Goal: Task Accomplishment & Management: Complete application form

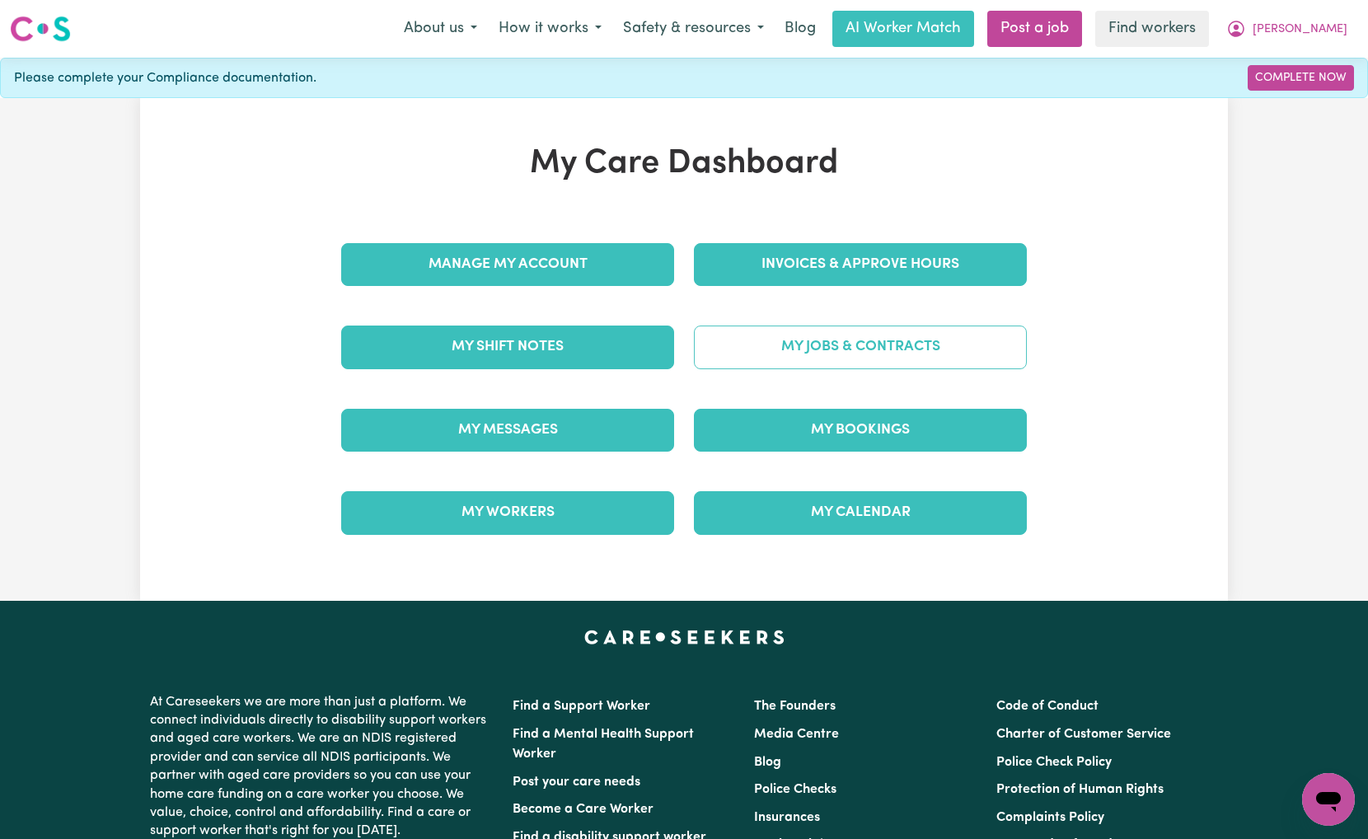
click at [798, 368] on link "My Jobs & Contracts" at bounding box center [860, 346] width 333 height 43
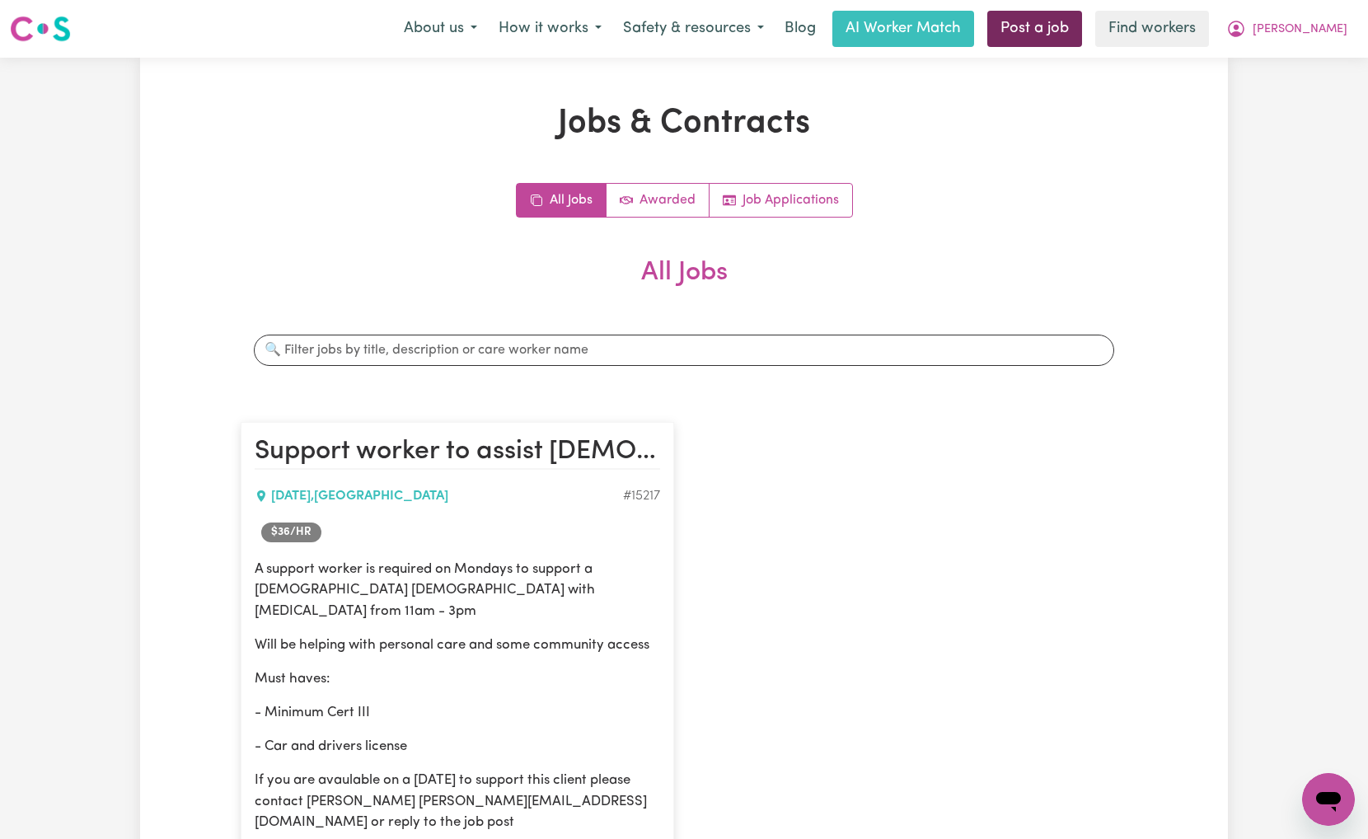
click at [1068, 36] on link "Post a job" at bounding box center [1034, 29] width 95 height 36
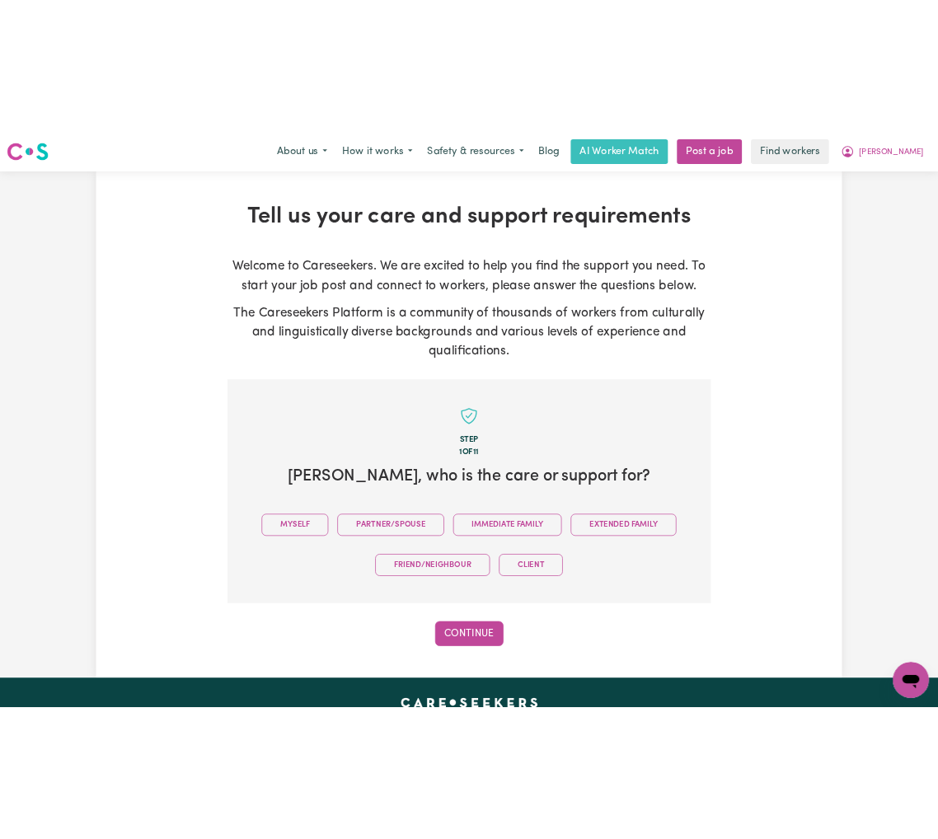
scroll to position [360, 0]
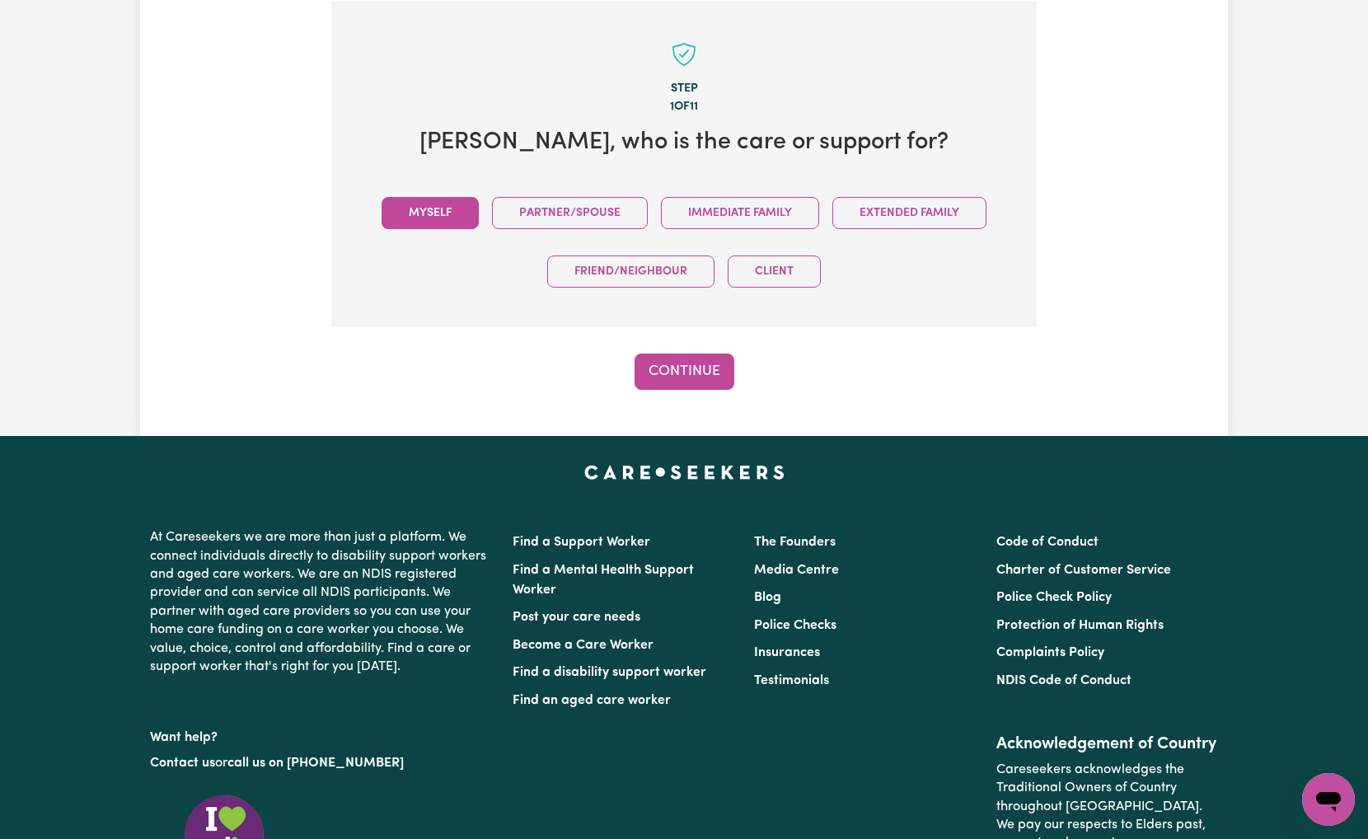
click at [397, 215] on button "Myself" at bounding box center [430, 213] width 97 height 32
click at [676, 380] on button "Continue" at bounding box center [685, 372] width 100 height 36
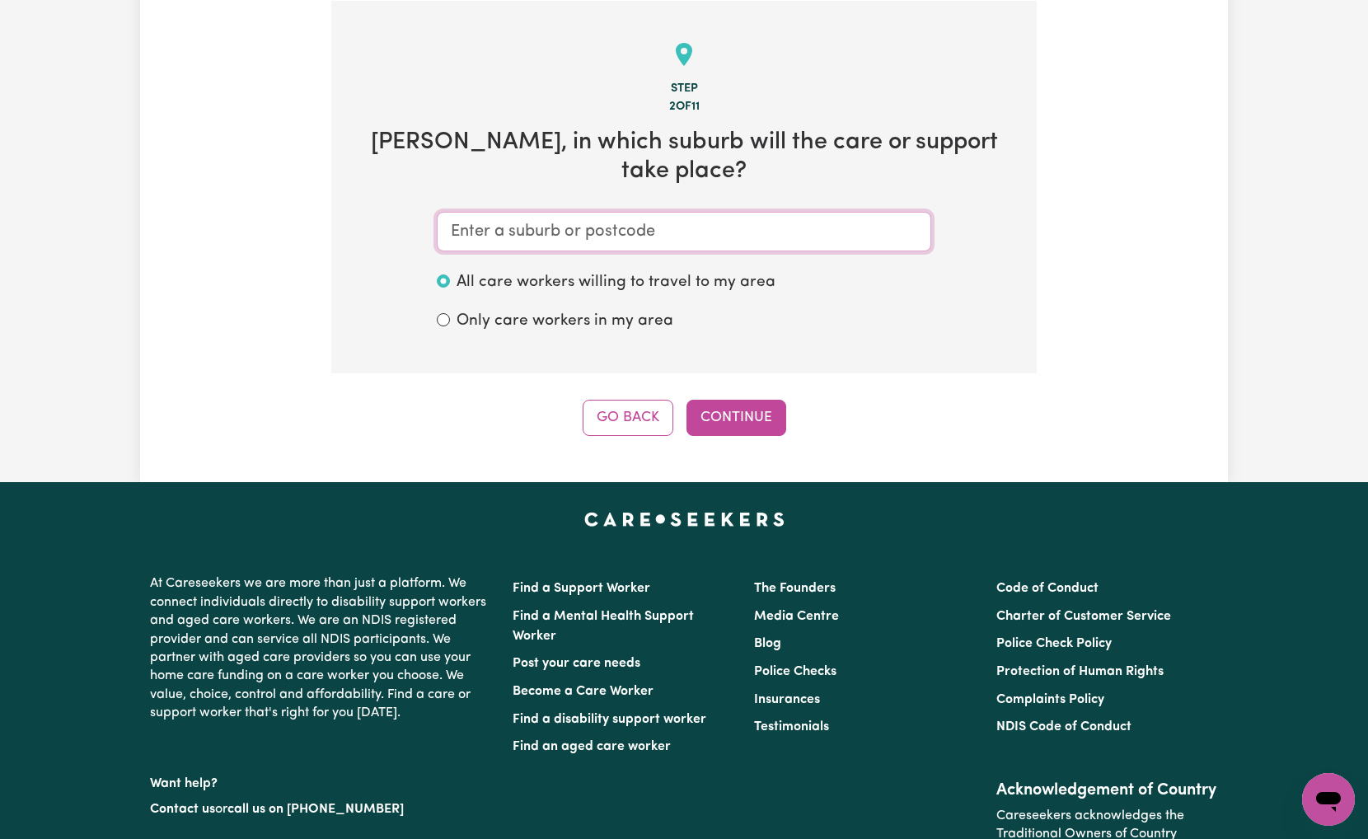
click at [564, 212] on input "text" at bounding box center [684, 232] width 494 height 40
paste input "Red Hill"
type input "Red Hill"
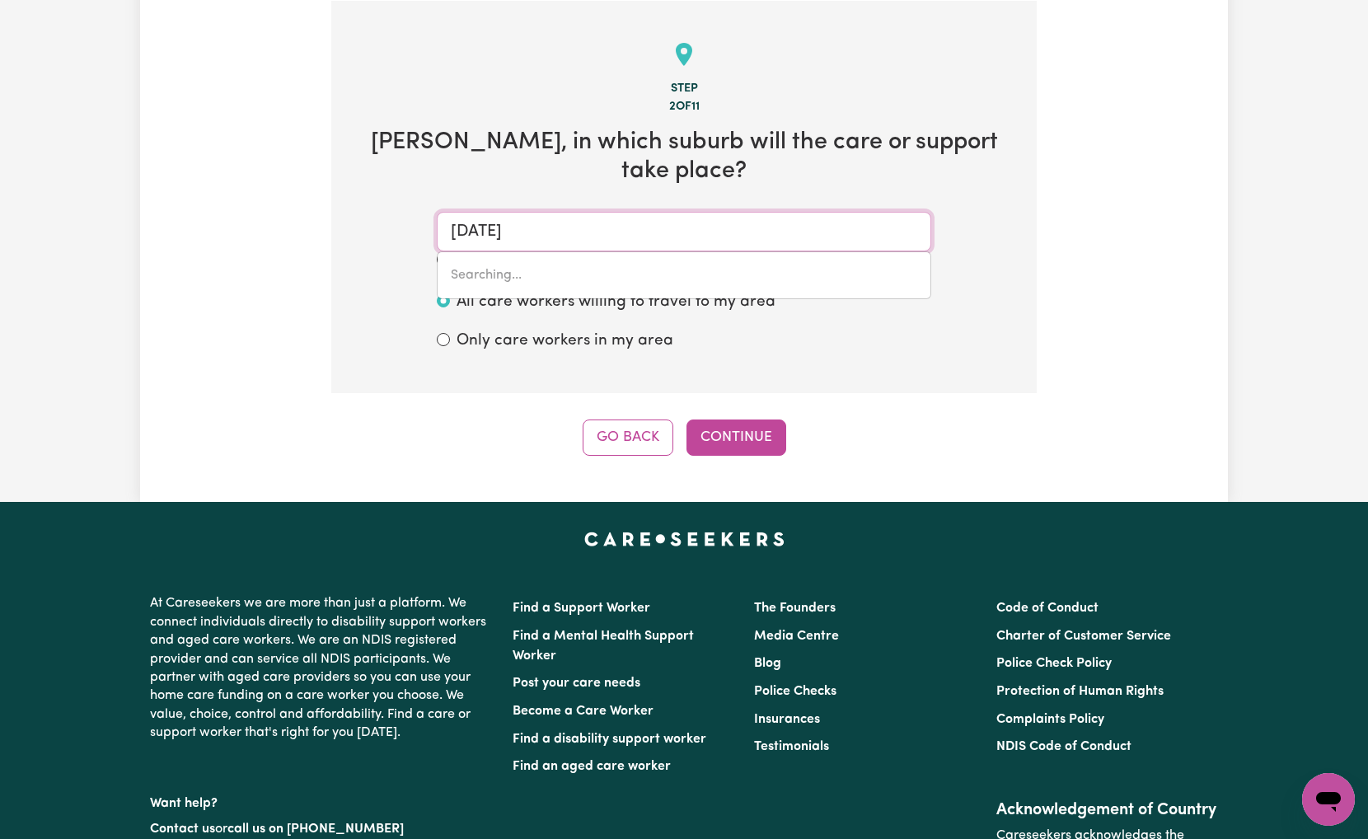
type input "Red Hill, Australian Capital Territory, 2603"
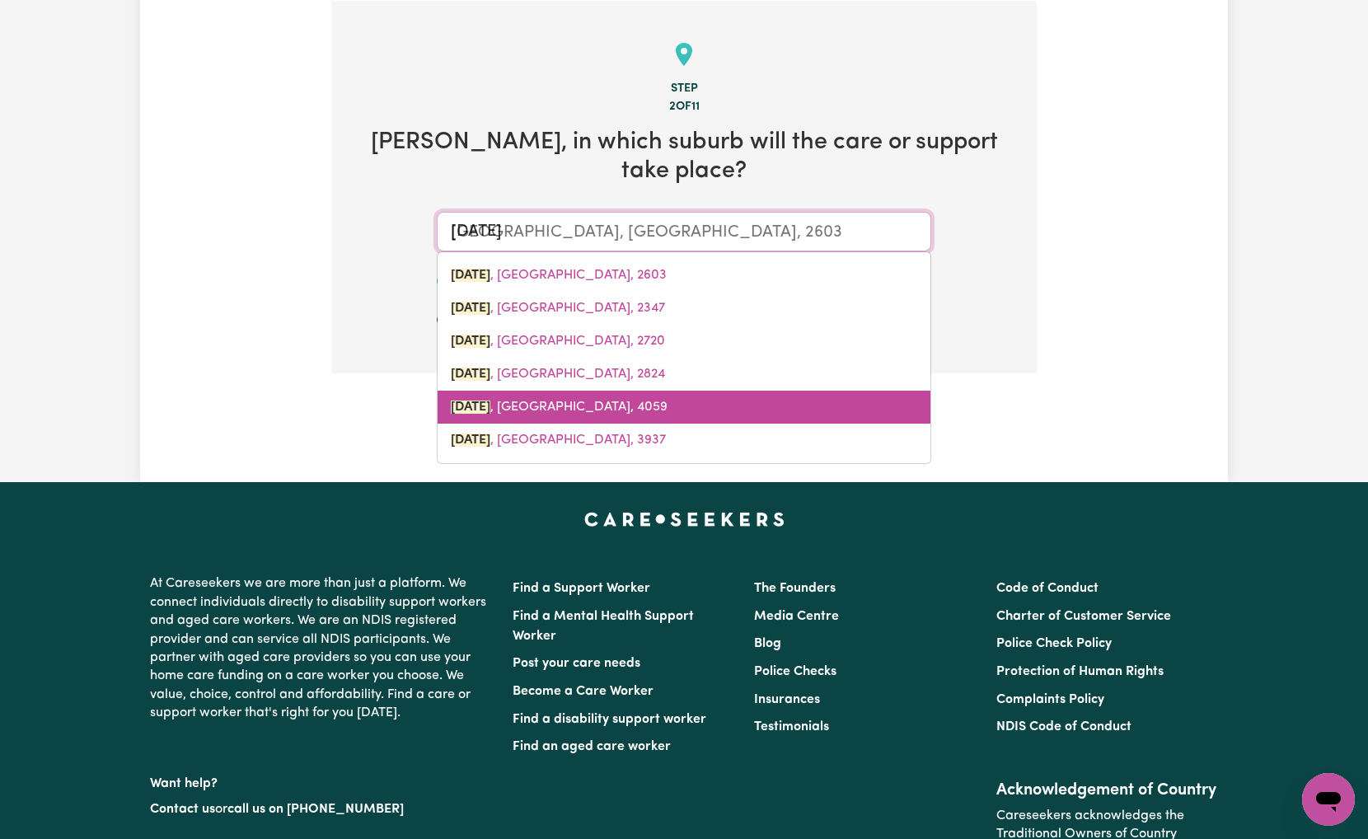
click at [640, 391] on link "RED HILL , Queensland, 4059" at bounding box center [684, 407] width 493 height 33
type input "RED HILL, Queensland, 4059"
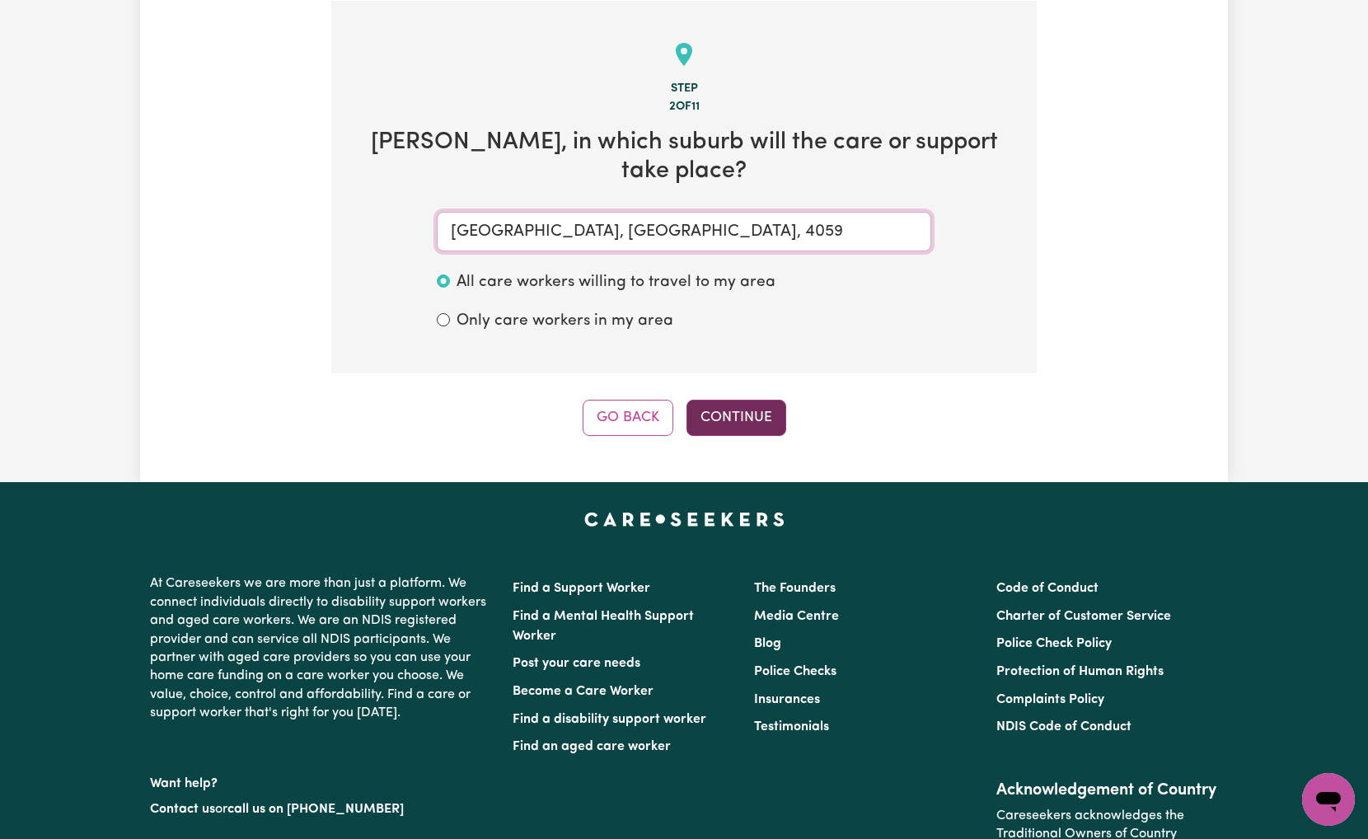
type input "RED HILL, Queensland, 4059"
click at [716, 400] on button "Continue" at bounding box center [736, 418] width 100 height 36
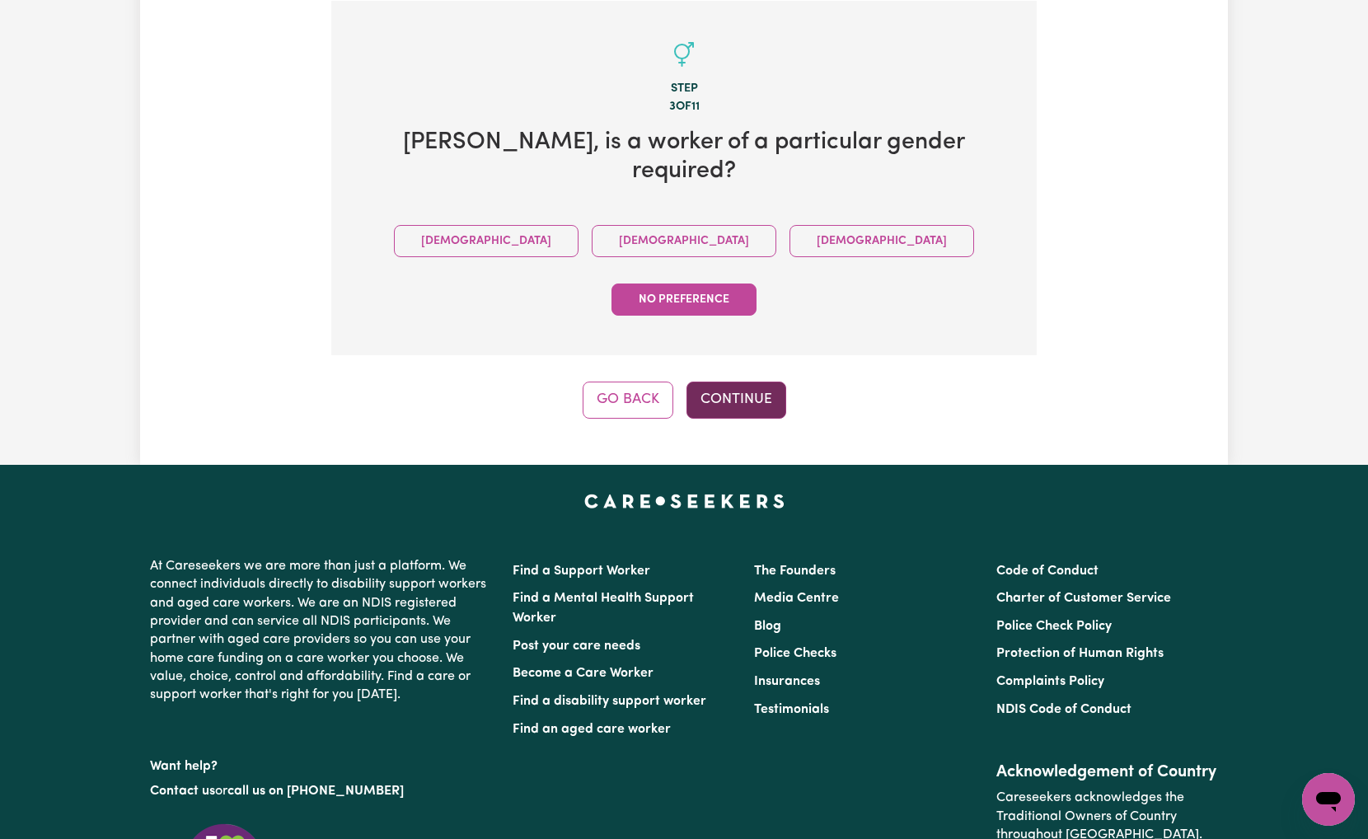
click at [715, 382] on button "Continue" at bounding box center [736, 400] width 100 height 36
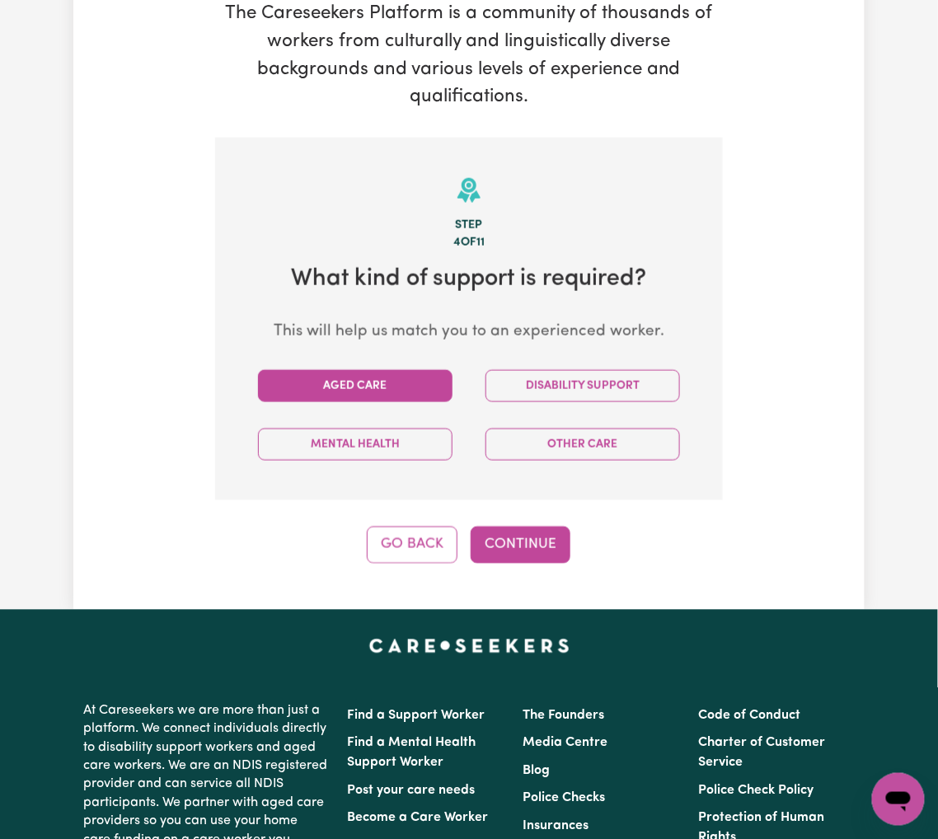
click at [361, 377] on button "Aged Care" at bounding box center [355, 386] width 194 height 32
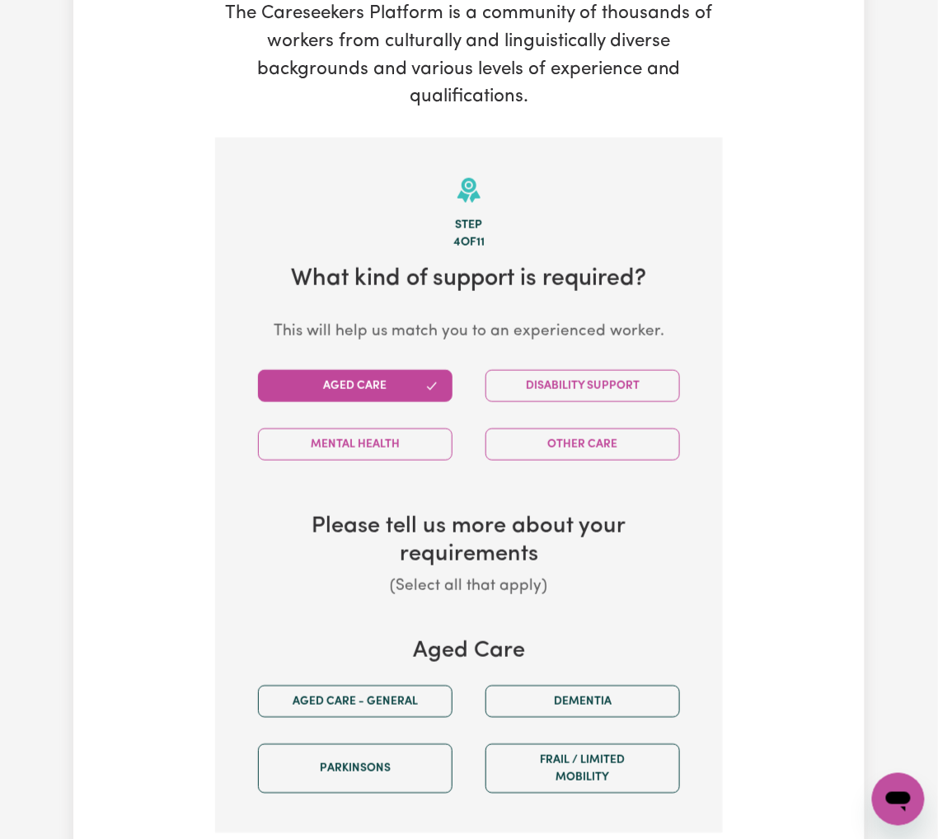
scroll to position [580, 0]
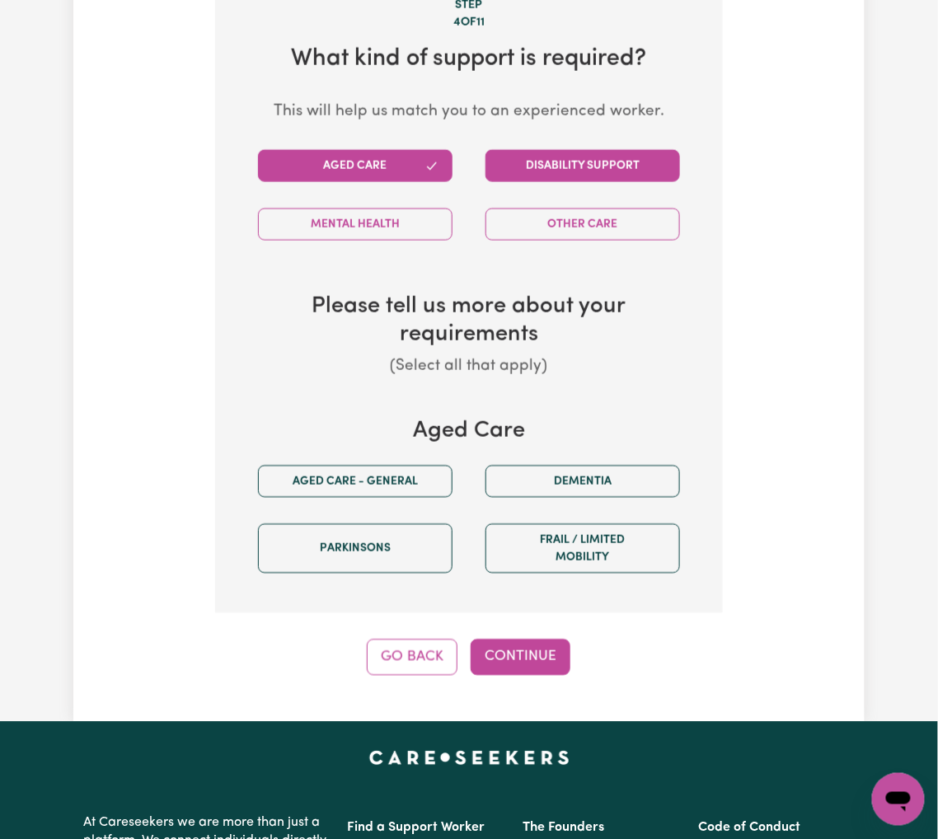
click at [554, 150] on button "Disability Support" at bounding box center [582, 166] width 194 height 32
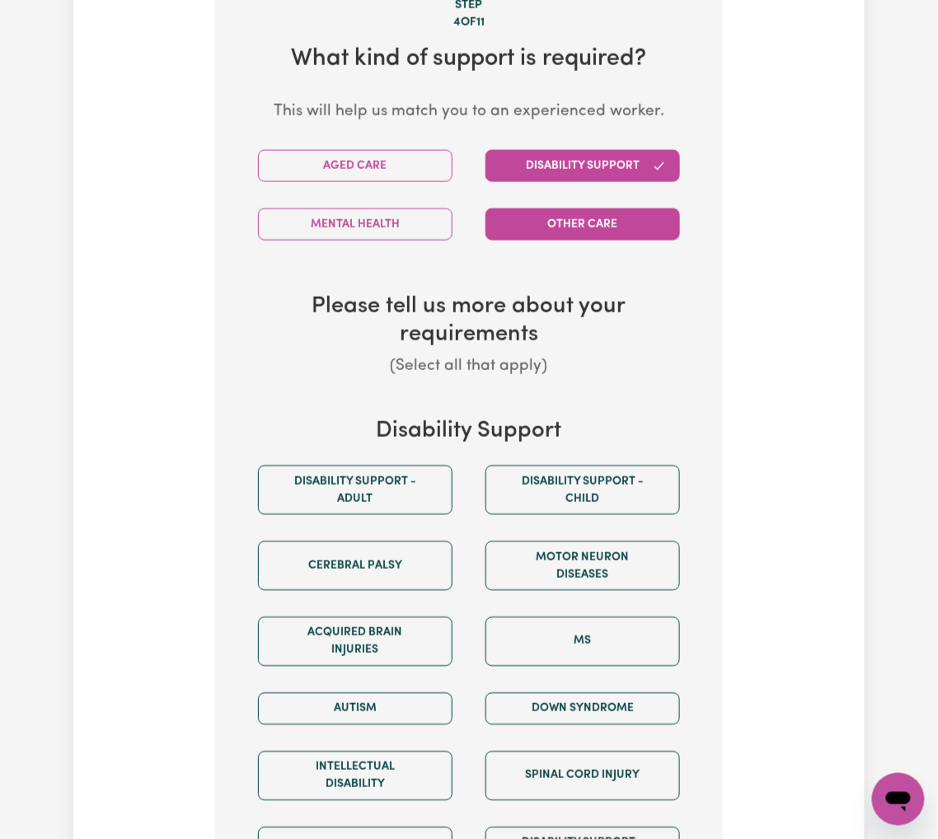
click at [532, 208] on button "Other Care" at bounding box center [582, 224] width 194 height 32
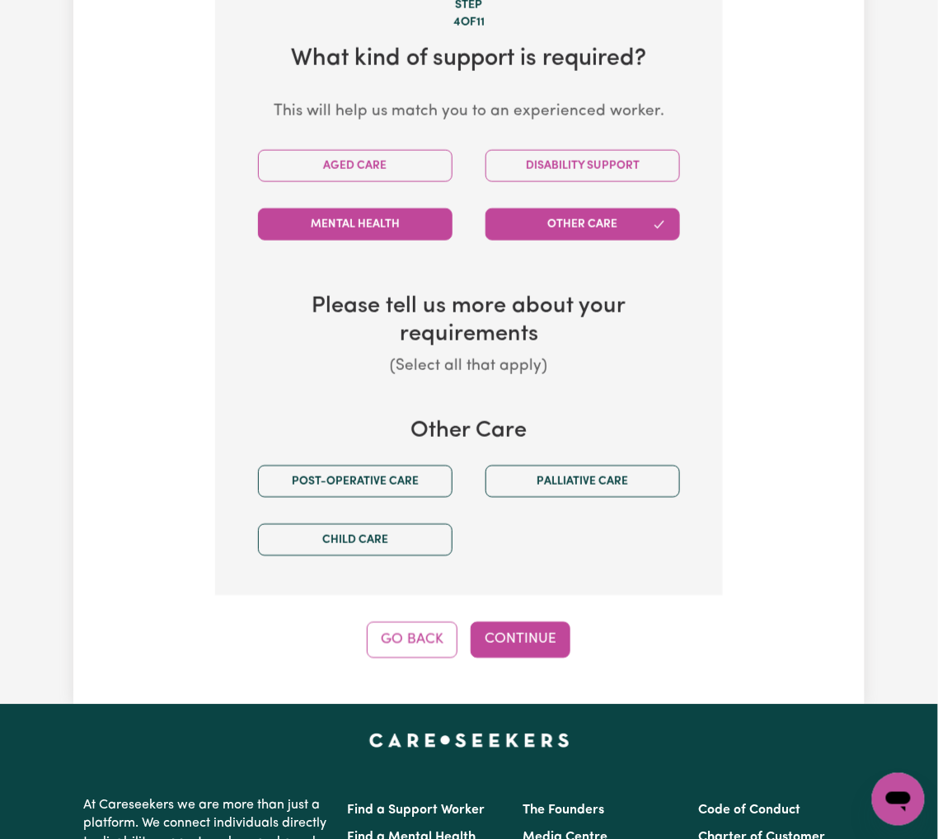
click at [337, 208] on button "Mental Health" at bounding box center [355, 224] width 194 height 32
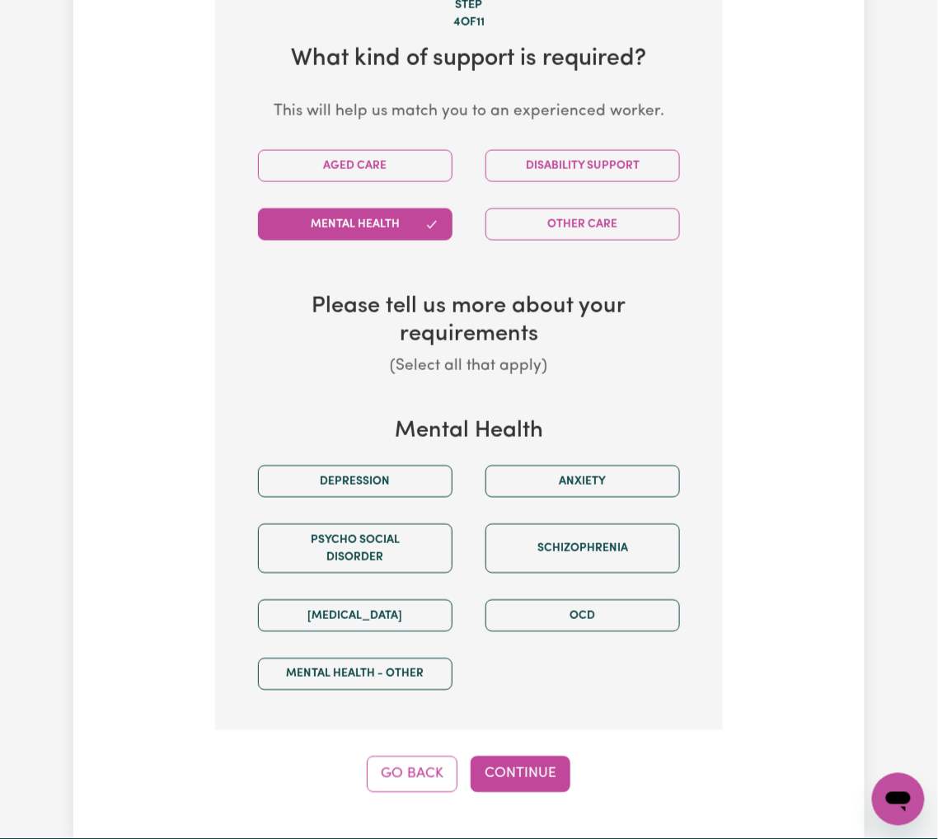
scroll to position [470, 0]
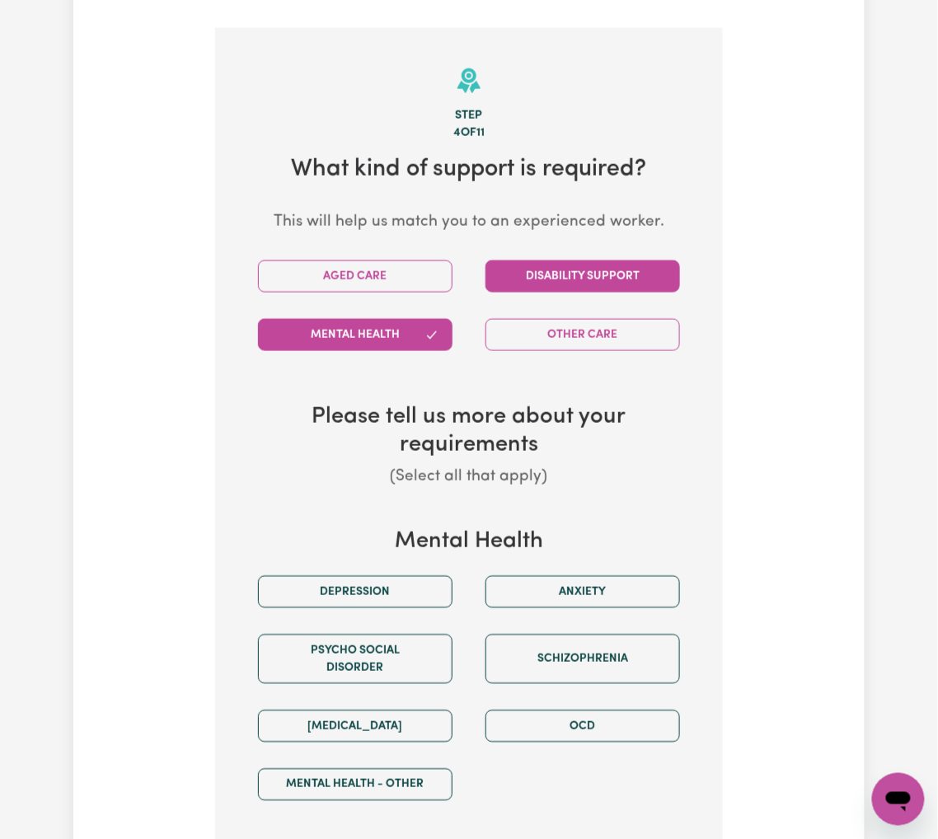
click at [541, 260] on button "Disability Support" at bounding box center [582, 276] width 194 height 32
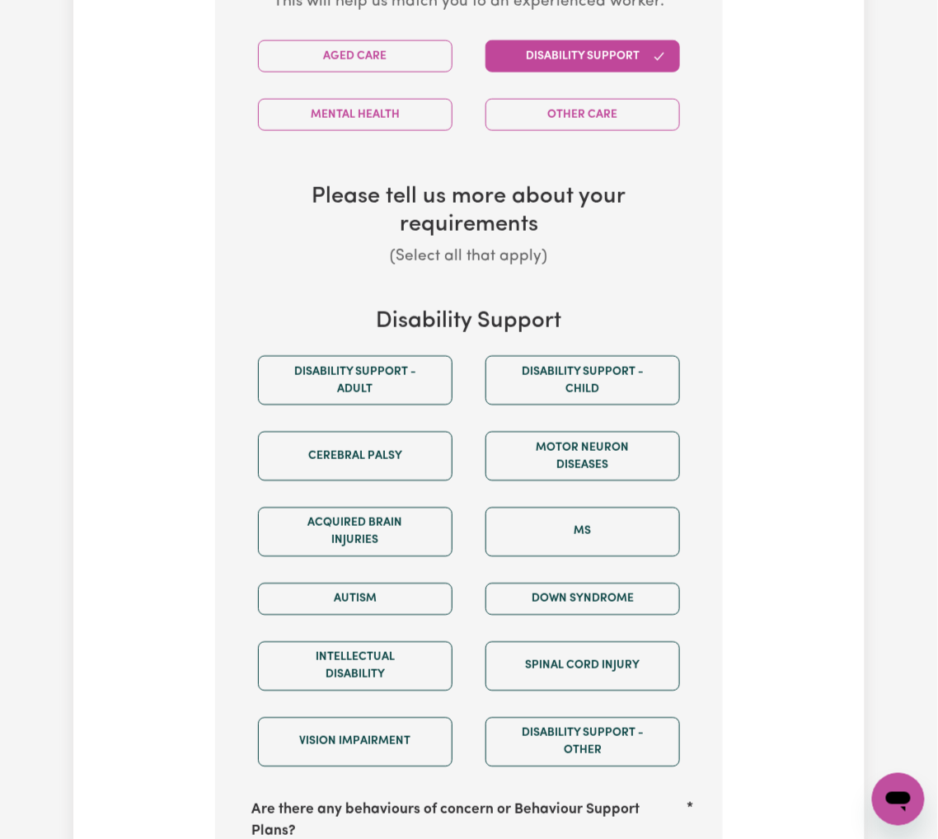
scroll to position [799, 0]
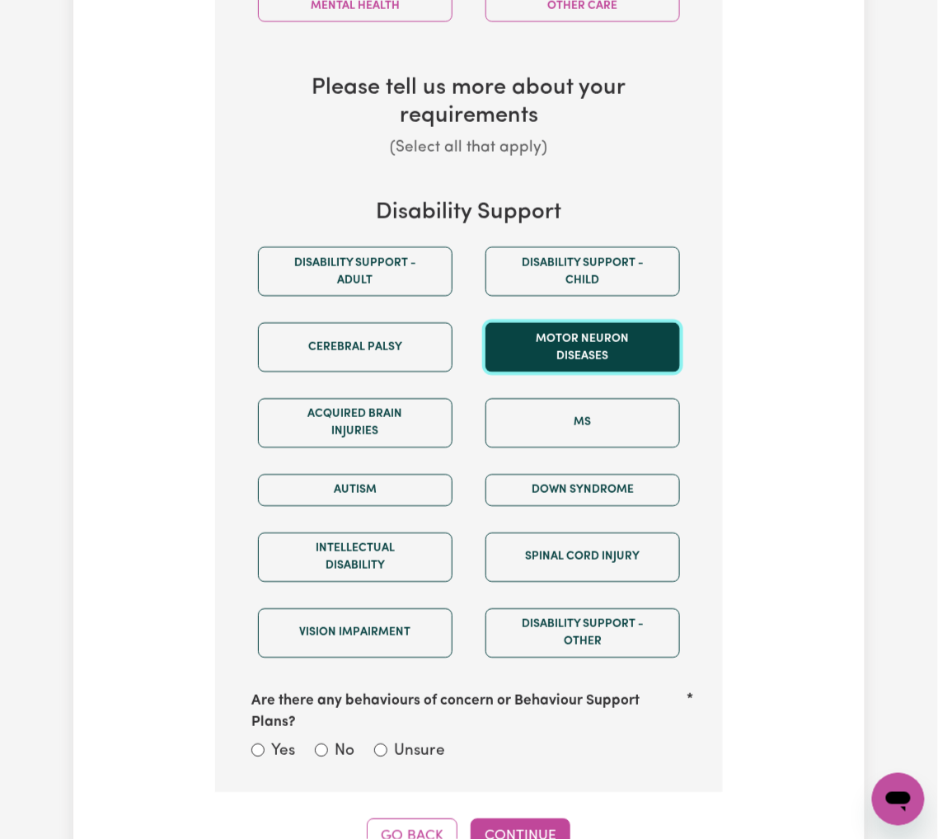
click at [558, 322] on button "Motor Neuron Diseases" at bounding box center [582, 346] width 194 height 49
drag, startPoint x: 427, startPoint y: 690, endPoint x: 452, endPoint y: 742, distance: 58.6
click at [427, 740] on label "Unsure" at bounding box center [419, 752] width 51 height 24
click at [387, 743] on input "Unsure" at bounding box center [380, 749] width 13 height 13
radio input "true"
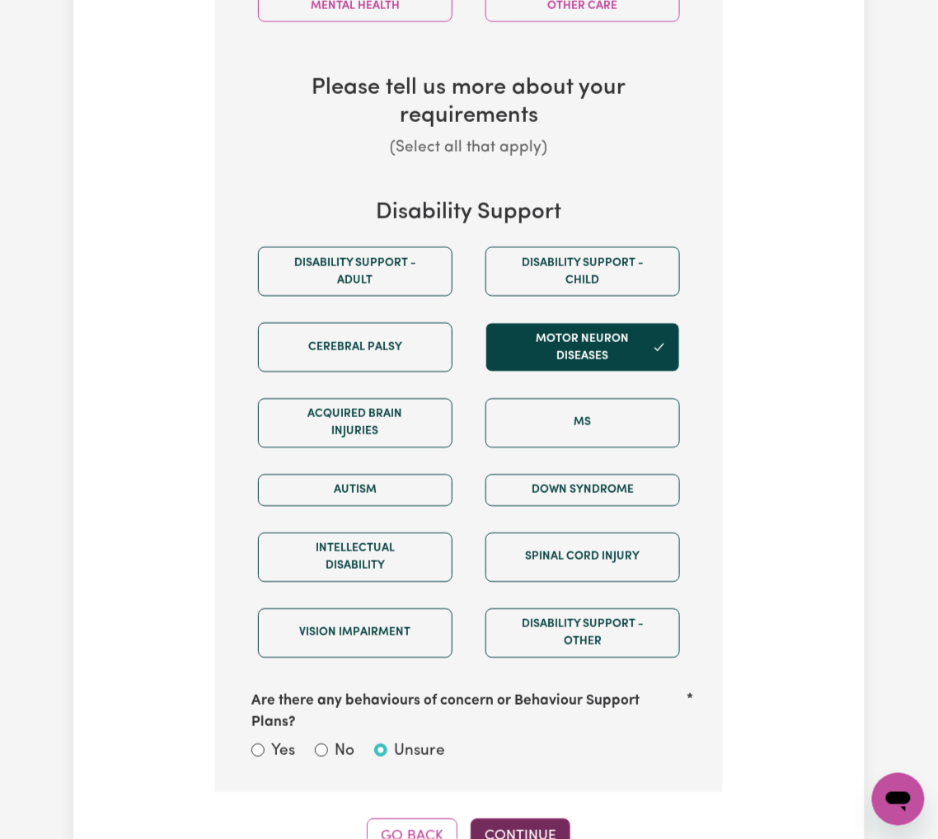
click at [508, 818] on button "Continue" at bounding box center [521, 836] width 100 height 36
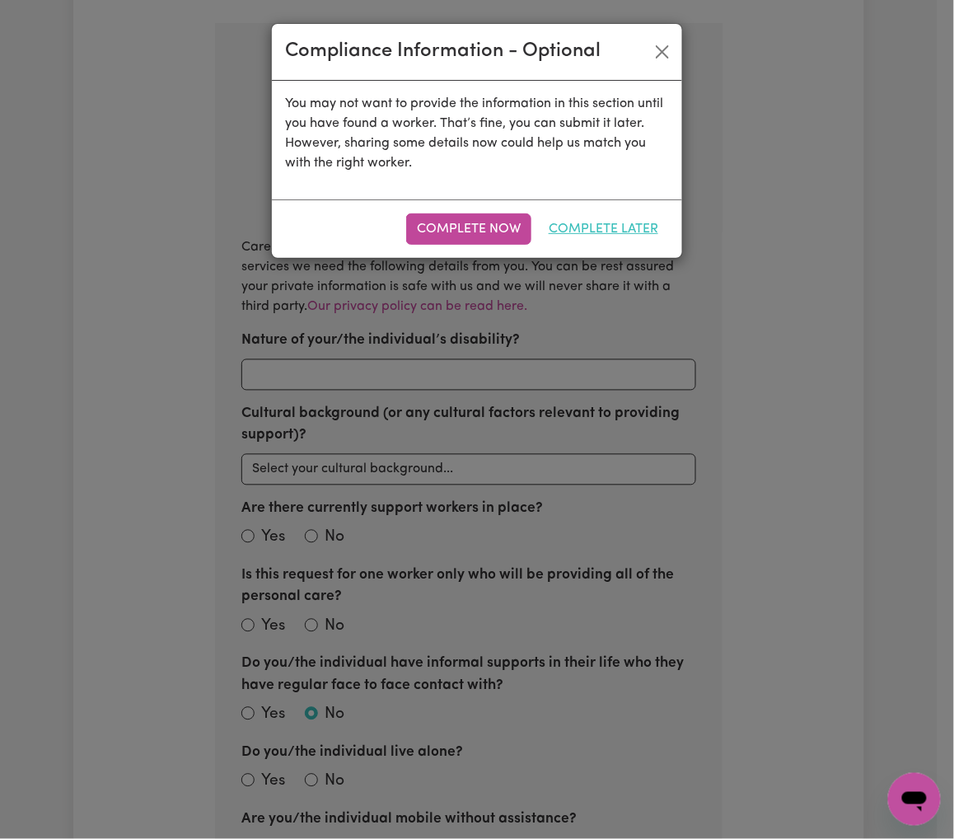
click at [606, 213] on button "Complete Later" at bounding box center [603, 228] width 131 height 31
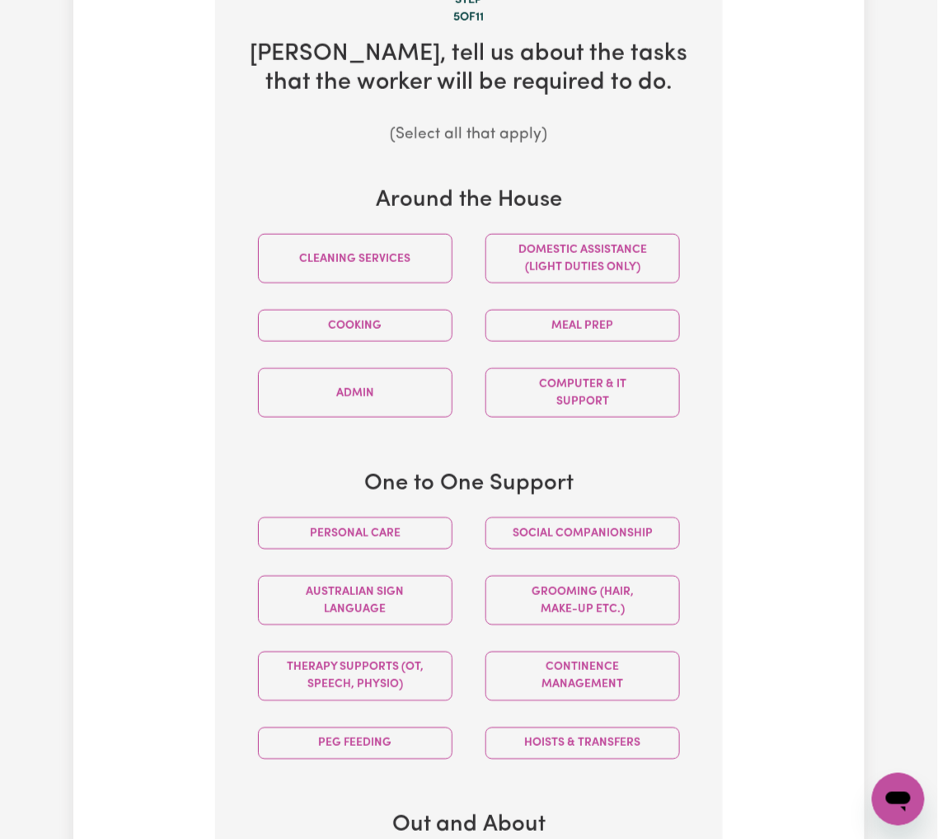
scroll to position [805, 0]
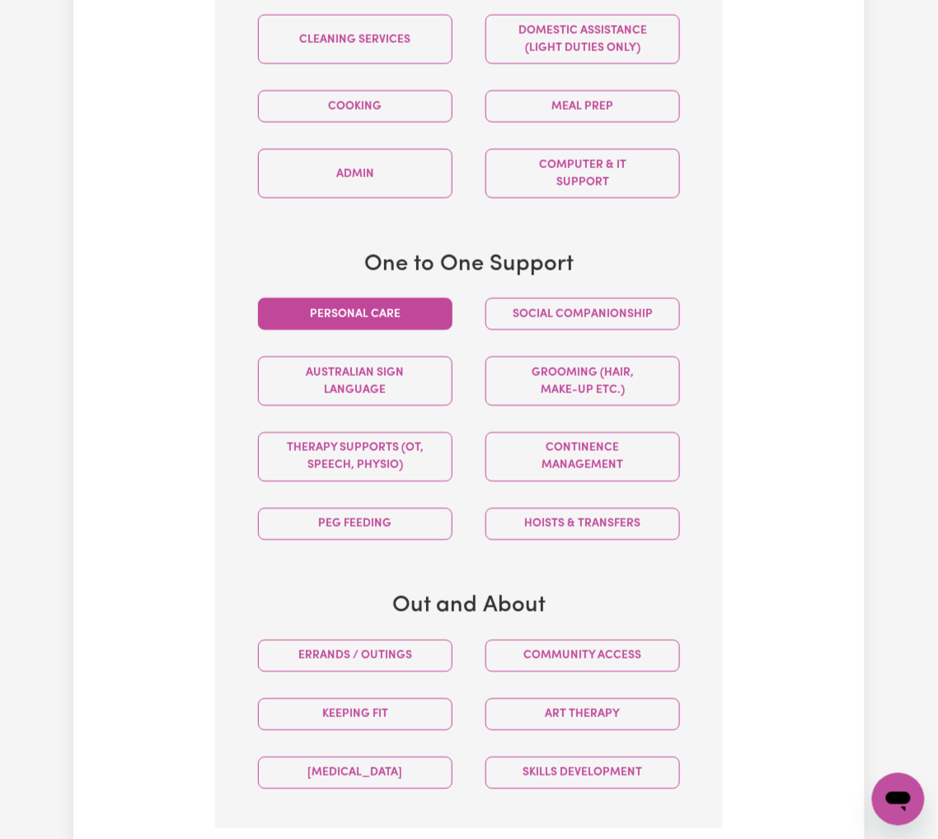
click at [340, 304] on button "Personal care" at bounding box center [355, 313] width 194 height 32
click at [536, 641] on button "Community access" at bounding box center [582, 655] width 194 height 32
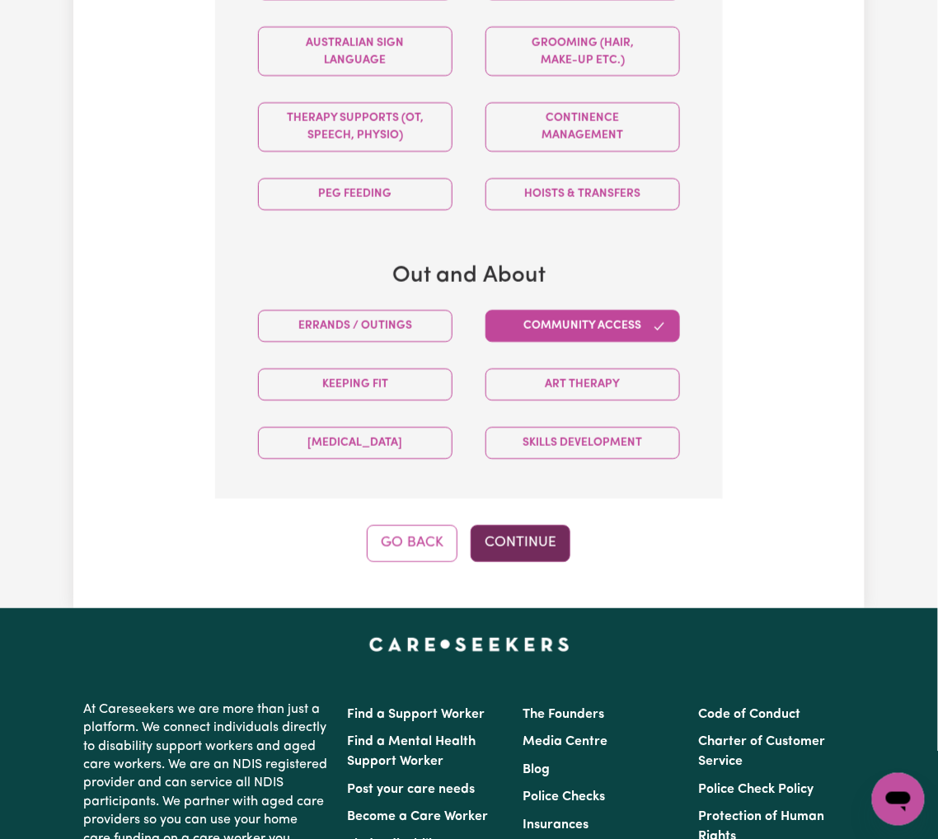
click at [508, 539] on button "Continue" at bounding box center [521, 543] width 100 height 36
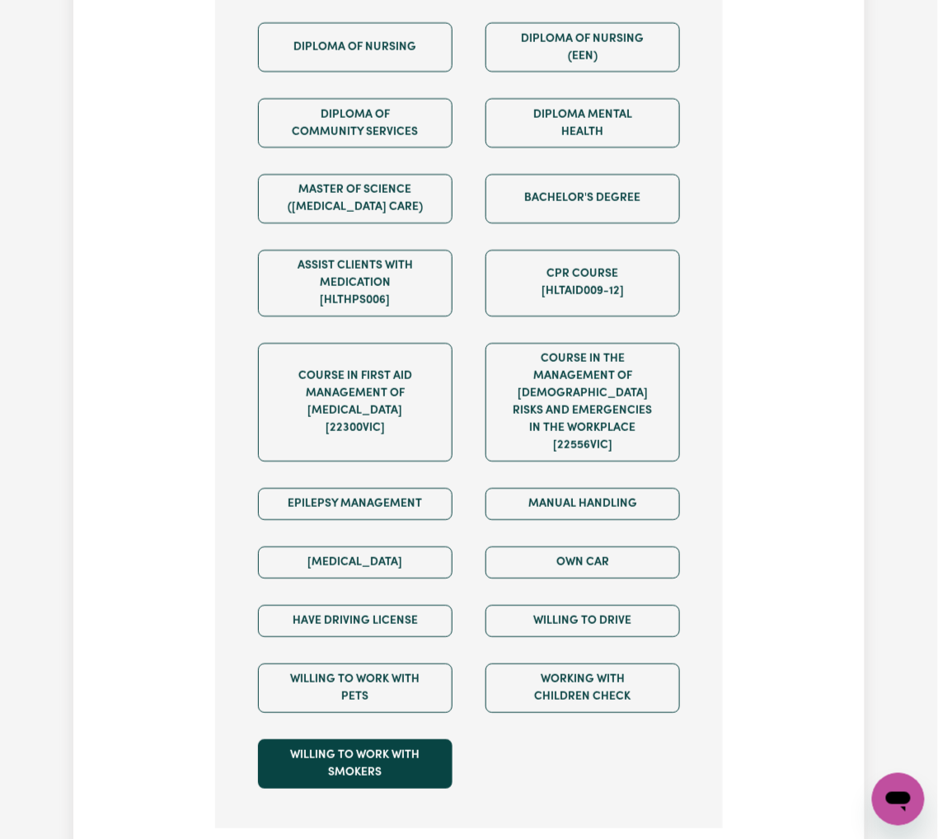
scroll to position [1135, 0]
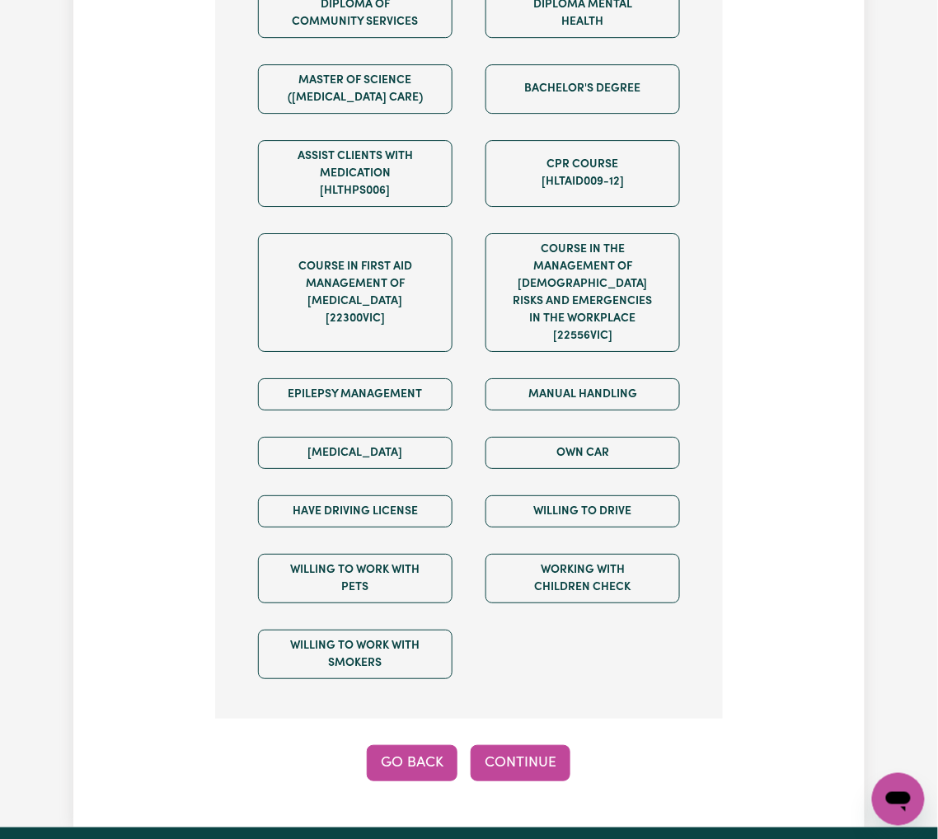
click at [370, 745] on button "Go Back" at bounding box center [412, 763] width 91 height 36
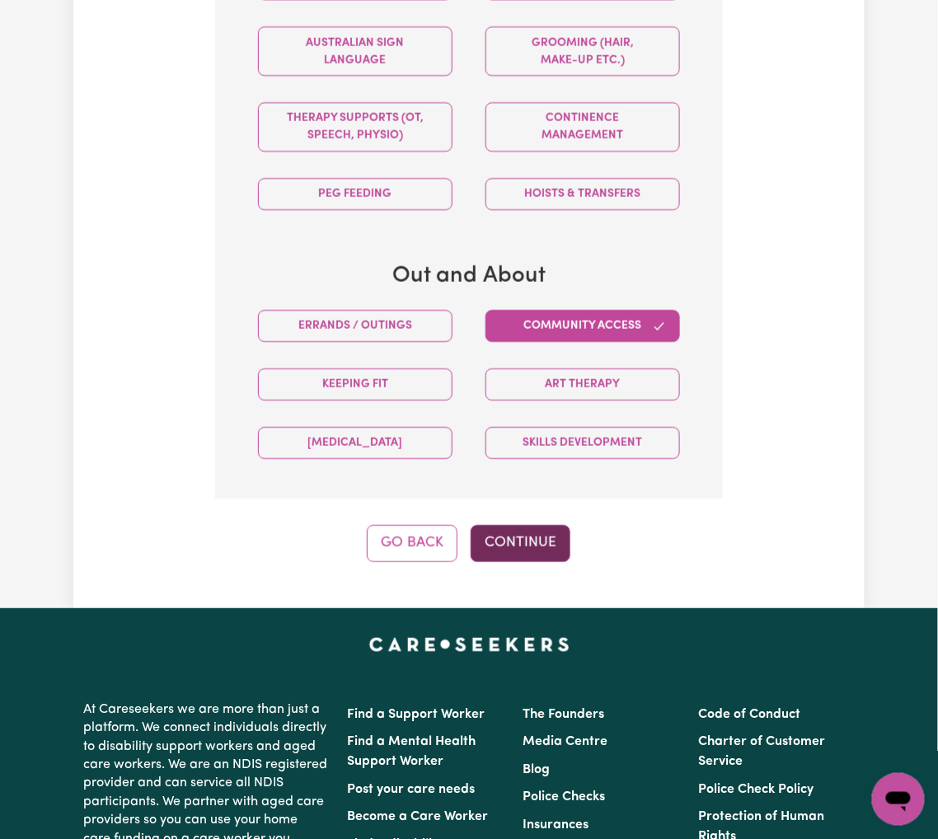
click at [548, 525] on button "Continue" at bounding box center [521, 543] width 100 height 36
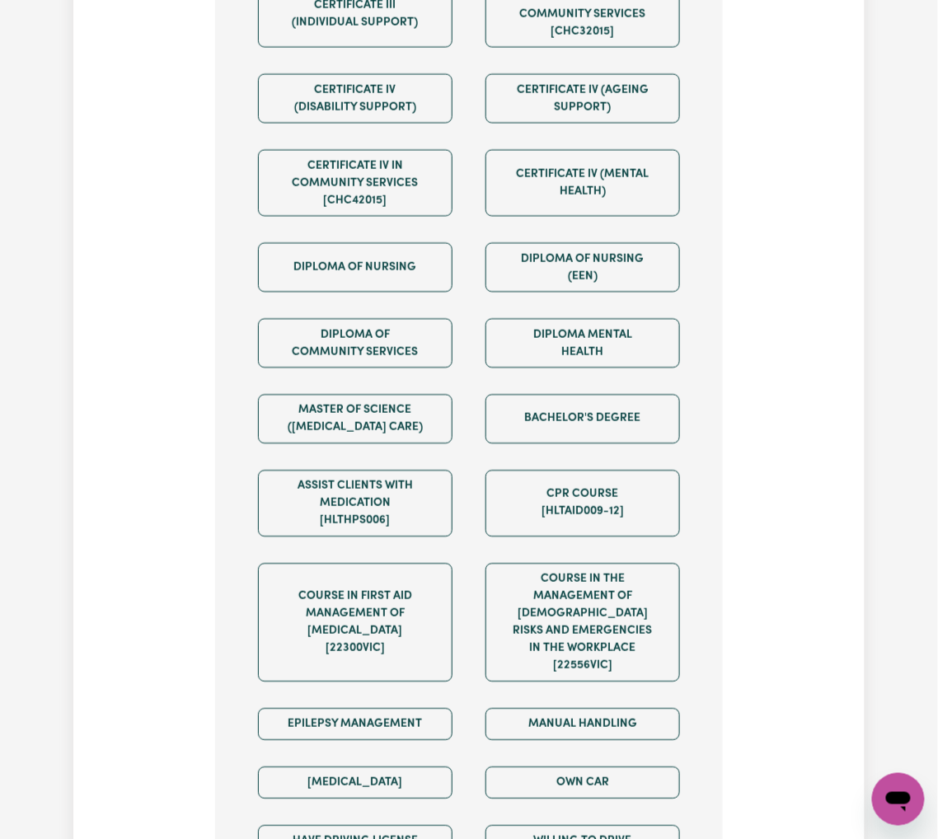
scroll to position [1025, 0]
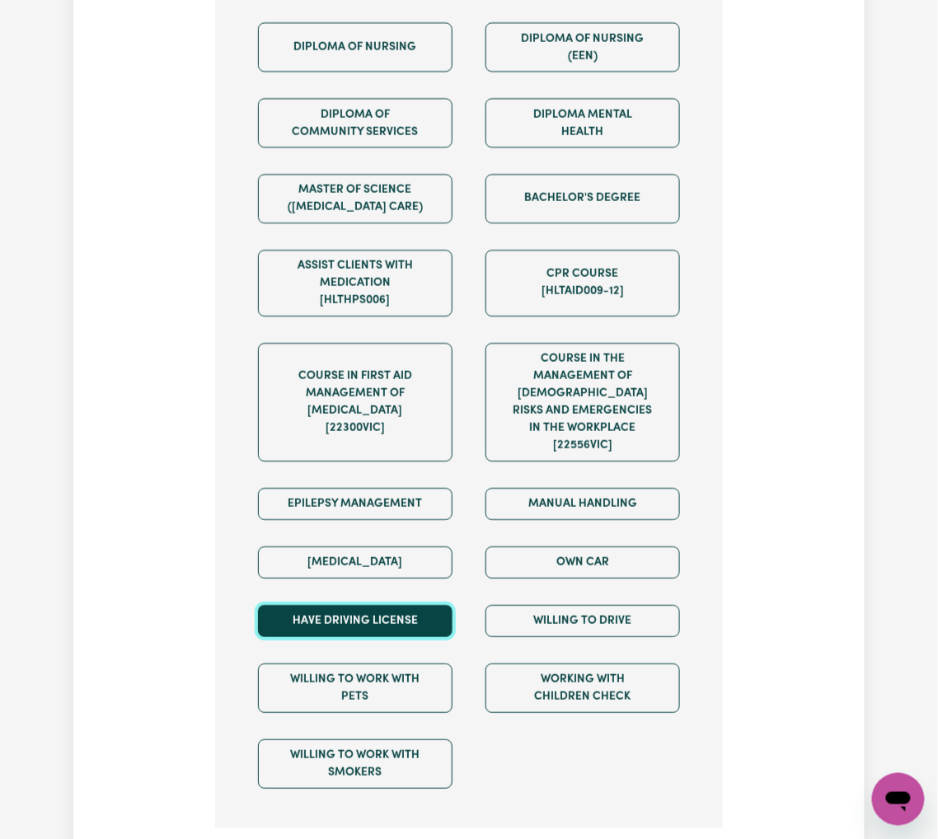
click at [331, 605] on button "Have driving license" at bounding box center [355, 621] width 194 height 32
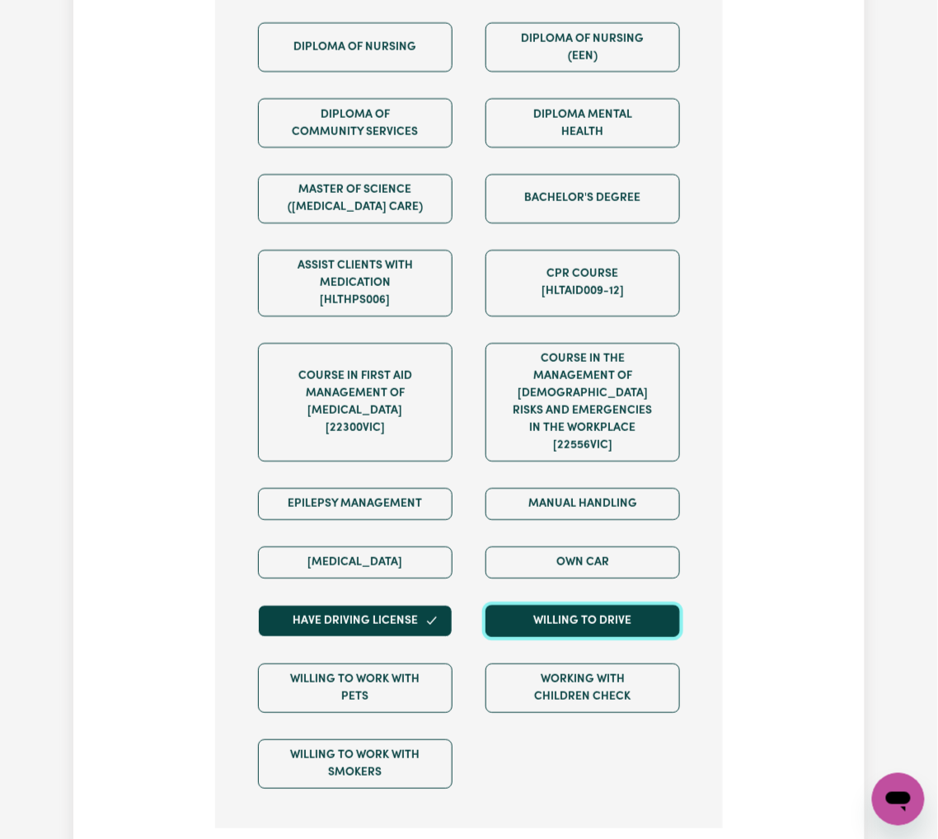
click at [524, 605] on button "Willing to drive" at bounding box center [582, 621] width 194 height 32
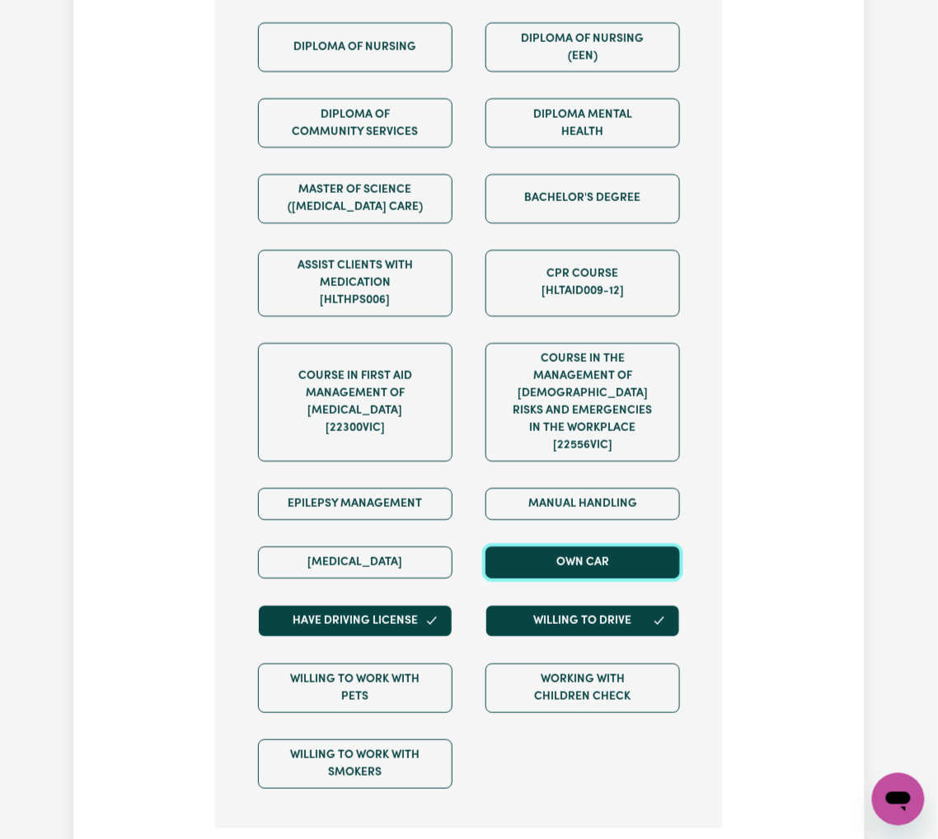
click at [529, 546] on button "Own Car" at bounding box center [582, 562] width 194 height 32
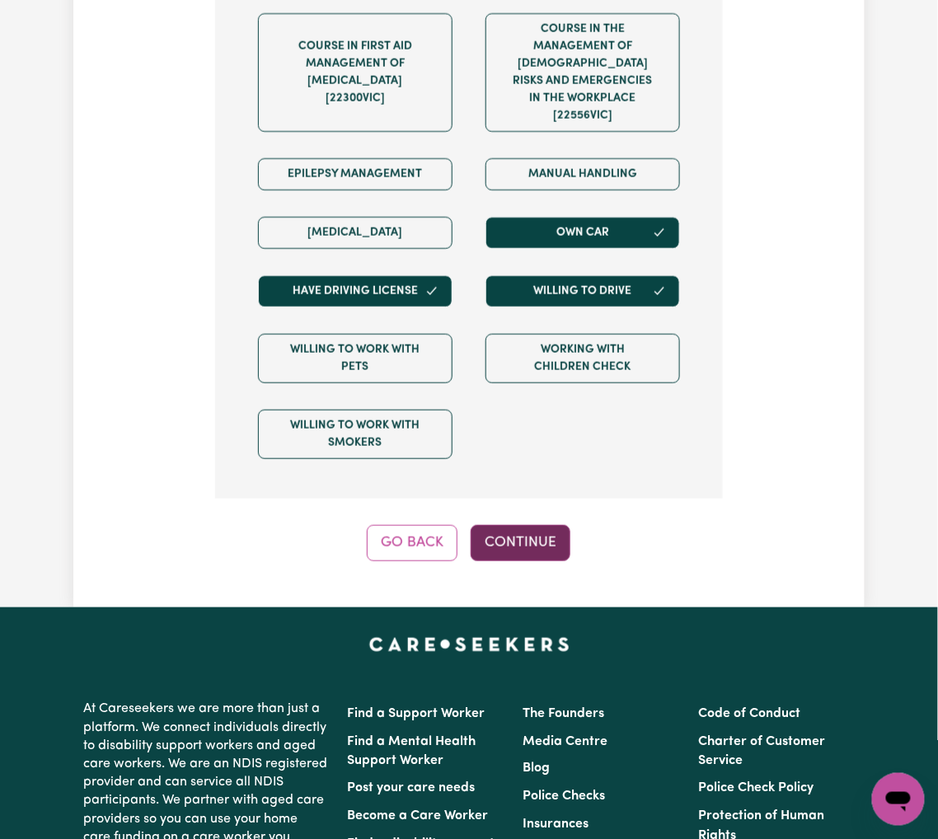
click at [515, 525] on button "Continue" at bounding box center [521, 543] width 100 height 36
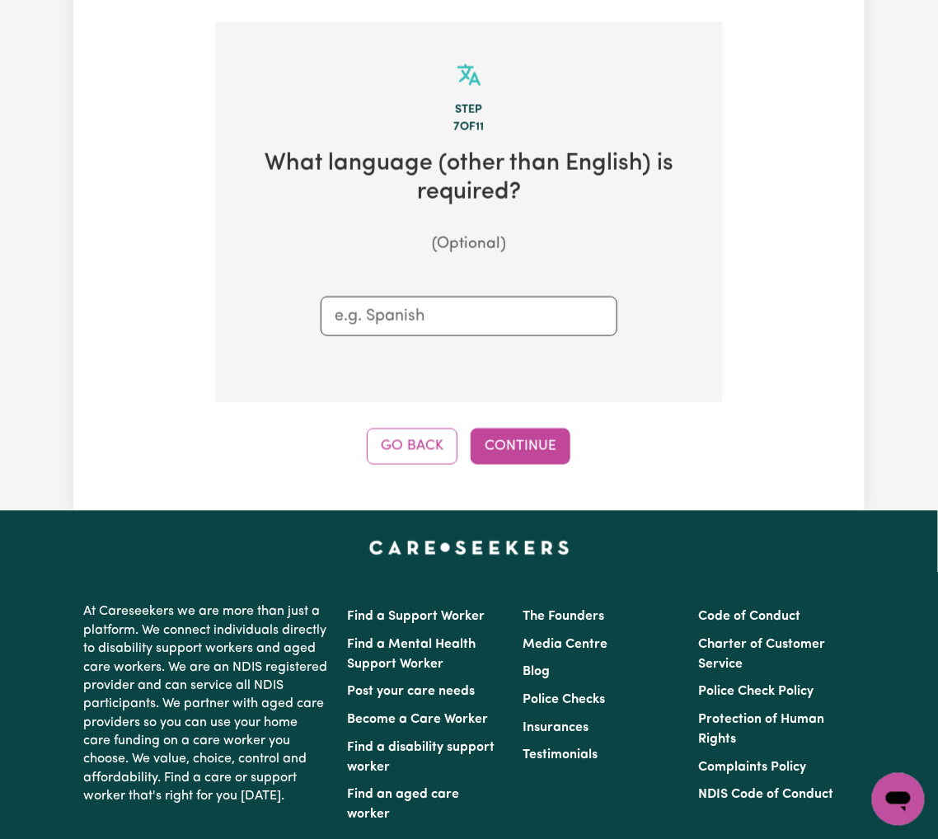
click at [472, 443] on div "Go Back Continue" at bounding box center [469, 447] width 508 height 36
click at [493, 437] on button "Continue" at bounding box center [521, 447] width 100 height 36
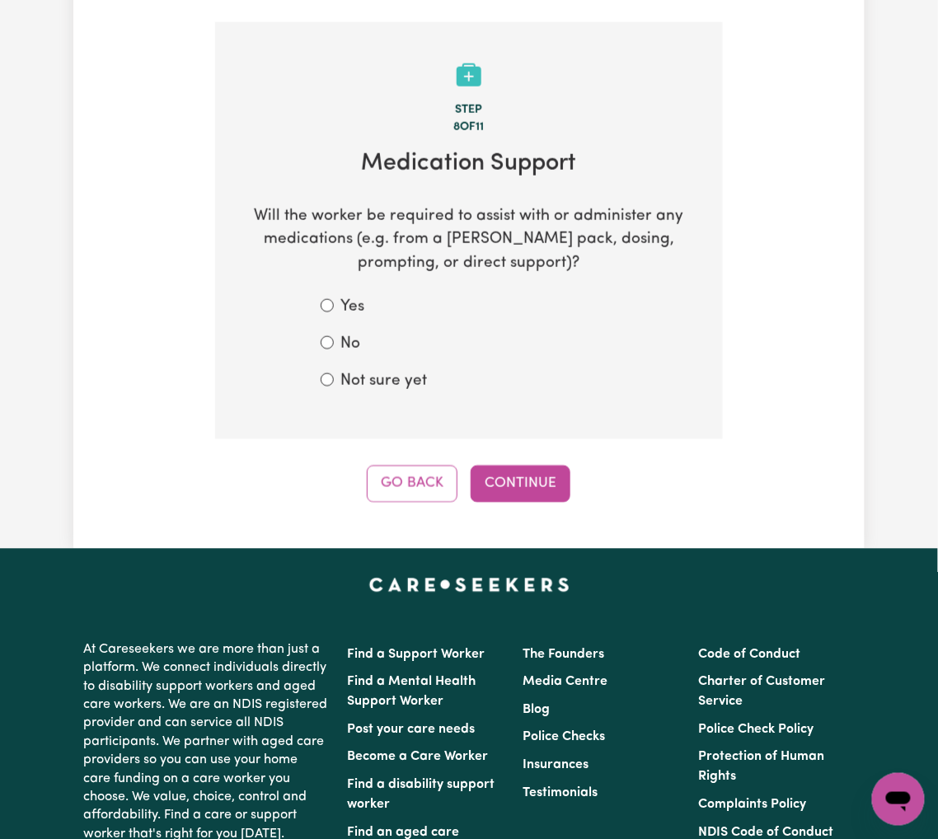
click at [381, 370] on label "Not sure yet" at bounding box center [383, 382] width 87 height 24
click at [334, 373] on input "Not sure yet" at bounding box center [327, 379] width 13 height 13
radio input "true"
click at [511, 466] on button "Continue" at bounding box center [521, 484] width 100 height 36
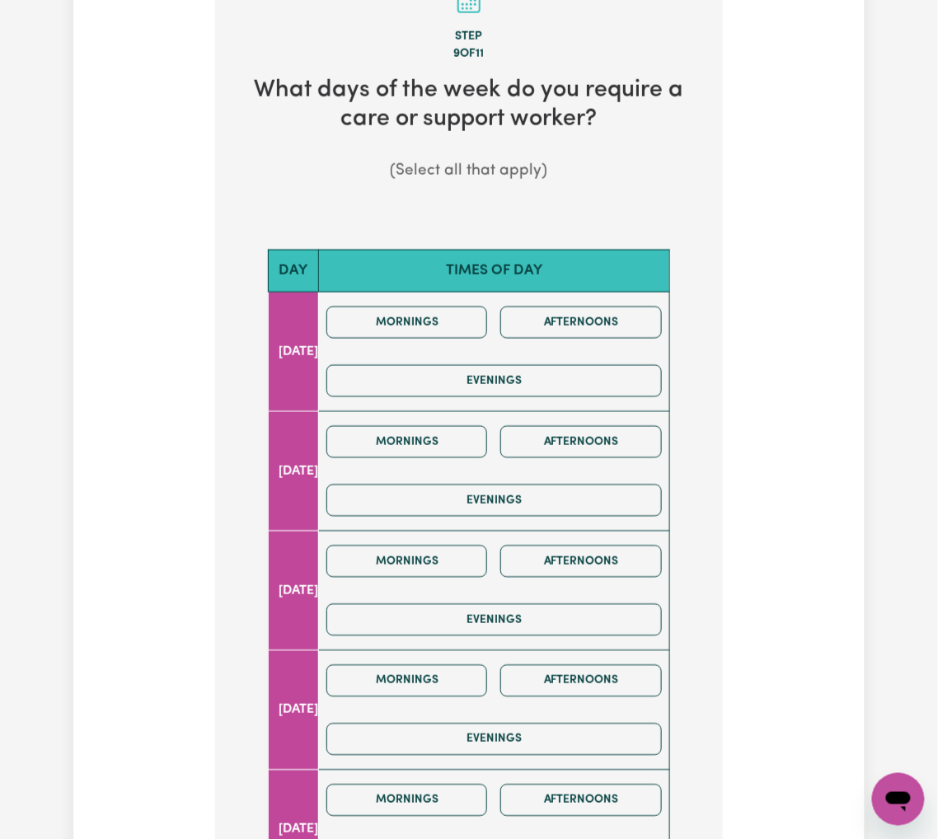
scroll to position [659, 0]
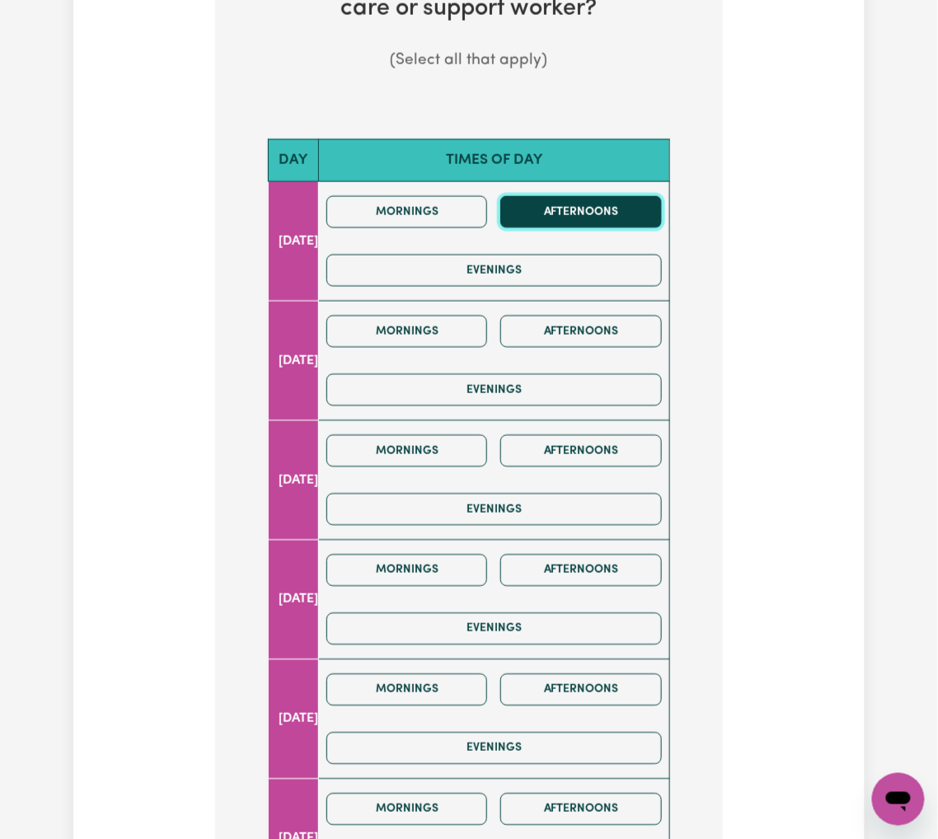
click at [561, 199] on button "Afternoons" at bounding box center [581, 212] width 162 height 32
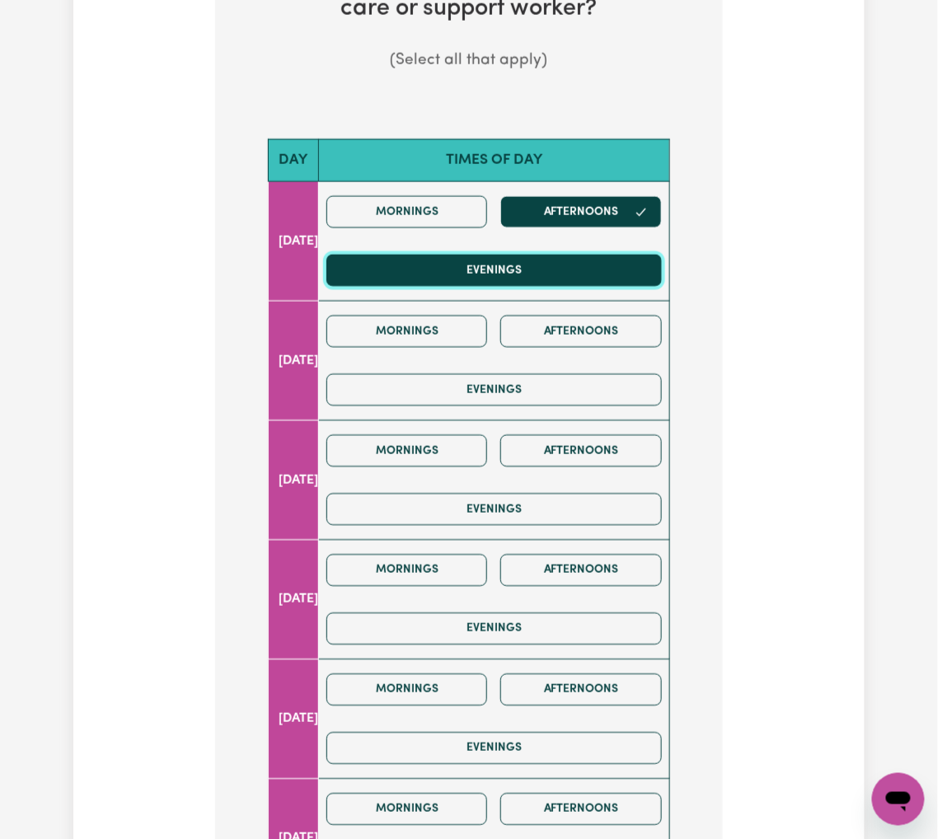
click at [548, 255] on button "Evenings" at bounding box center [493, 271] width 335 height 32
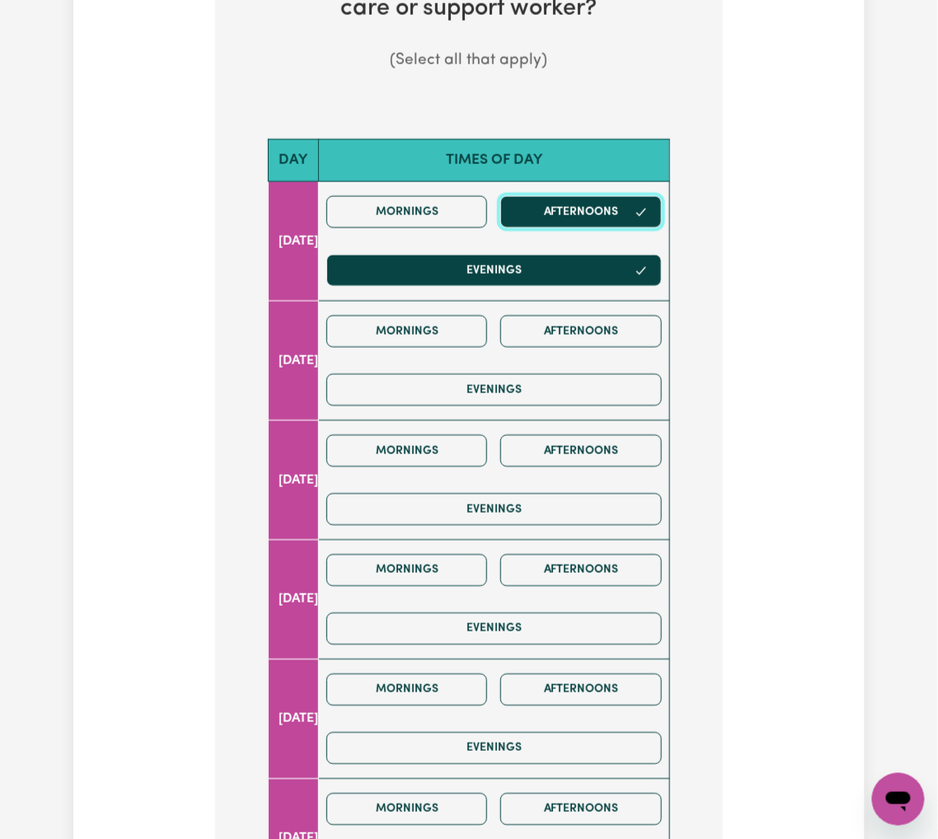
click at [558, 201] on button "Afternoons" at bounding box center [581, 212] width 162 height 32
click at [548, 232] on div "Mornings Afternoons Evenings" at bounding box center [494, 241] width 349 height 117
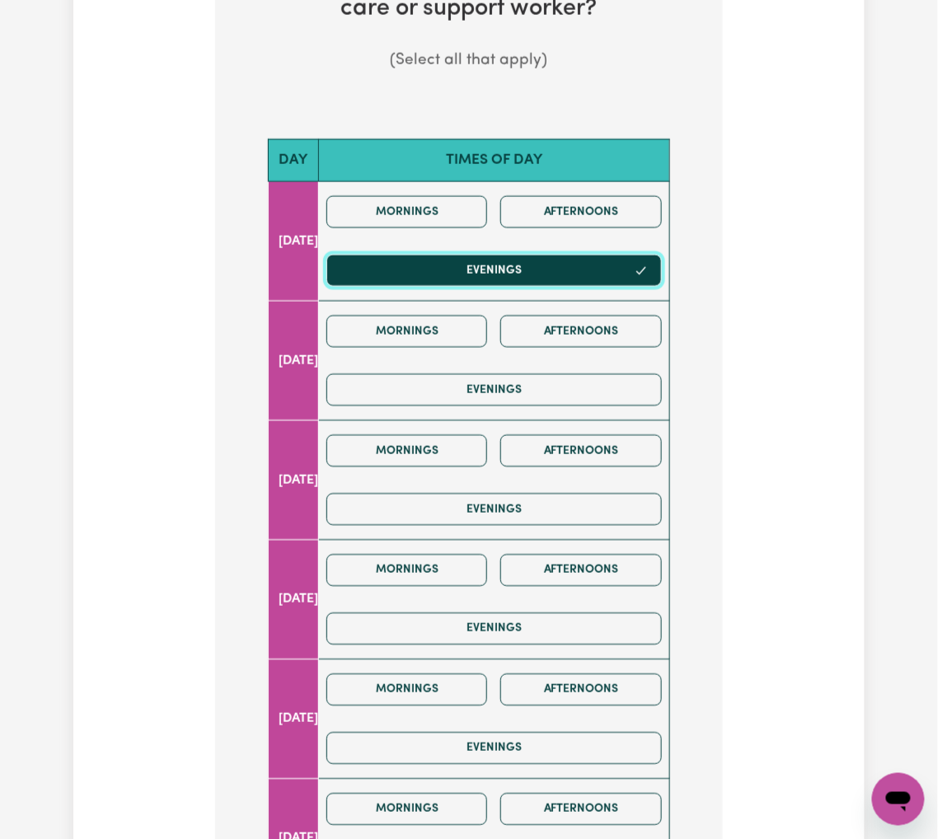
click at [482, 255] on button "Evenings" at bounding box center [493, 271] width 335 height 32
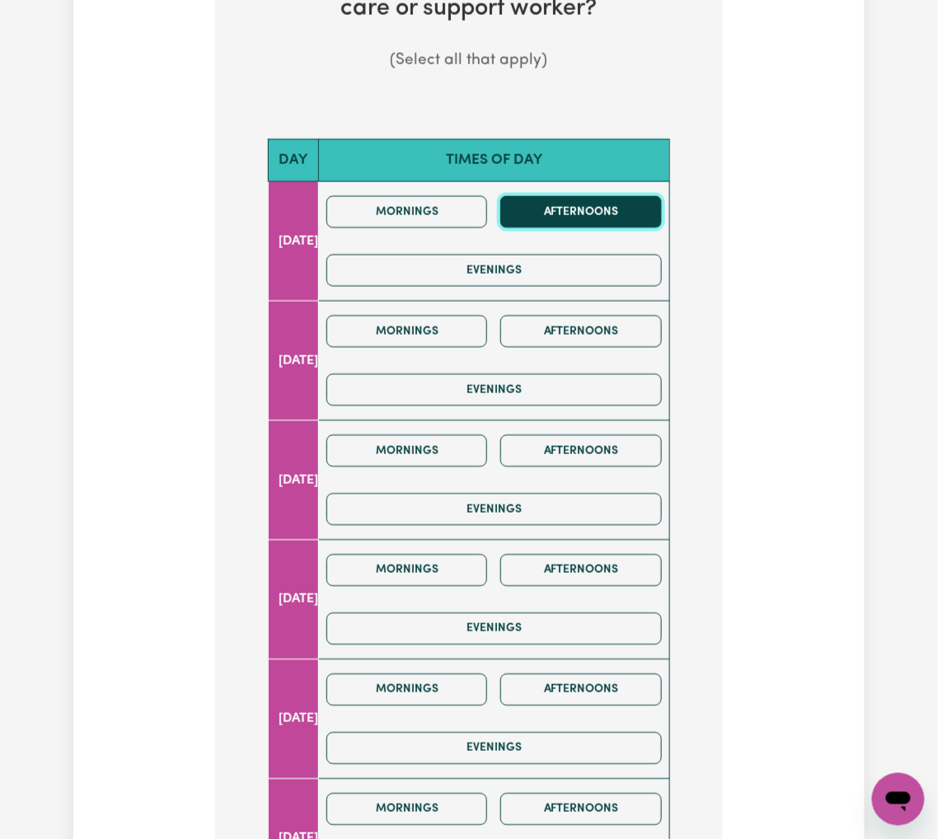
click at [561, 196] on button "Afternoons" at bounding box center [581, 212] width 162 height 32
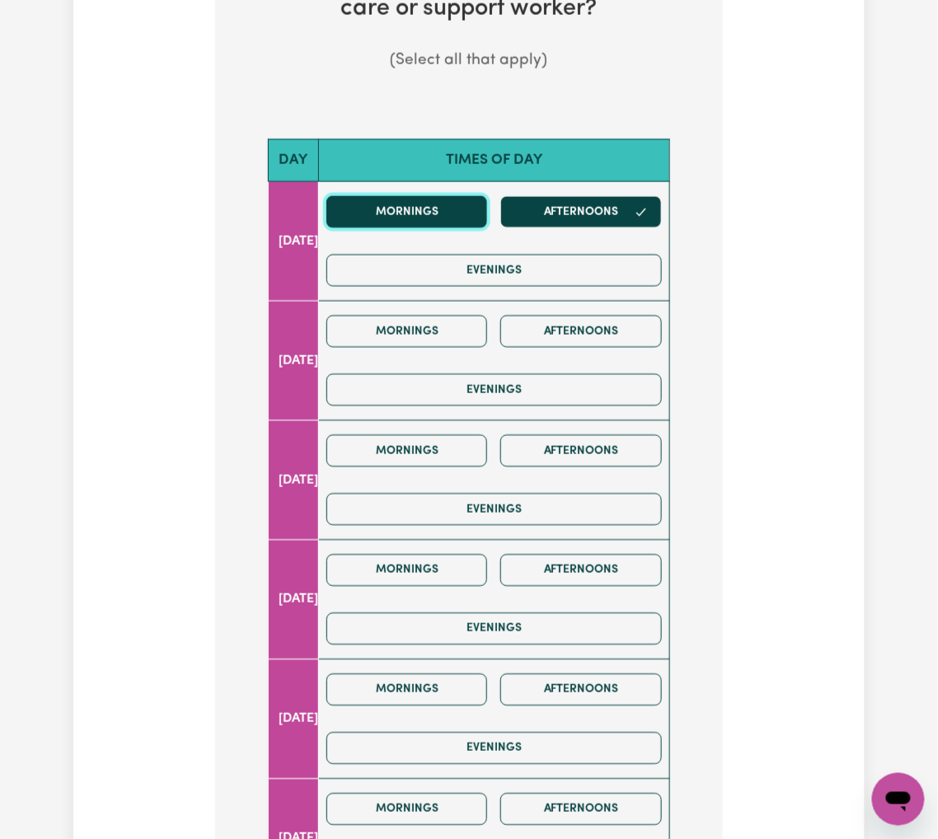
click at [439, 199] on button "Mornings" at bounding box center [407, 212] width 162 height 32
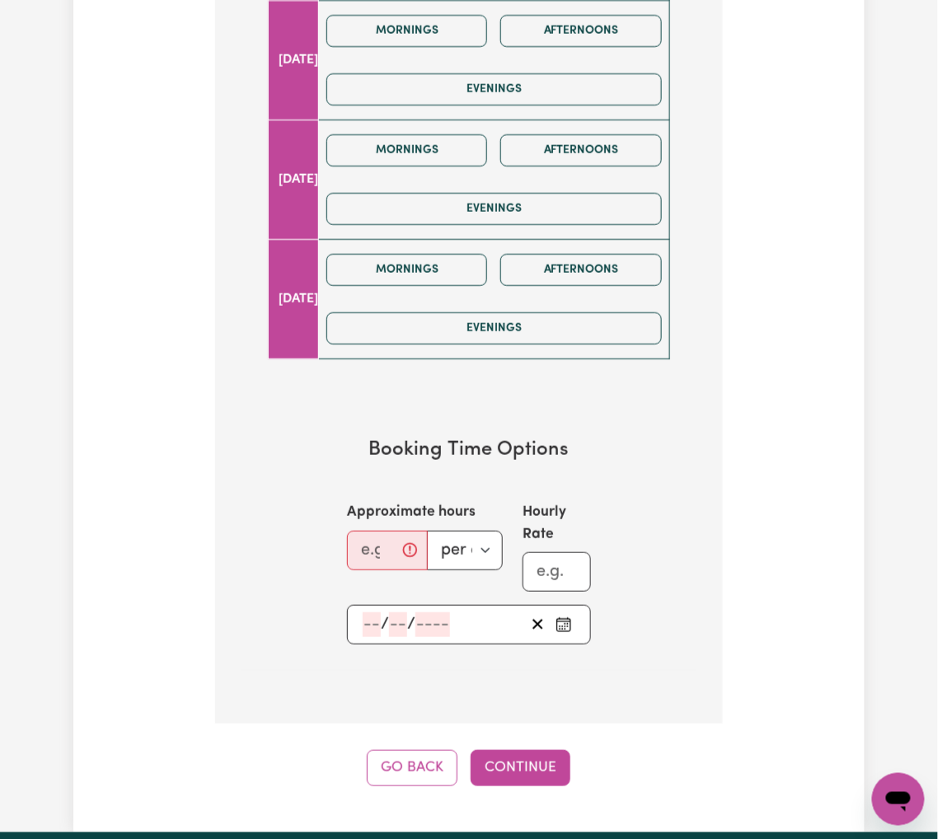
scroll to position [1428, 0]
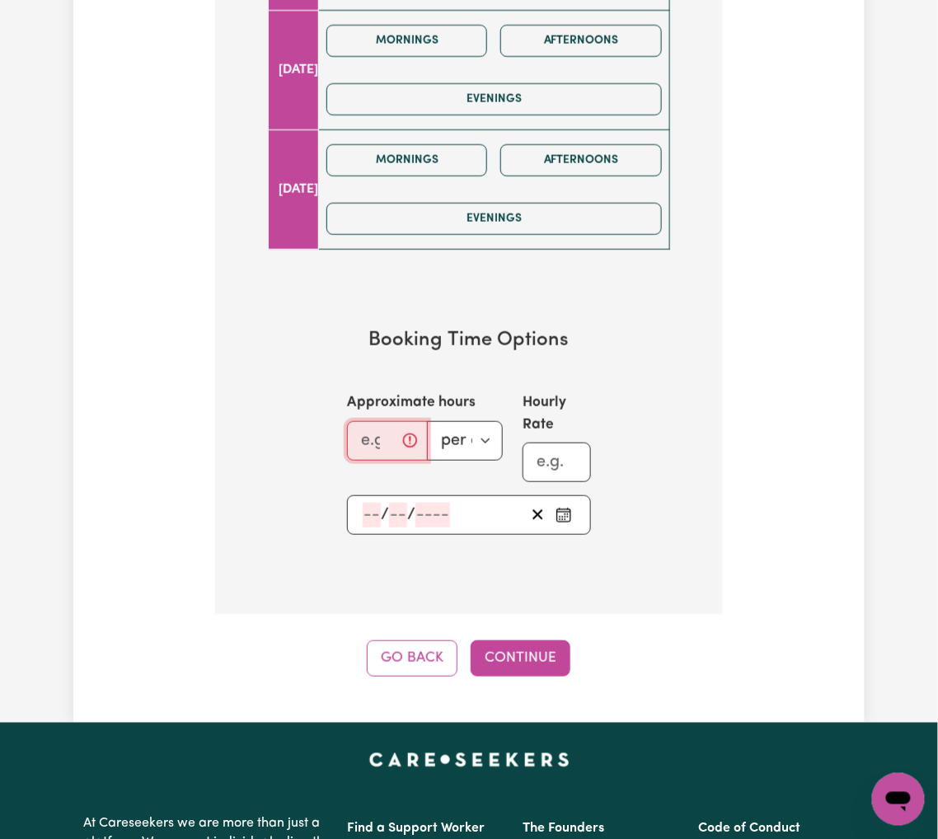
click at [370, 435] on input "Approximate hours" at bounding box center [387, 441] width 81 height 40
type input "4"
click at [387, 517] on div "/ /" at bounding box center [469, 515] width 244 height 40
click at [363, 503] on input "number" at bounding box center [372, 515] width 18 height 25
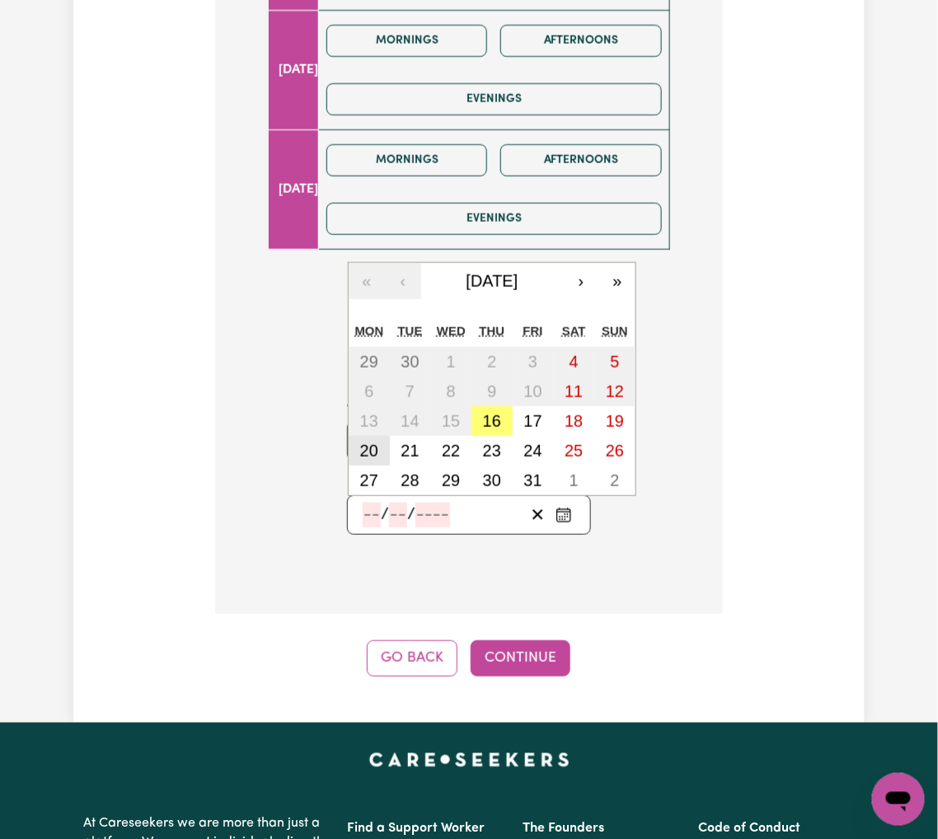
click at [369, 442] on abbr "20" at bounding box center [369, 451] width 18 height 18
type input "2025-10-20"
type input "20"
type input "10"
type input "2025"
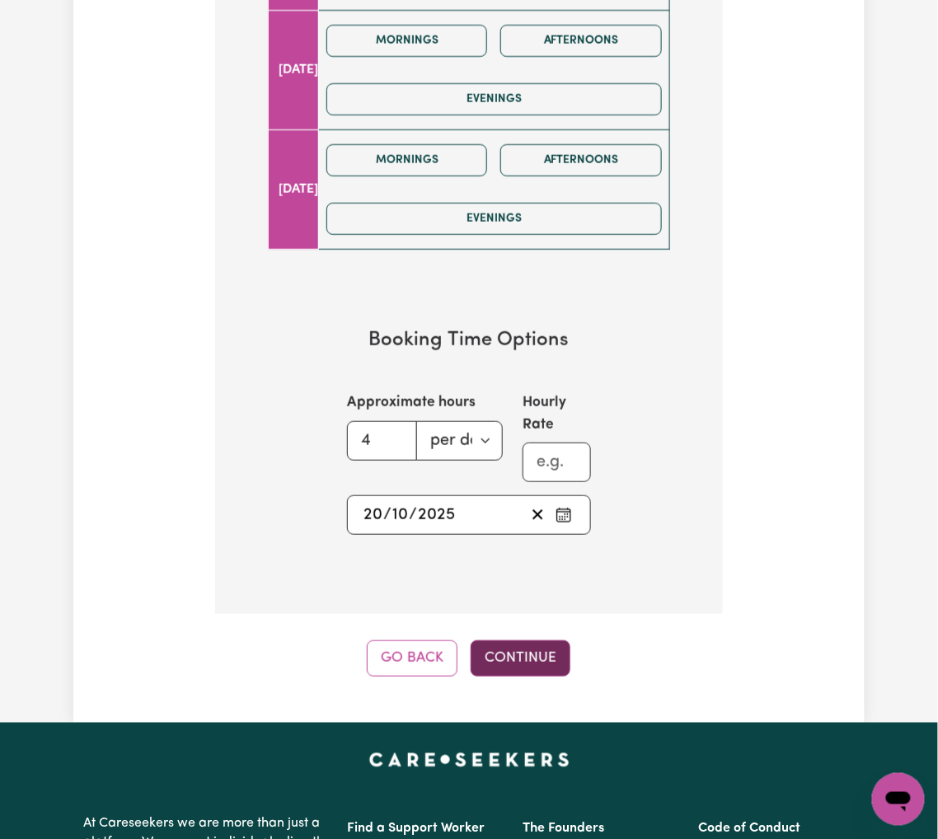
click at [513, 640] on button "Continue" at bounding box center [521, 658] width 100 height 36
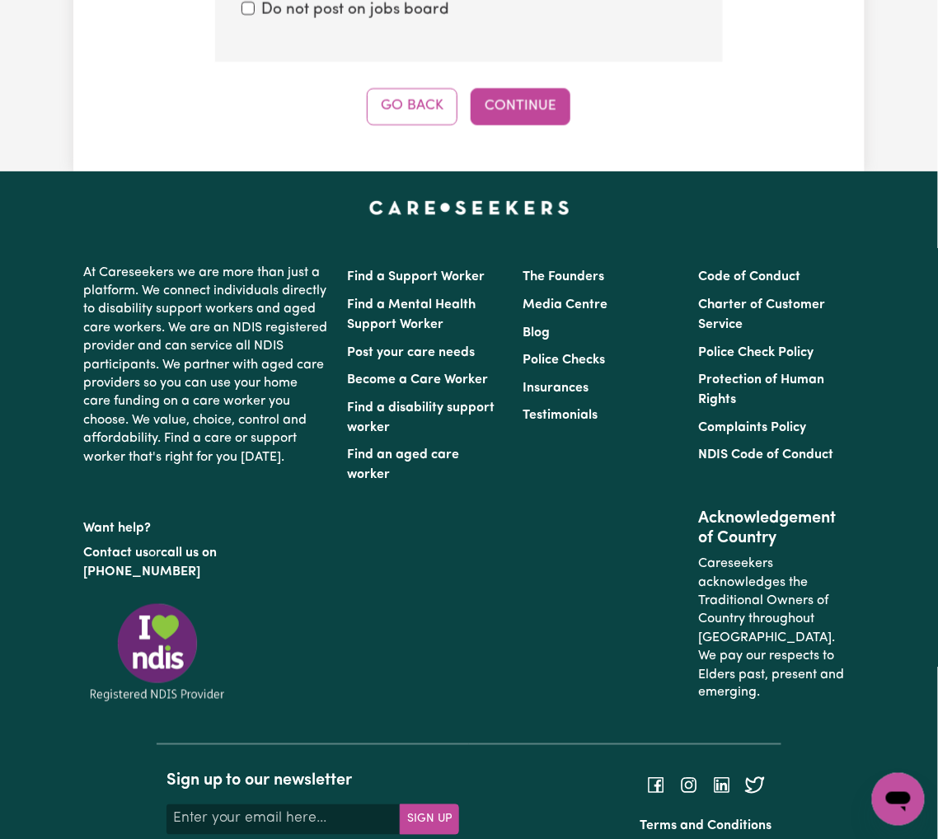
scroll to position [475, 0]
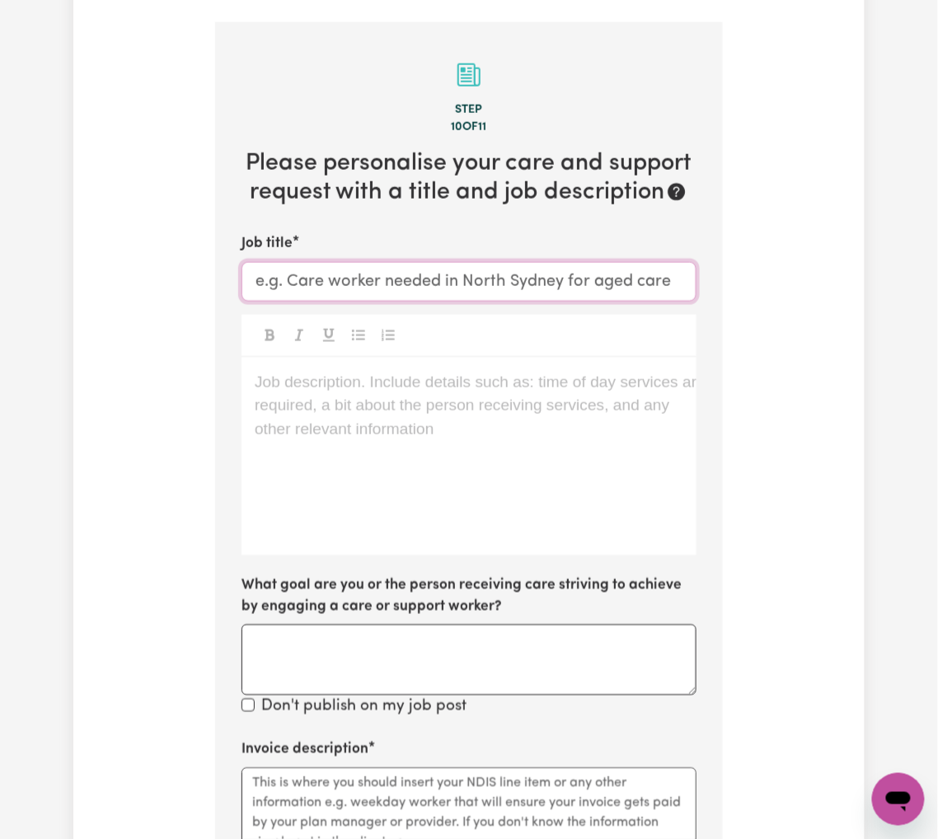
click at [359, 275] on input "Job title" at bounding box center [468, 282] width 455 height 40
click at [336, 262] on input "Job title" at bounding box center [468, 282] width 455 height 40
type input "Support Worker Needed in Red Hill, QLD"
click at [340, 429] on div "Job description. Include details such as: time of day services are required, a …" at bounding box center [468, 457] width 455 height 198
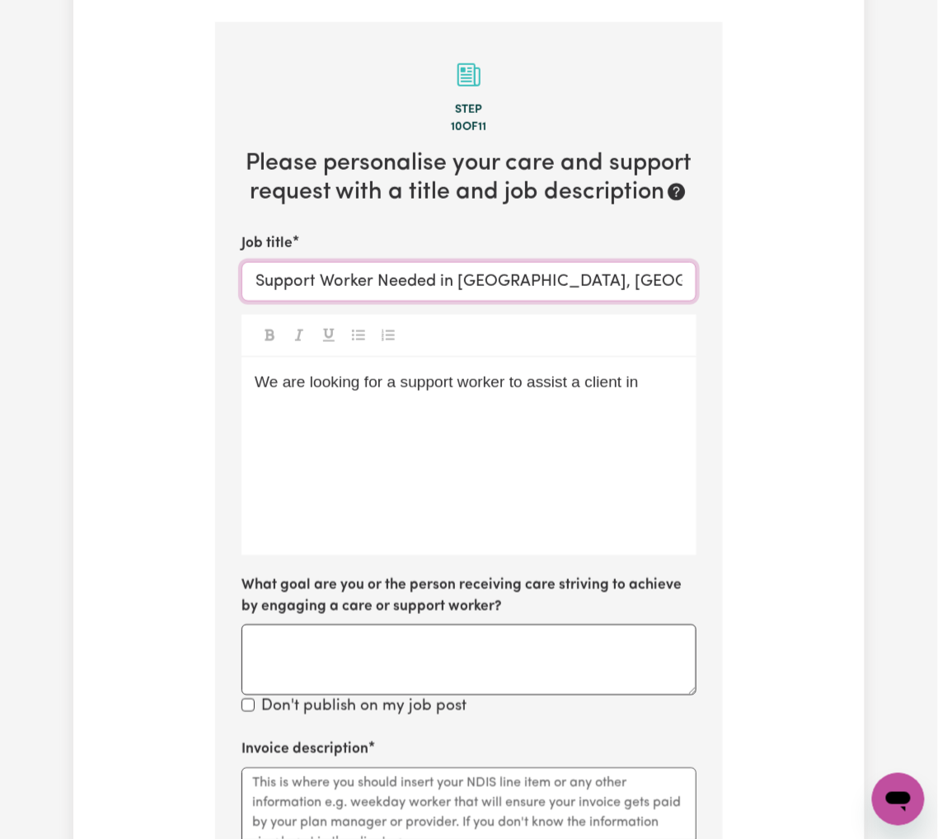
drag, startPoint x: 465, startPoint y: 257, endPoint x: 634, endPoint y: 258, distance: 168.9
click at [634, 262] on input "Support Worker Needed in Red Hill, QLD" at bounding box center [468, 282] width 455 height 40
click at [480, 262] on input "Support Worker Needed in Red Hill, QLD" at bounding box center [468, 282] width 455 height 40
click at [459, 262] on input "Support Worker Needed in Red Hill, QLD" at bounding box center [468, 282] width 455 height 40
drag, startPoint x: 453, startPoint y: 255, endPoint x: 635, endPoint y: 272, distance: 182.0
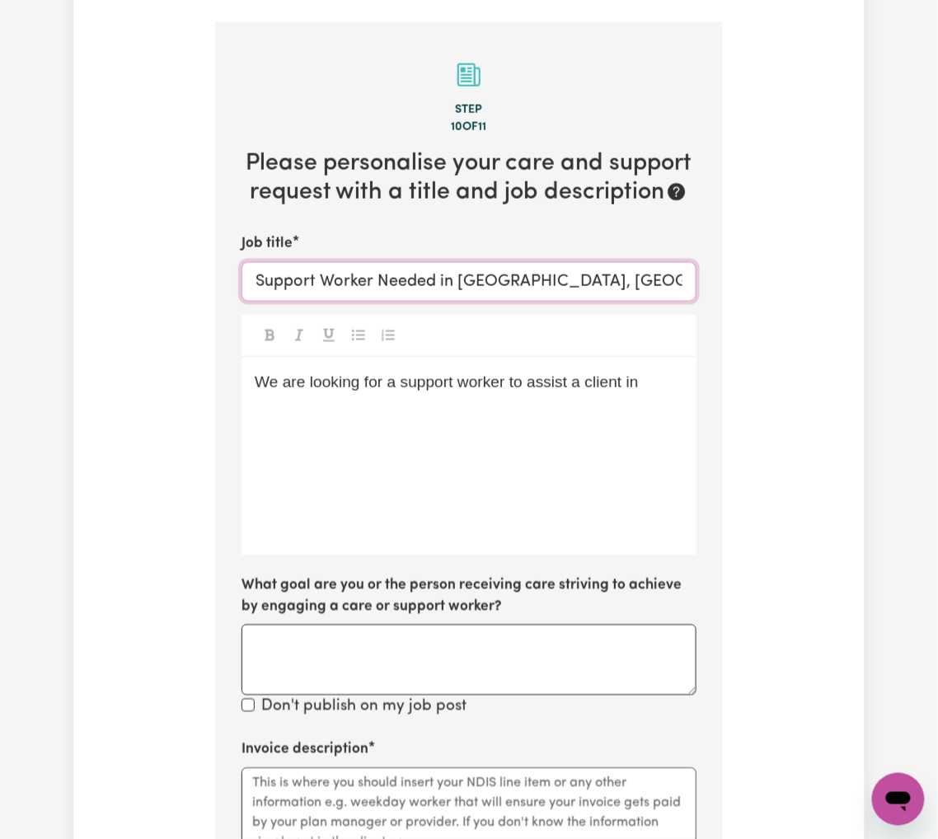
click at [666, 265] on input "Support Worker Needed in Red Hill, QLD" at bounding box center [468, 282] width 455 height 40
click at [639, 373] on span "We are looking for a support worker to assist a client in" at bounding box center [447, 381] width 384 height 17
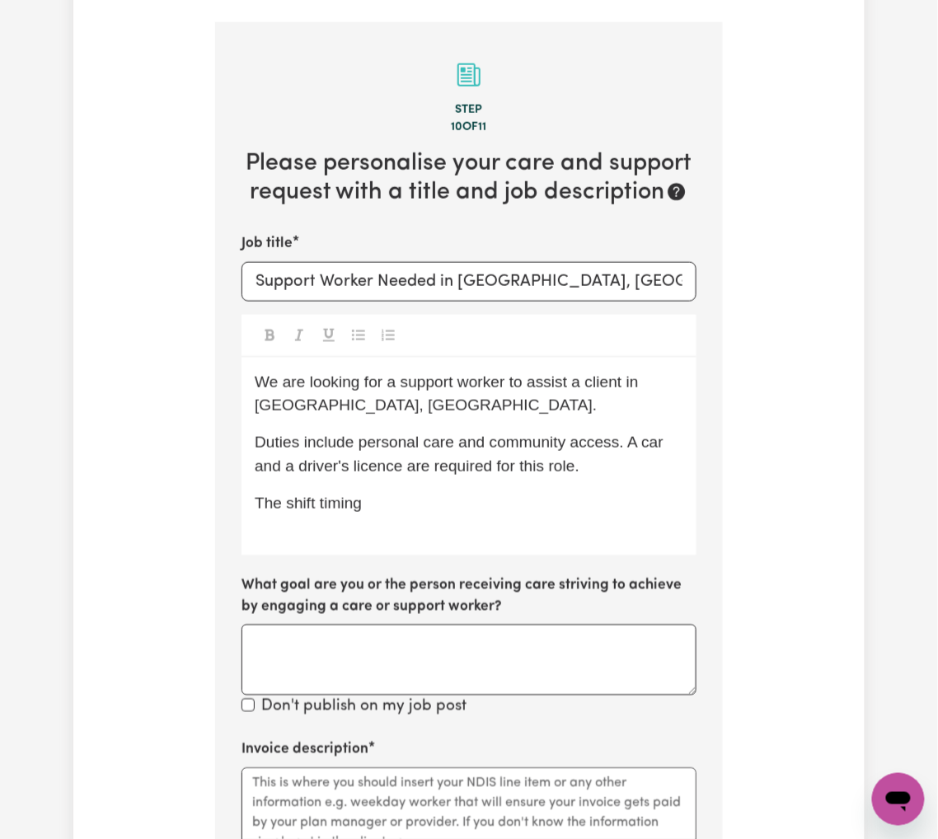
click at [379, 492] on p "The shift timing" at bounding box center [469, 504] width 429 height 24
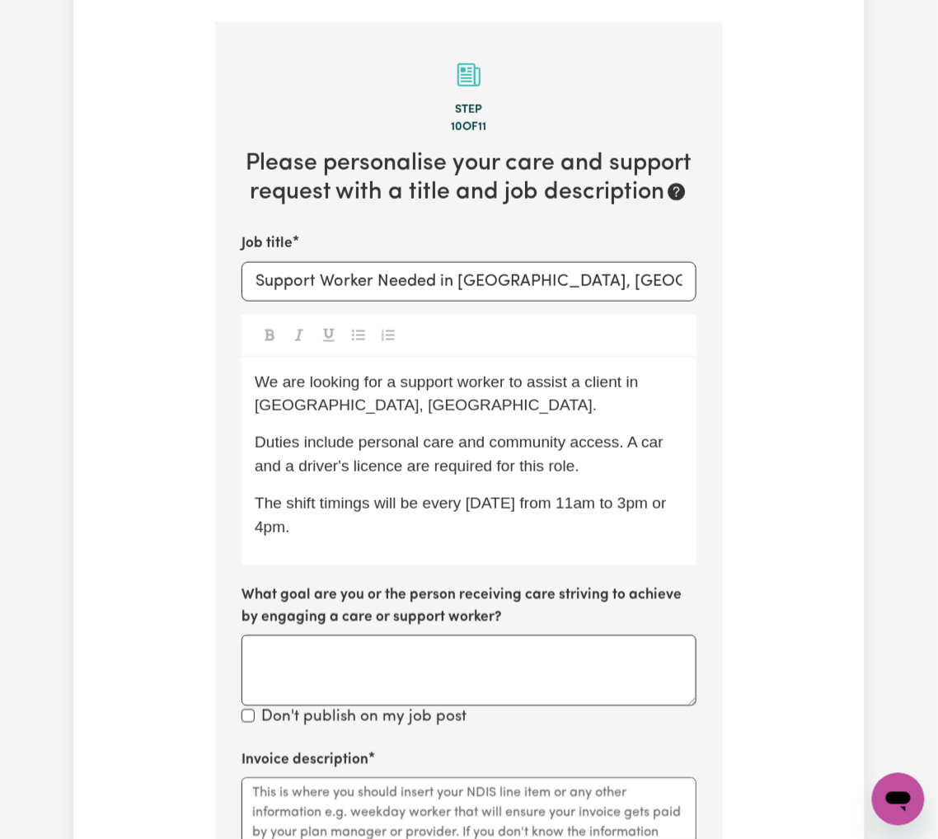
click at [272, 526] on div "We are looking for a support worker to assist a client in Red Hill, QLD. Duties…" at bounding box center [468, 462] width 455 height 208
click at [307, 521] on div "We are looking for a support worker to assist a client in Red Hill, QLD. Duties…" at bounding box center [468, 462] width 455 height 208
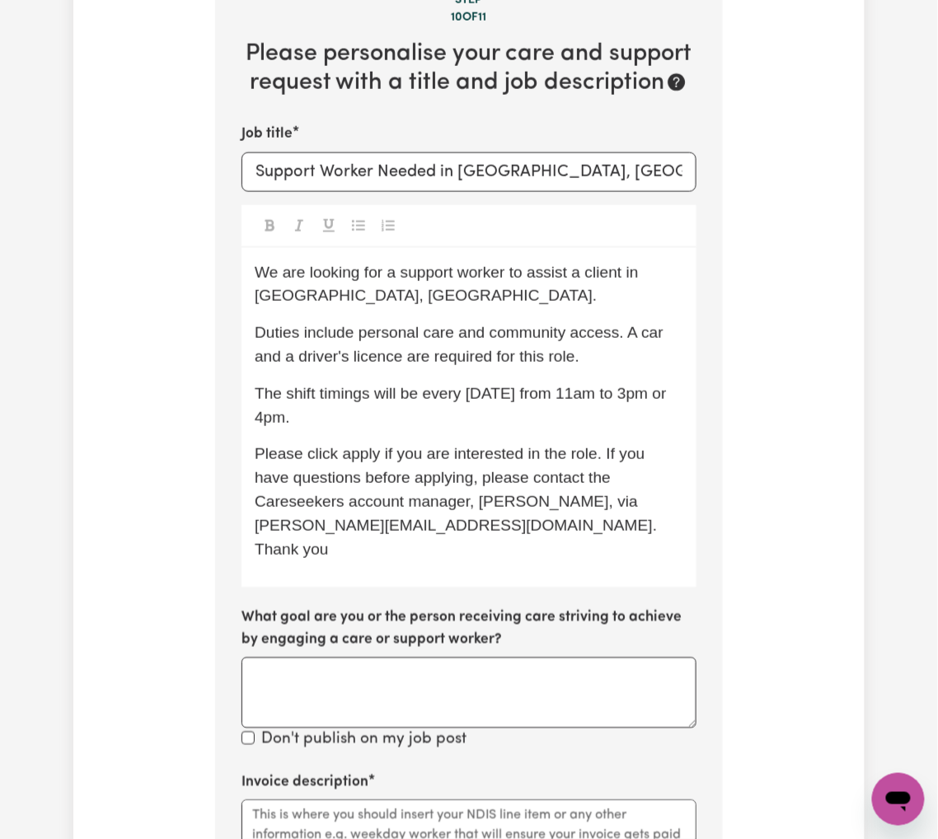
scroll to position [915, 0]
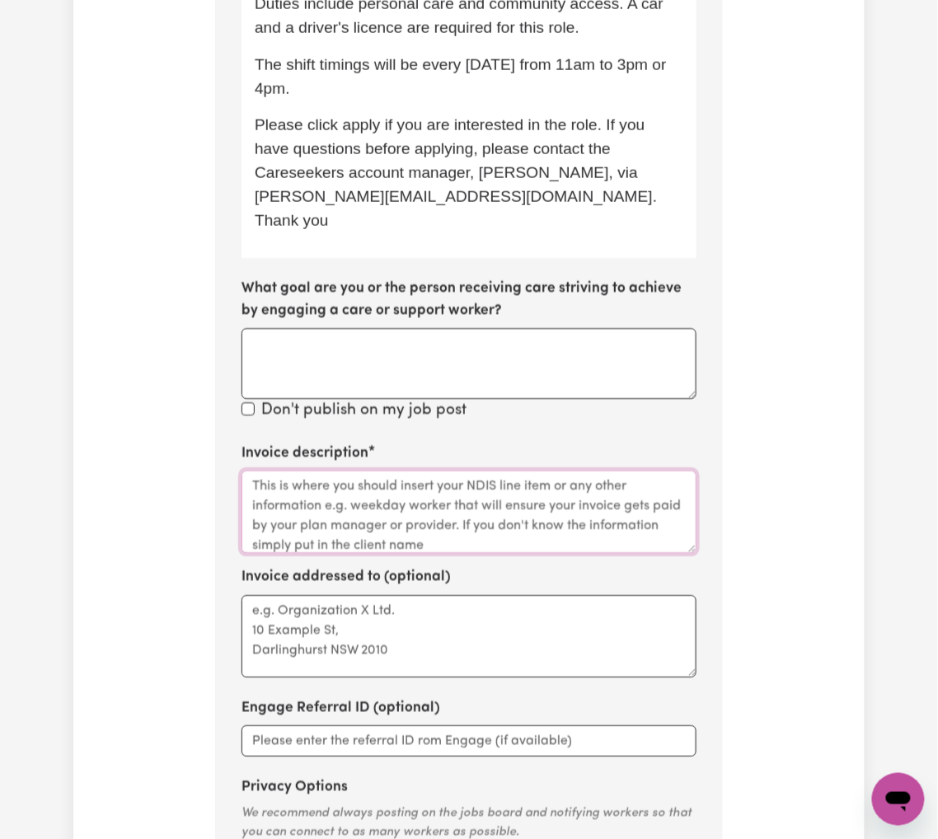
click at [358, 485] on textarea "Invoice description" at bounding box center [468, 512] width 455 height 82
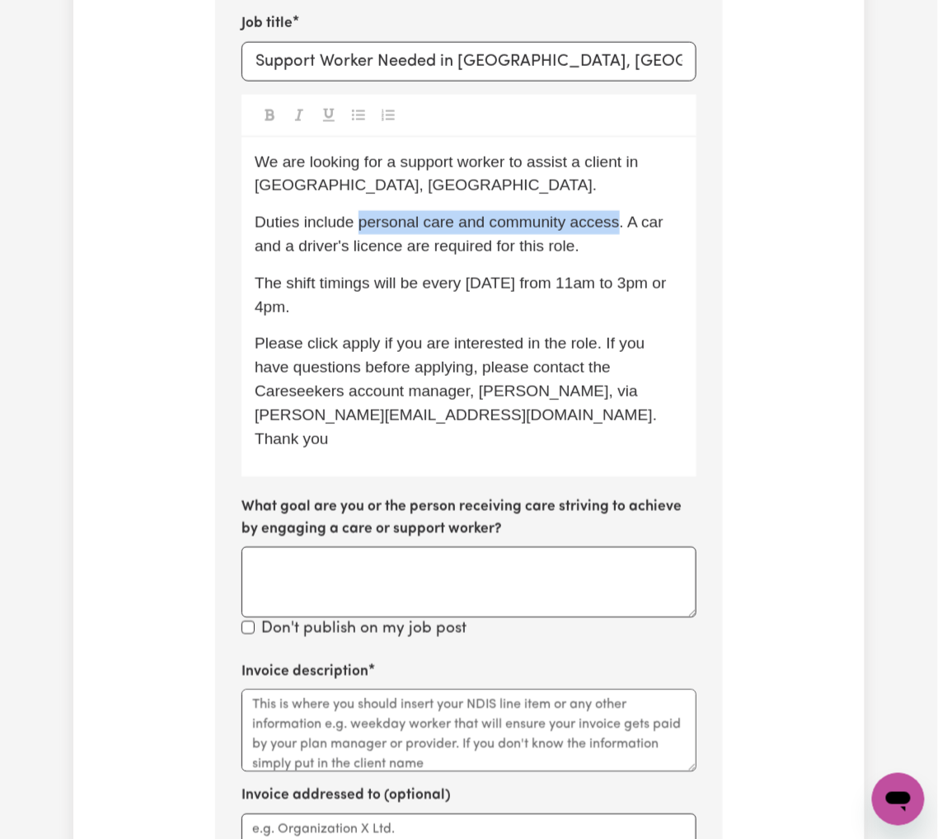
drag, startPoint x: 360, startPoint y: 199, endPoint x: 611, endPoint y: 195, distance: 250.5
click at [611, 213] on span "Duties include personal care and community access. A car and a driver's licence…" at bounding box center [461, 233] width 413 height 41
copy span "personal care and community access"
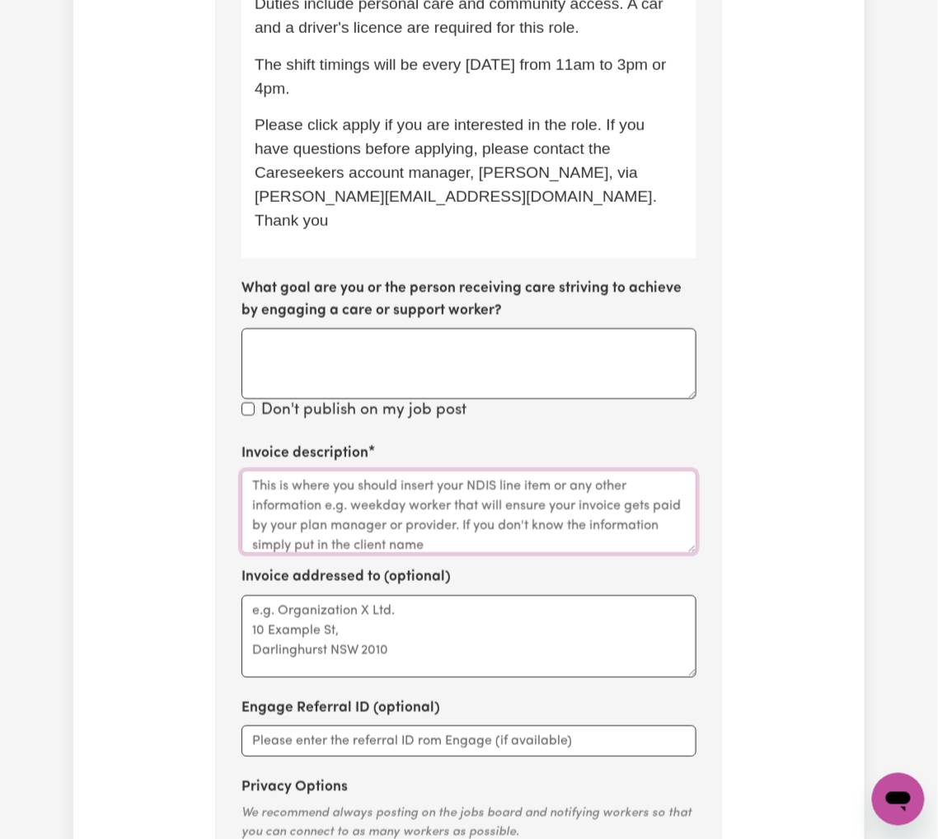
click at [316, 471] on textarea "Invoice description" at bounding box center [468, 512] width 455 height 82
paste textarea "personal care and community access"
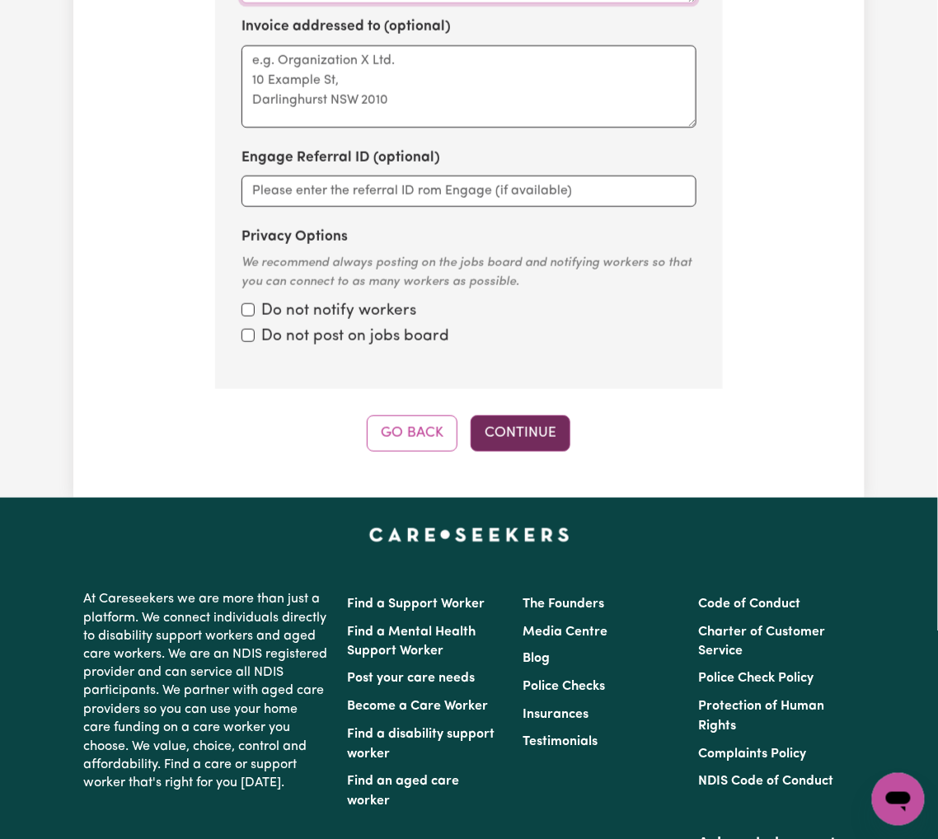
type textarea "personal care and community access"
click at [513, 415] on button "Continue" at bounding box center [521, 433] width 100 height 36
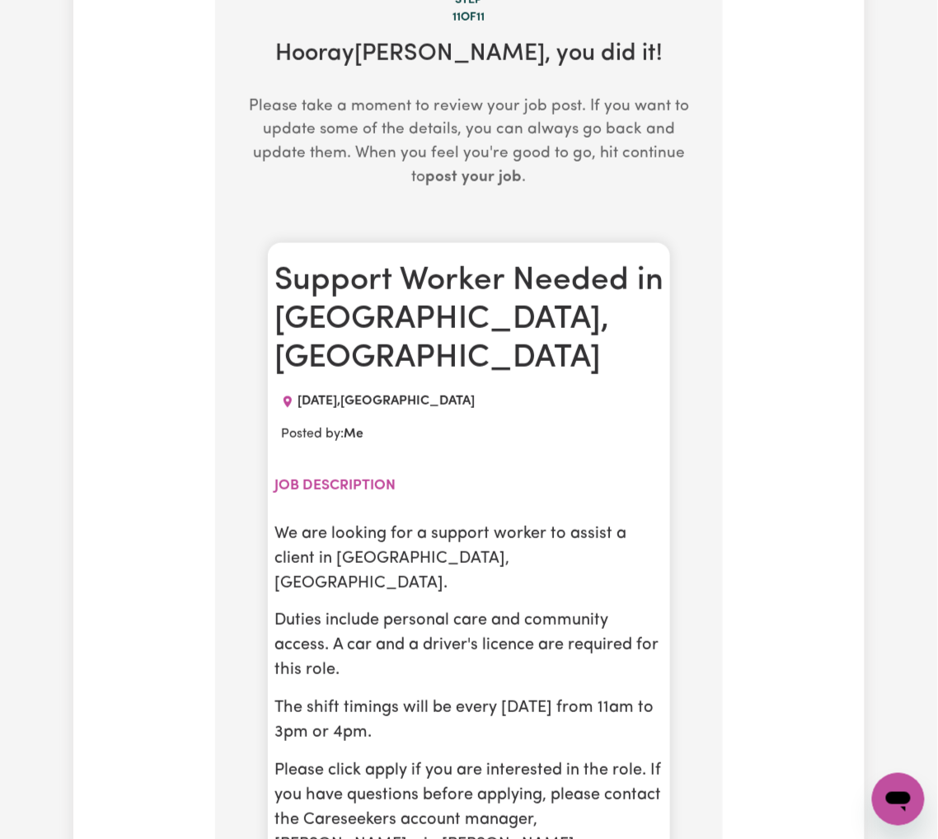
scroll to position [695, 0]
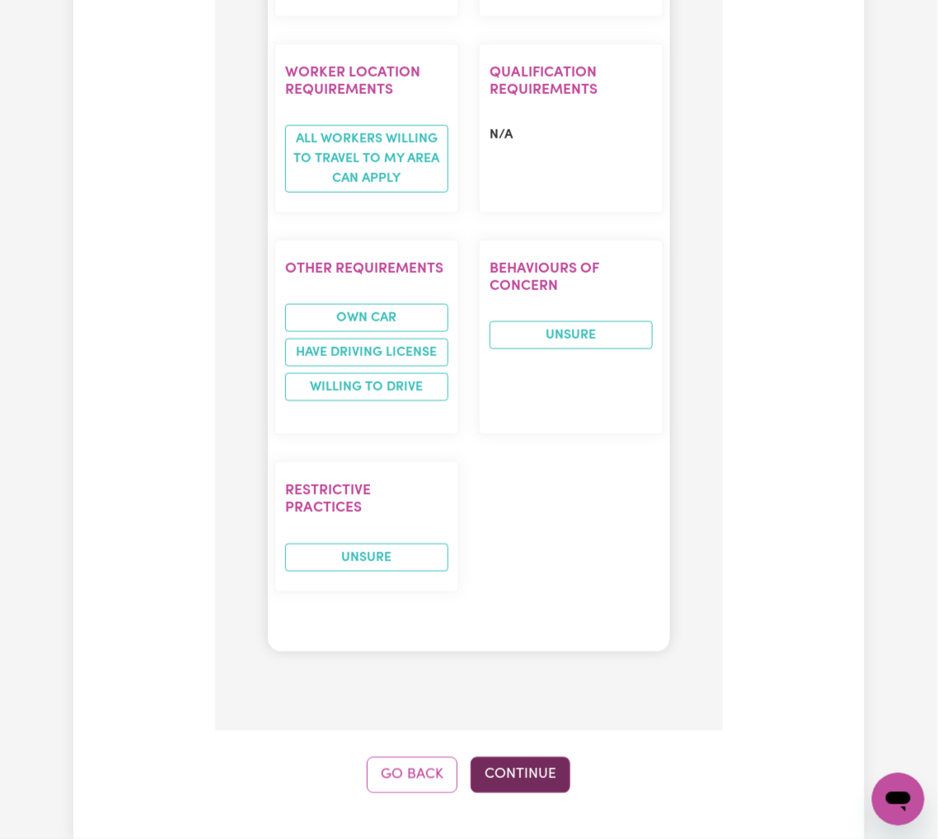
click at [508, 757] on button "Continue" at bounding box center [521, 775] width 100 height 36
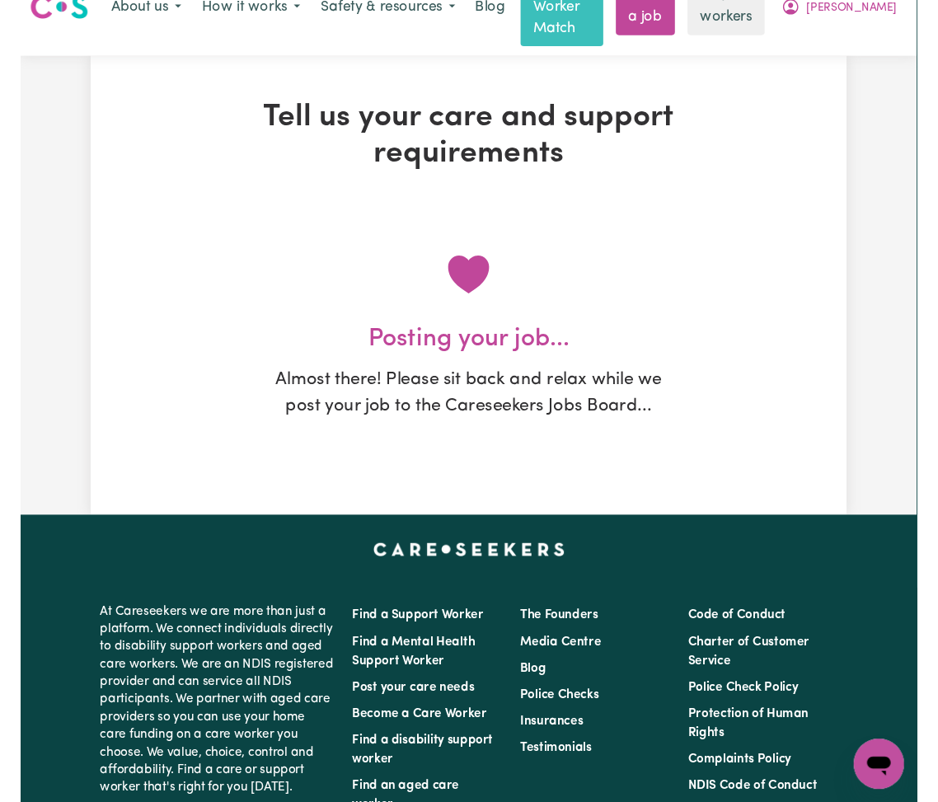
scroll to position [0, 0]
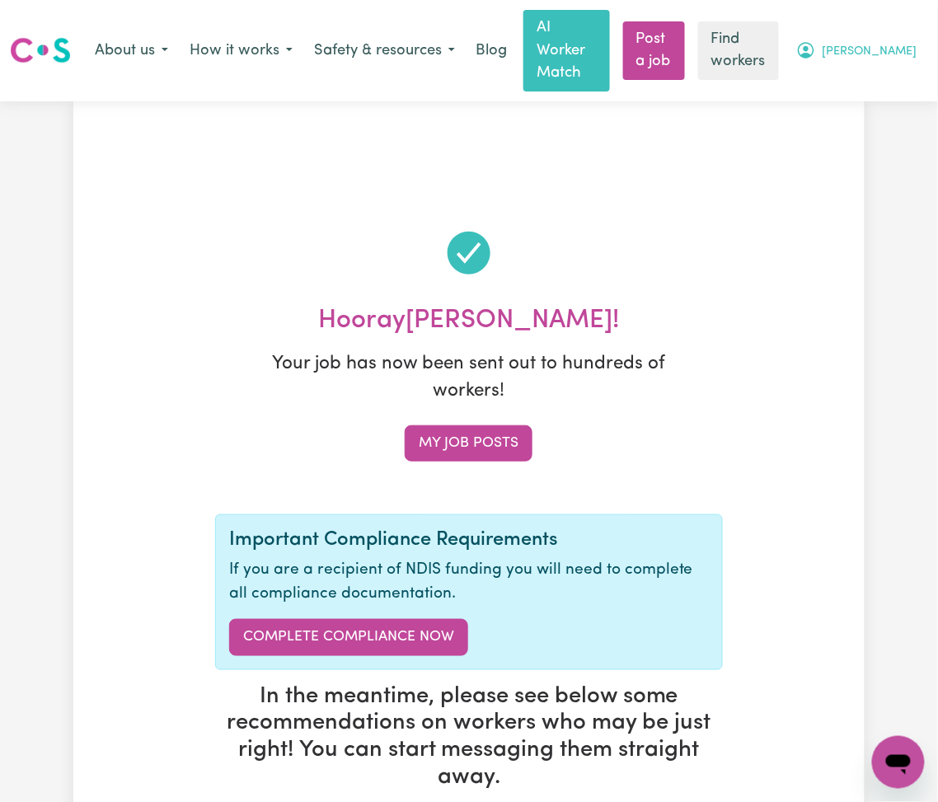
click at [911, 43] on span "[PERSON_NAME]" at bounding box center [869, 52] width 95 height 18
click at [844, 82] on link "My Dashboard" at bounding box center [862, 85] width 130 height 31
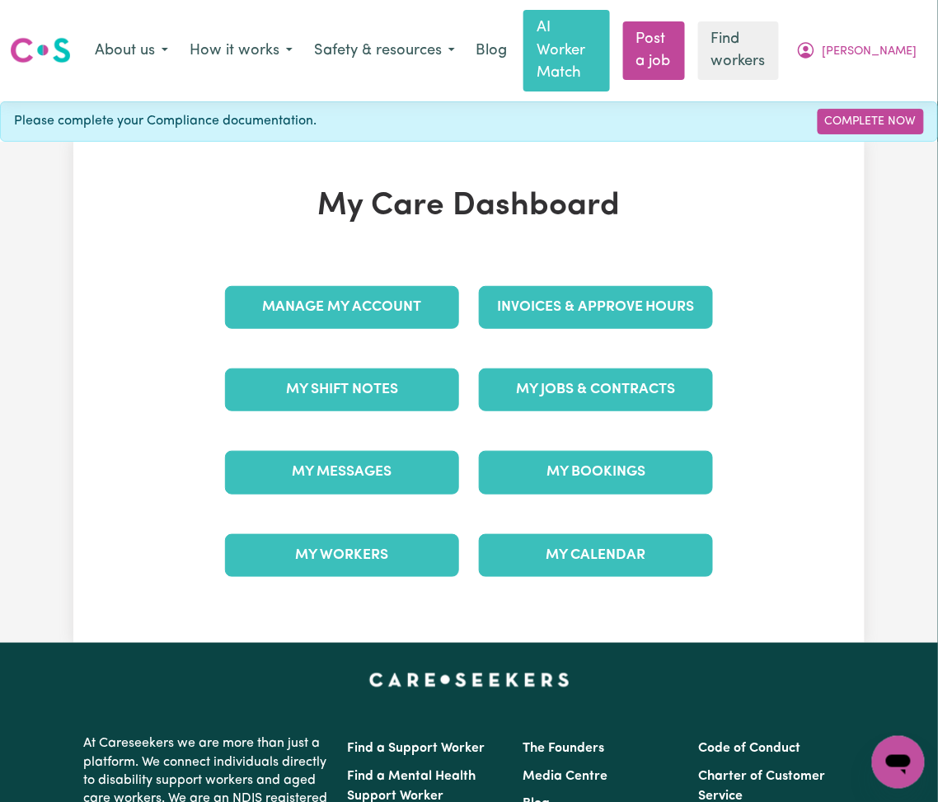
click at [518, 396] on div "My Jobs & Contracts" at bounding box center [596, 390] width 254 height 82
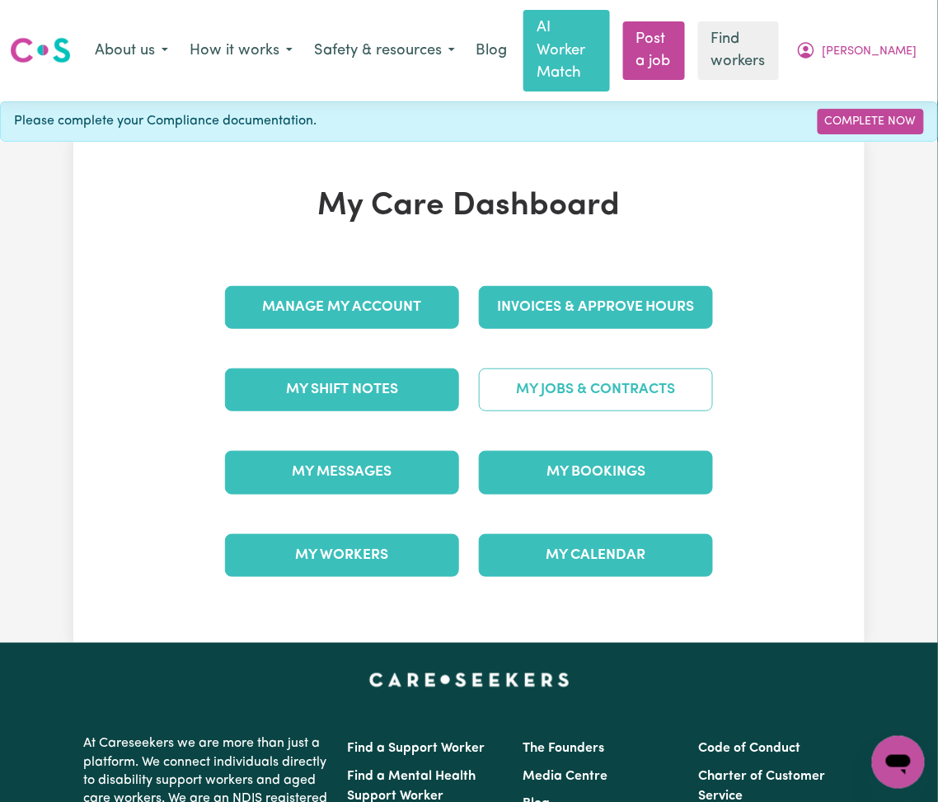
click at [532, 368] on link "My Jobs & Contracts" at bounding box center [596, 389] width 234 height 43
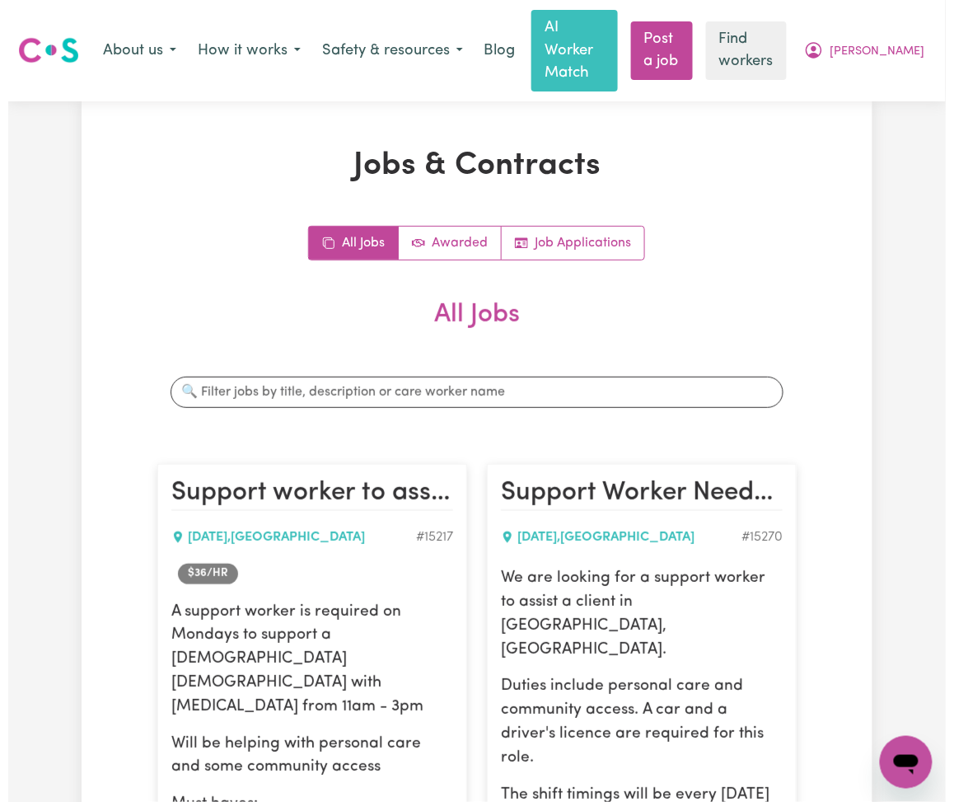
scroll to position [330, 0]
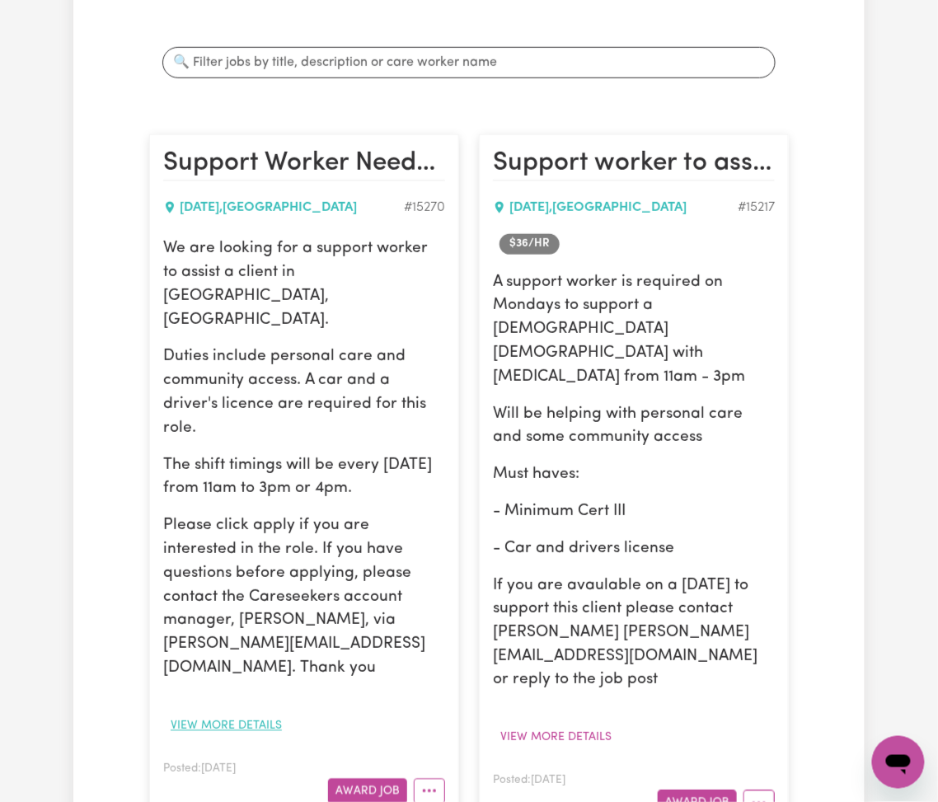
click at [218, 714] on button "View more details" at bounding box center [226, 727] width 126 height 26
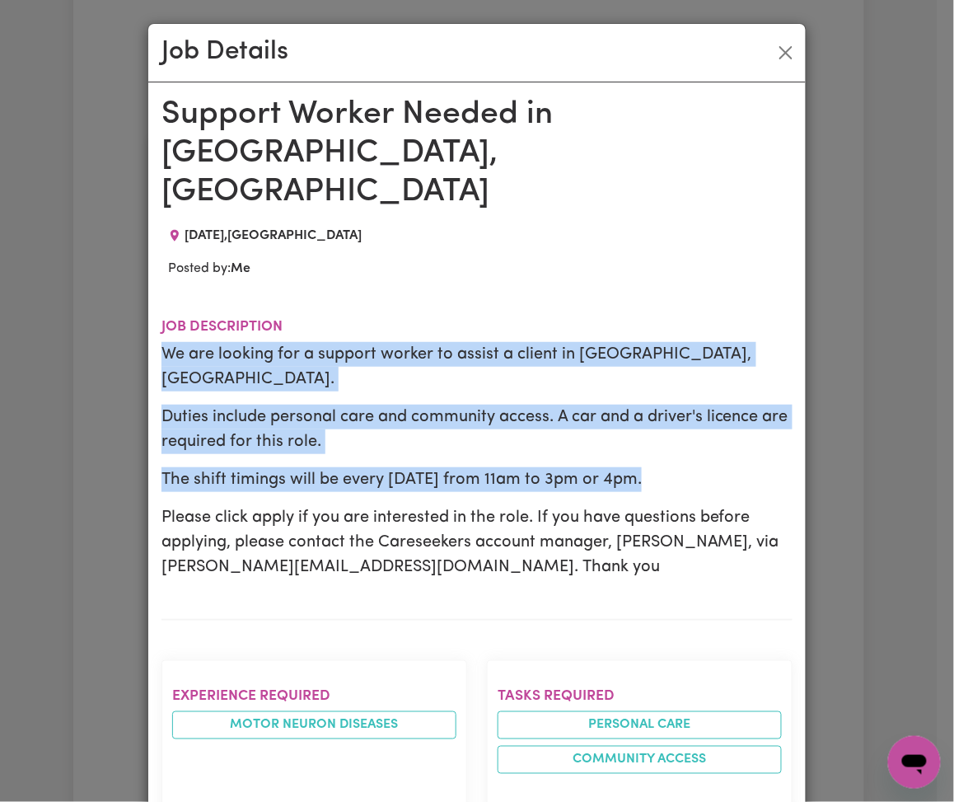
drag, startPoint x: 150, startPoint y: 272, endPoint x: 661, endPoint y: 370, distance: 520.2
copy div "We are looking for a support worker to assist a client in Red Hill, QLD. Duties…"
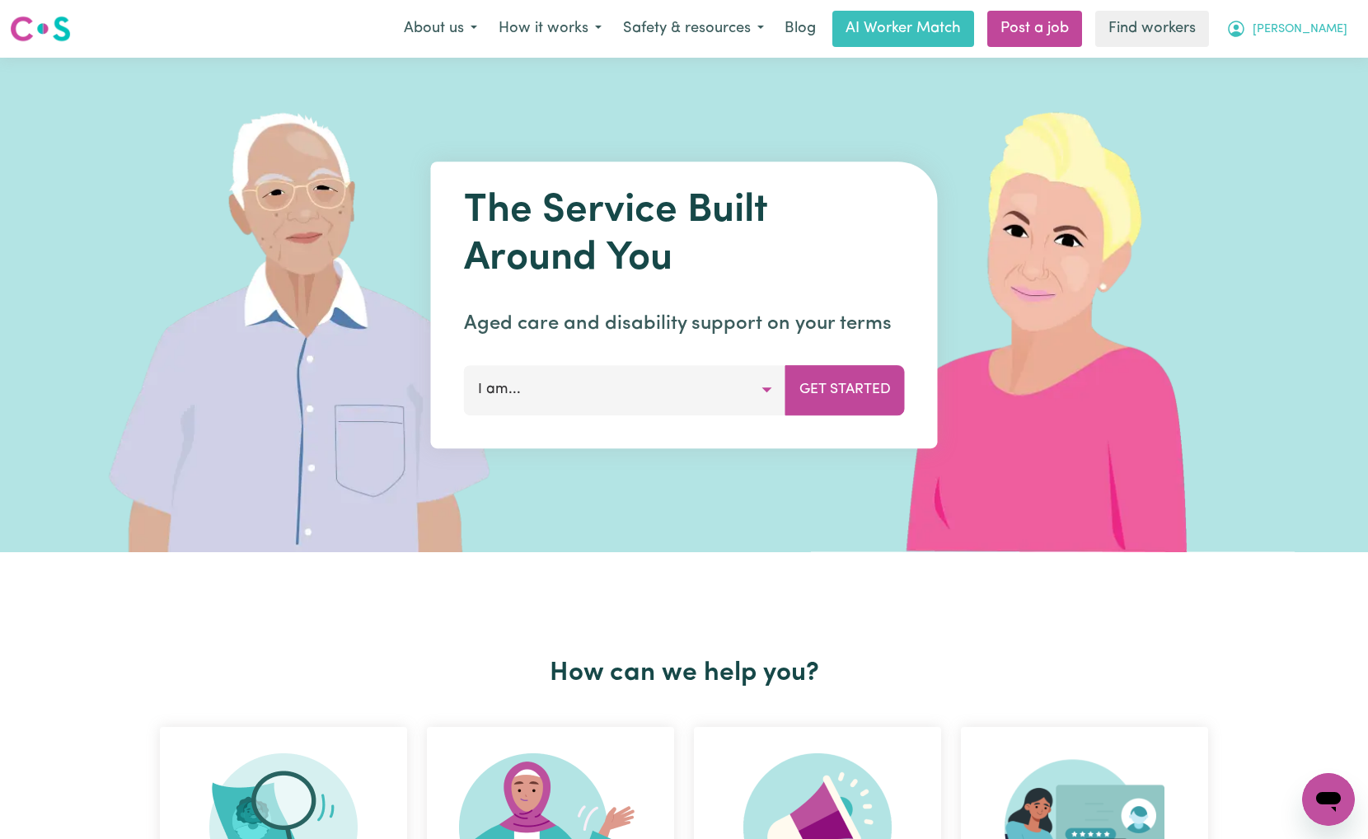
click at [1314, 36] on span "[PERSON_NAME]" at bounding box center [1300, 30] width 95 height 18
click at [1303, 56] on link "My Dashboard" at bounding box center [1292, 64] width 130 height 31
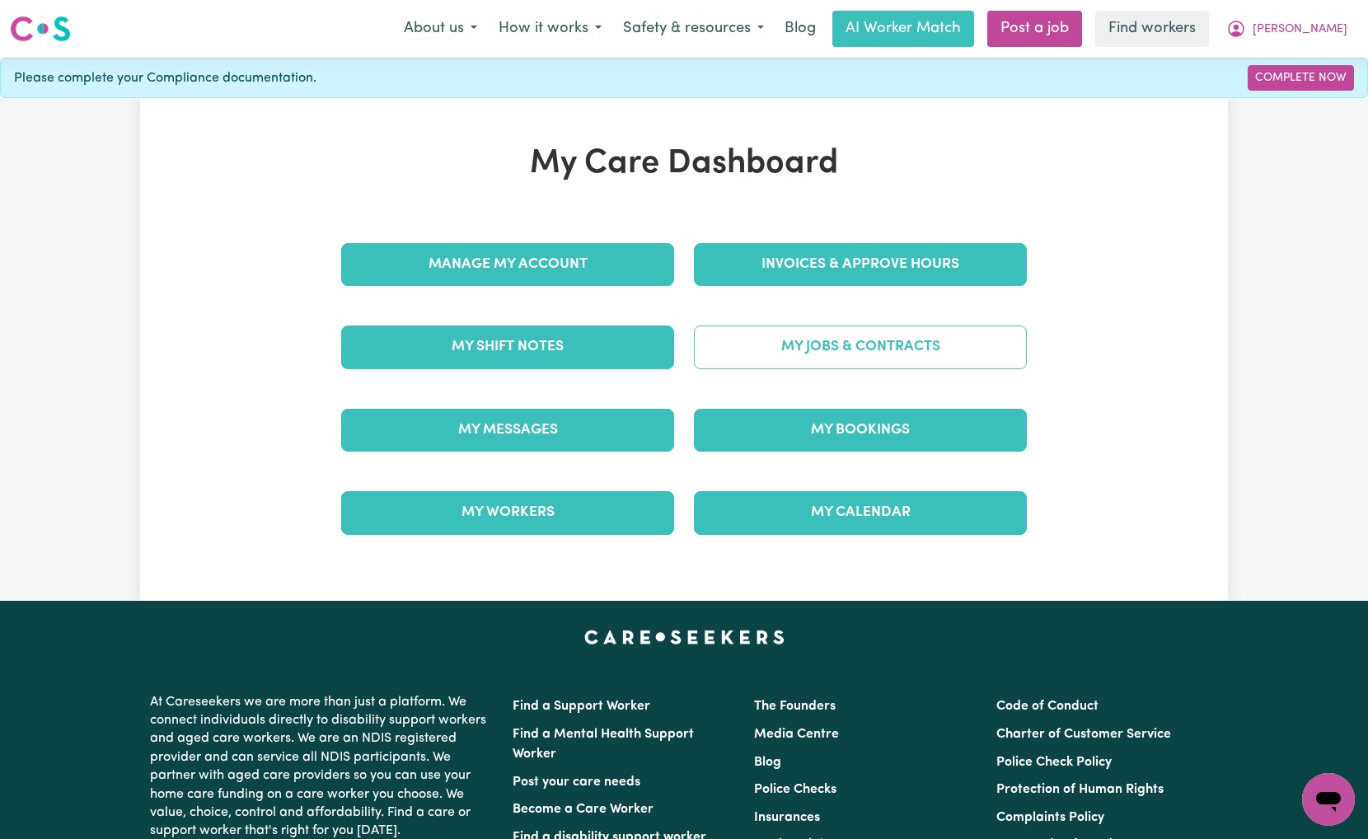
click at [814, 331] on link "My Jobs & Contracts" at bounding box center [860, 346] width 333 height 43
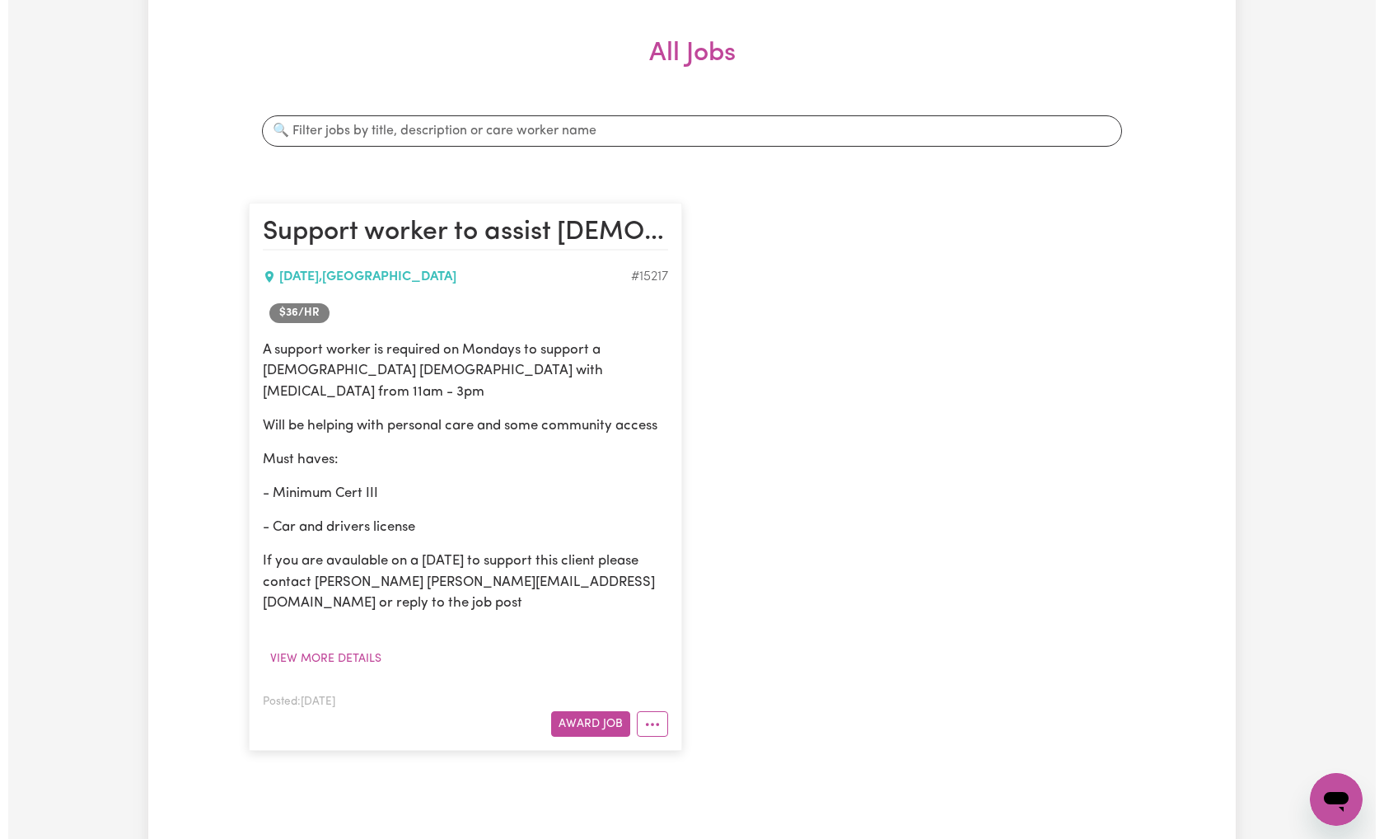
scroll to position [330, 0]
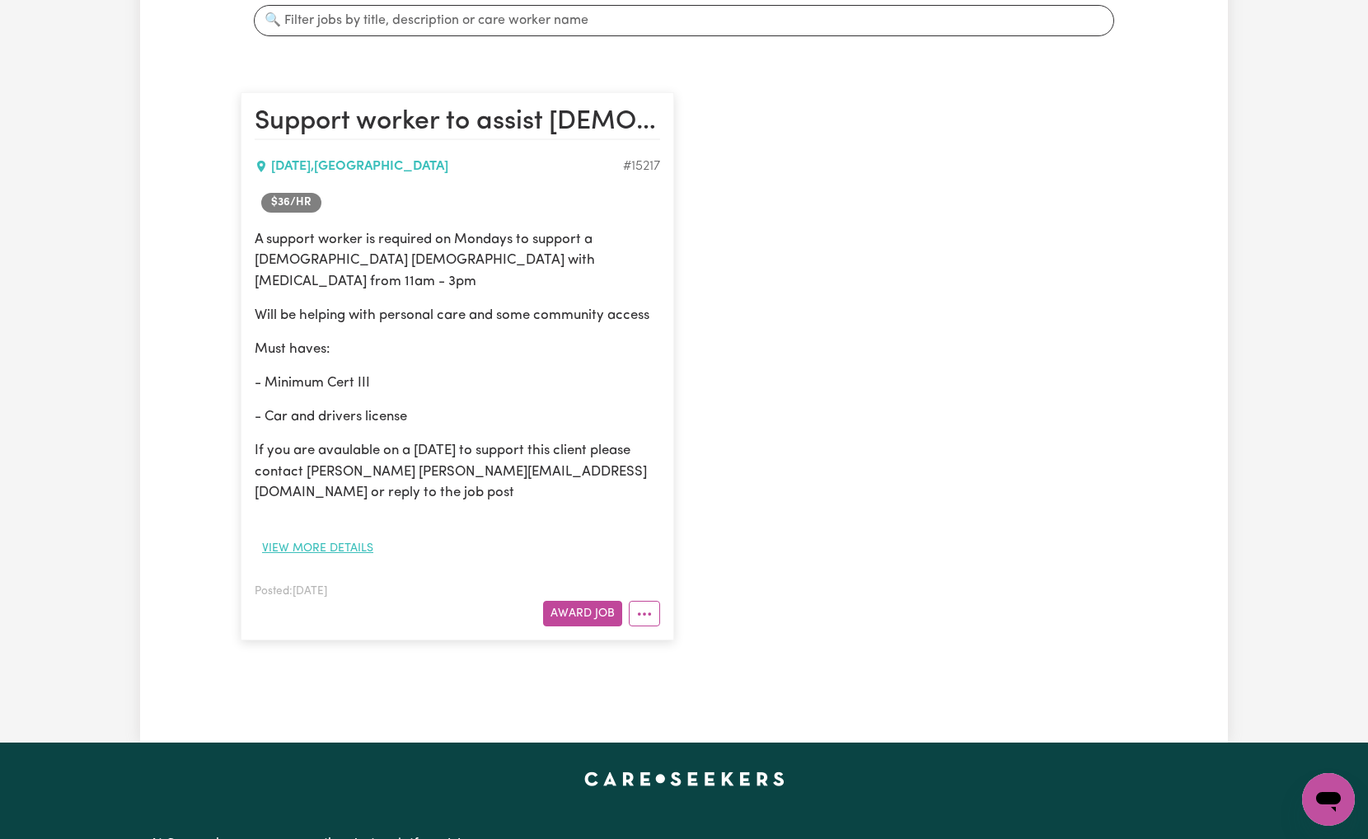
click at [292, 536] on button "View more details" at bounding box center [318, 549] width 126 height 26
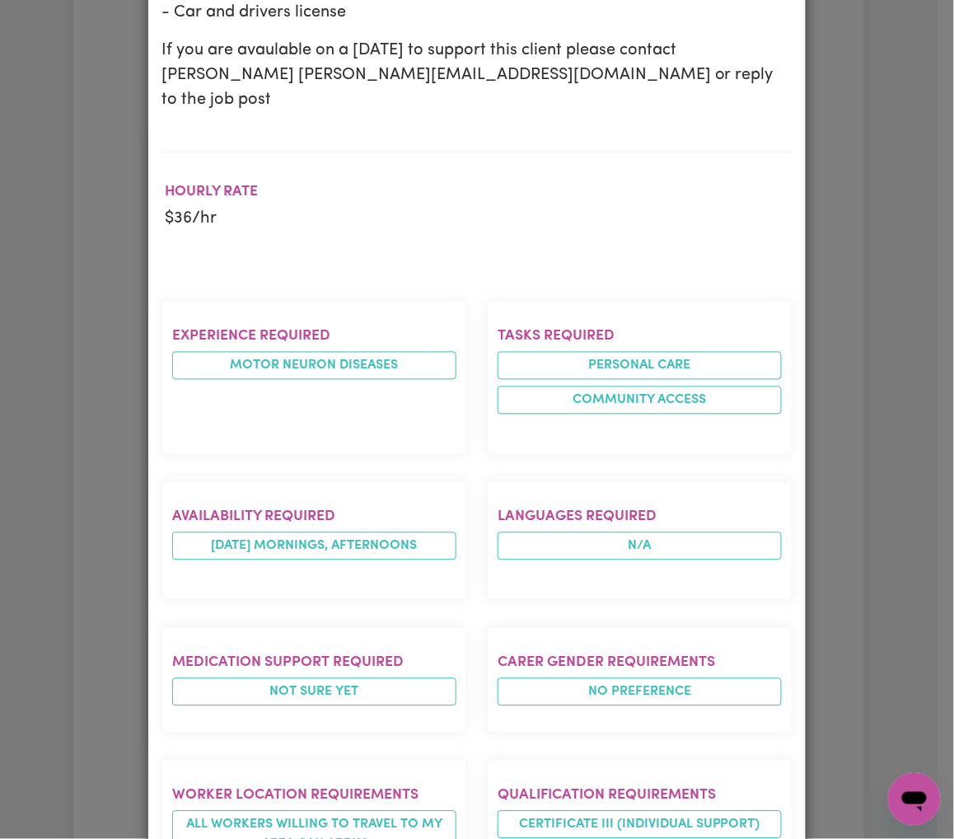
scroll to position [516, 0]
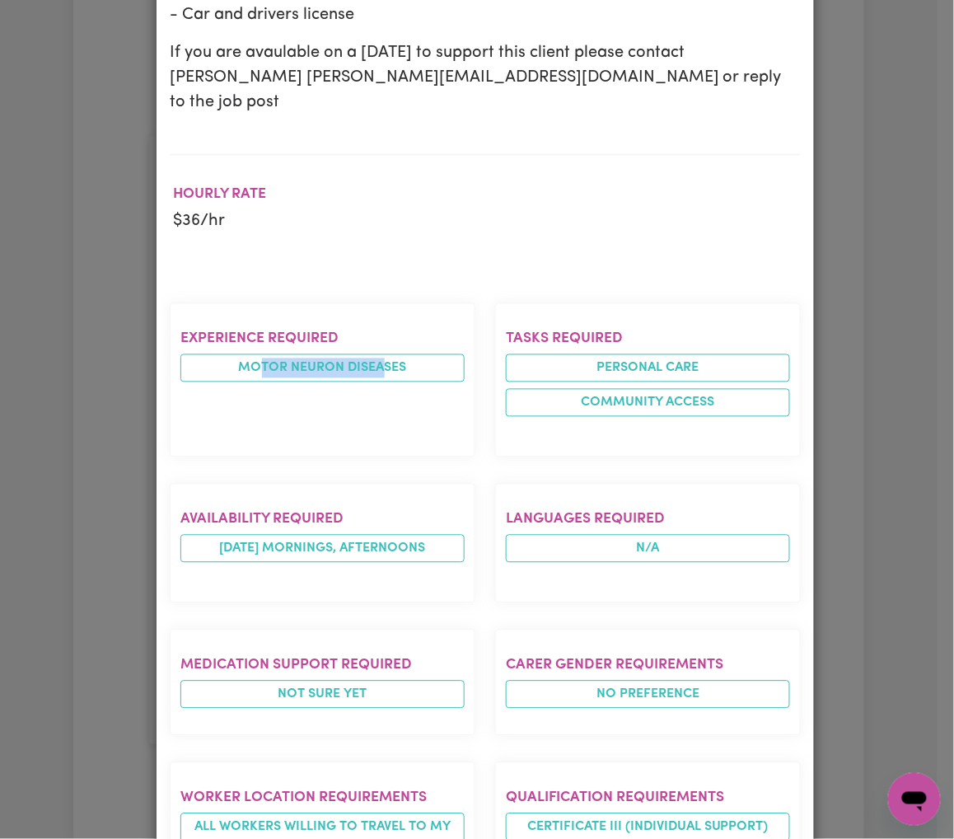
drag, startPoint x: 254, startPoint y: 292, endPoint x: 377, endPoint y: 363, distance: 142.9
click at [377, 330] on section "Experience required Motor Neuron Diseases" at bounding box center [323, 380] width 306 height 154
drag, startPoint x: 373, startPoint y: 402, endPoint x: 363, endPoint y: 452, distance: 50.4
click at [373, 405] on div "Experience required Motor Neuron Diseases" at bounding box center [322, 380] width 325 height 180
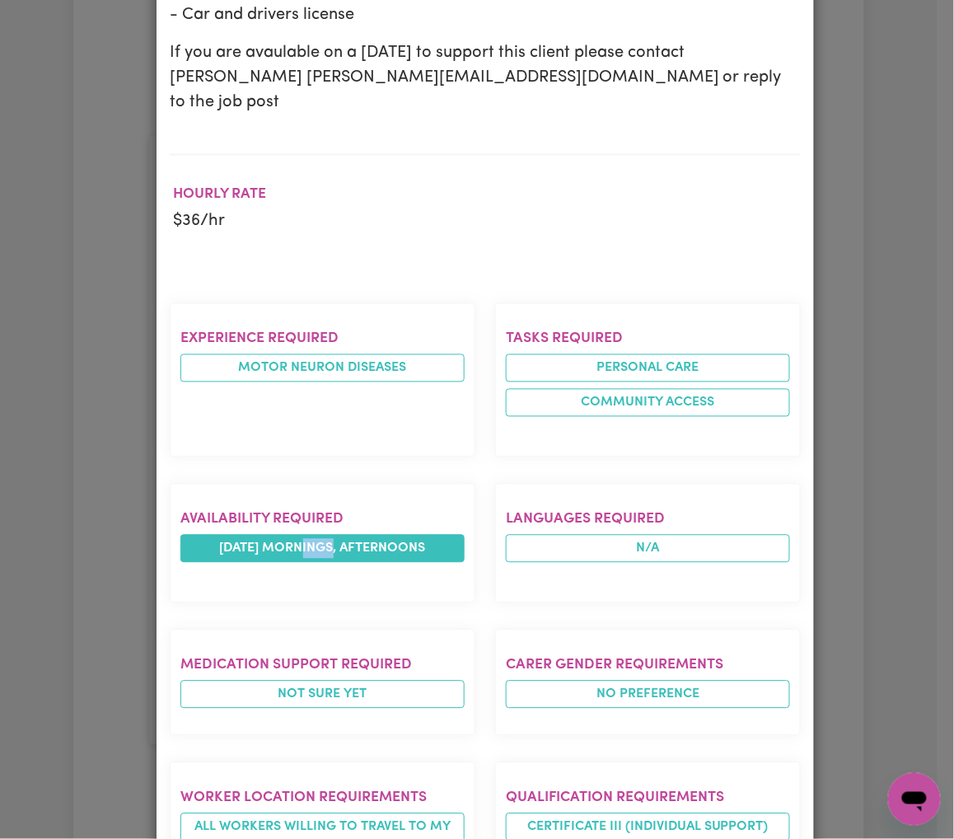
drag, startPoint x: 300, startPoint y: 495, endPoint x: 337, endPoint y: 489, distance: 37.5
click at [336, 535] on li "monday mornings, afternoons" at bounding box center [322, 549] width 284 height 28
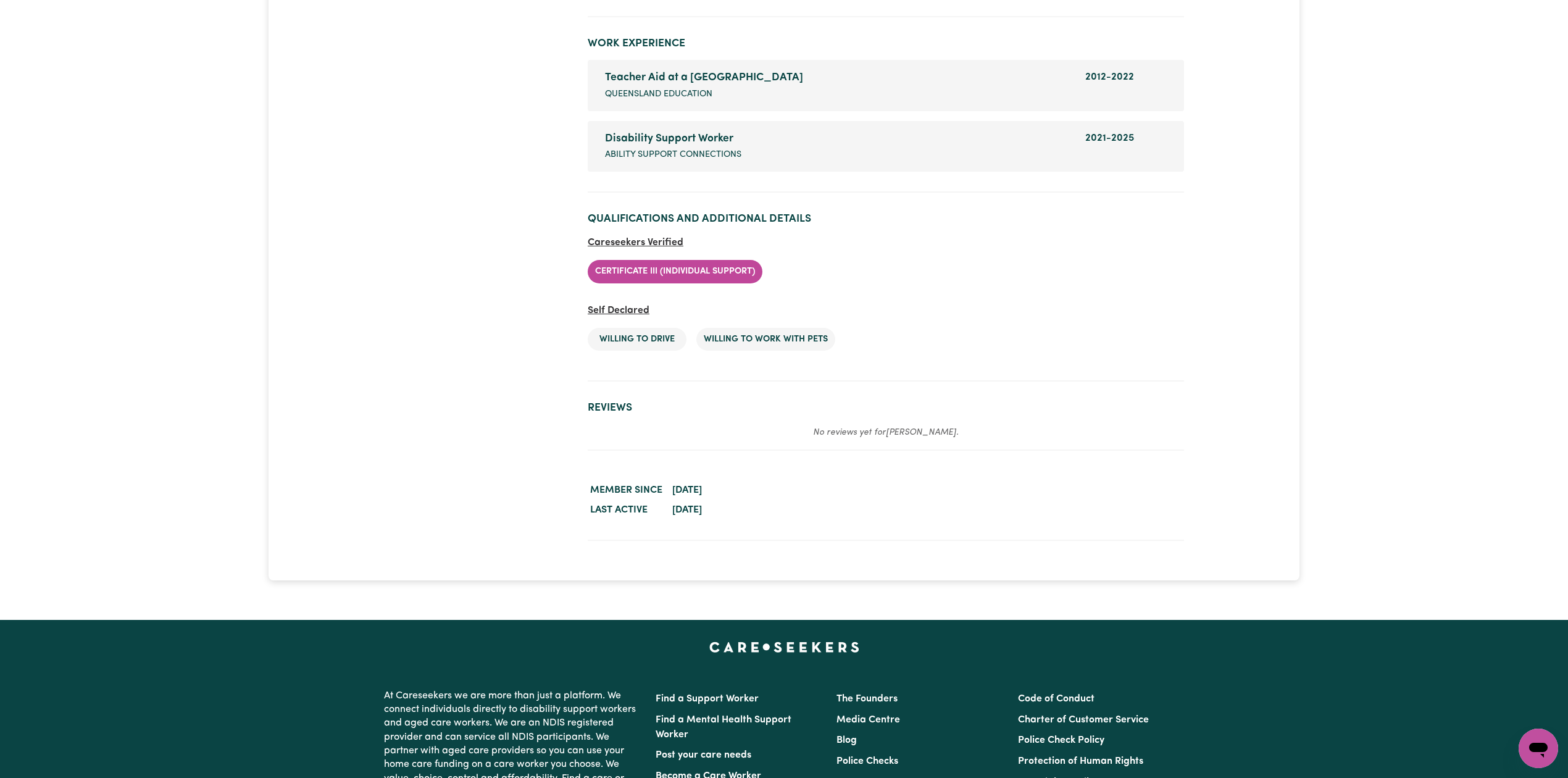
scroll to position [1812, 0]
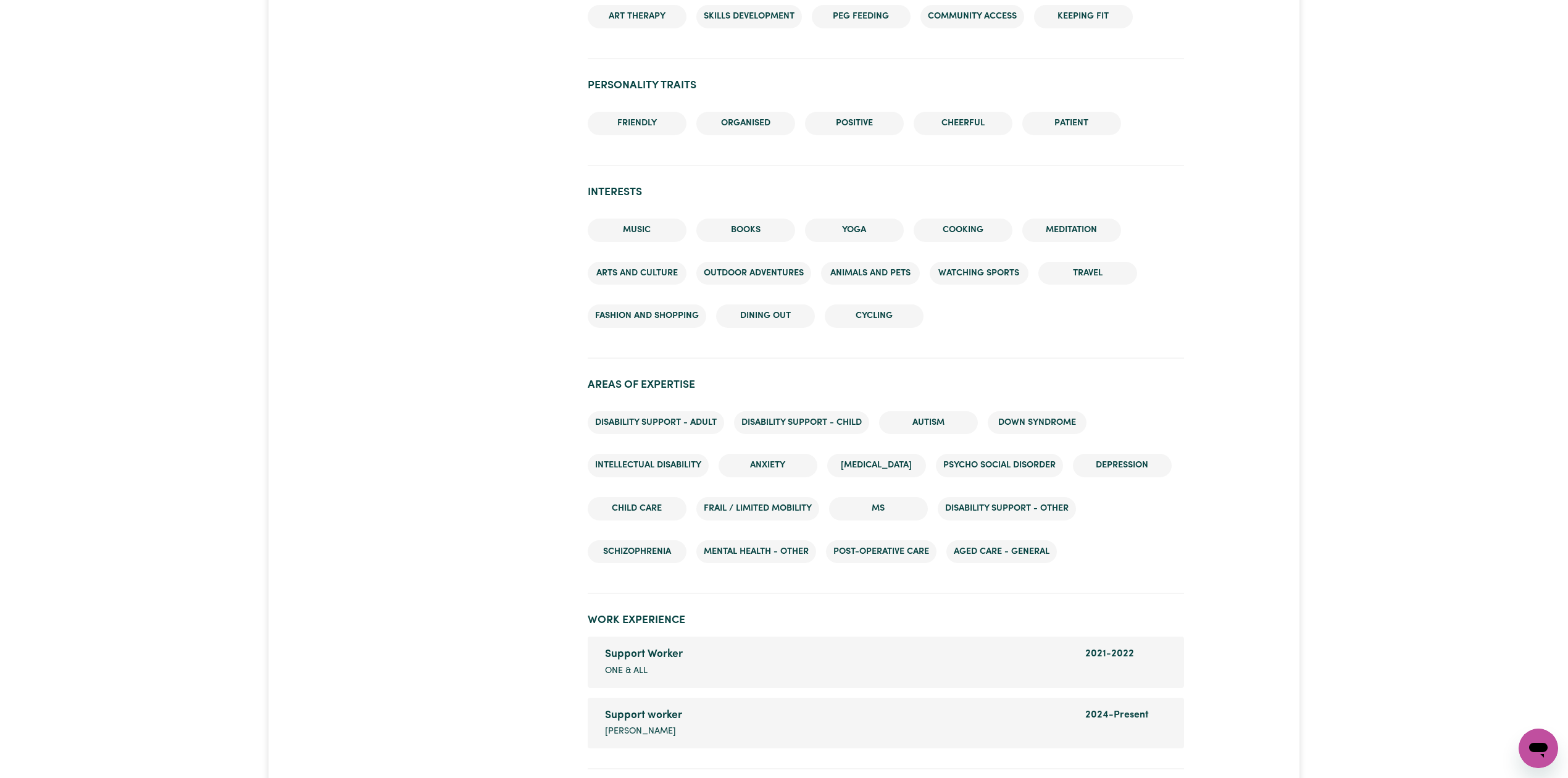
scroll to position [1609, 0]
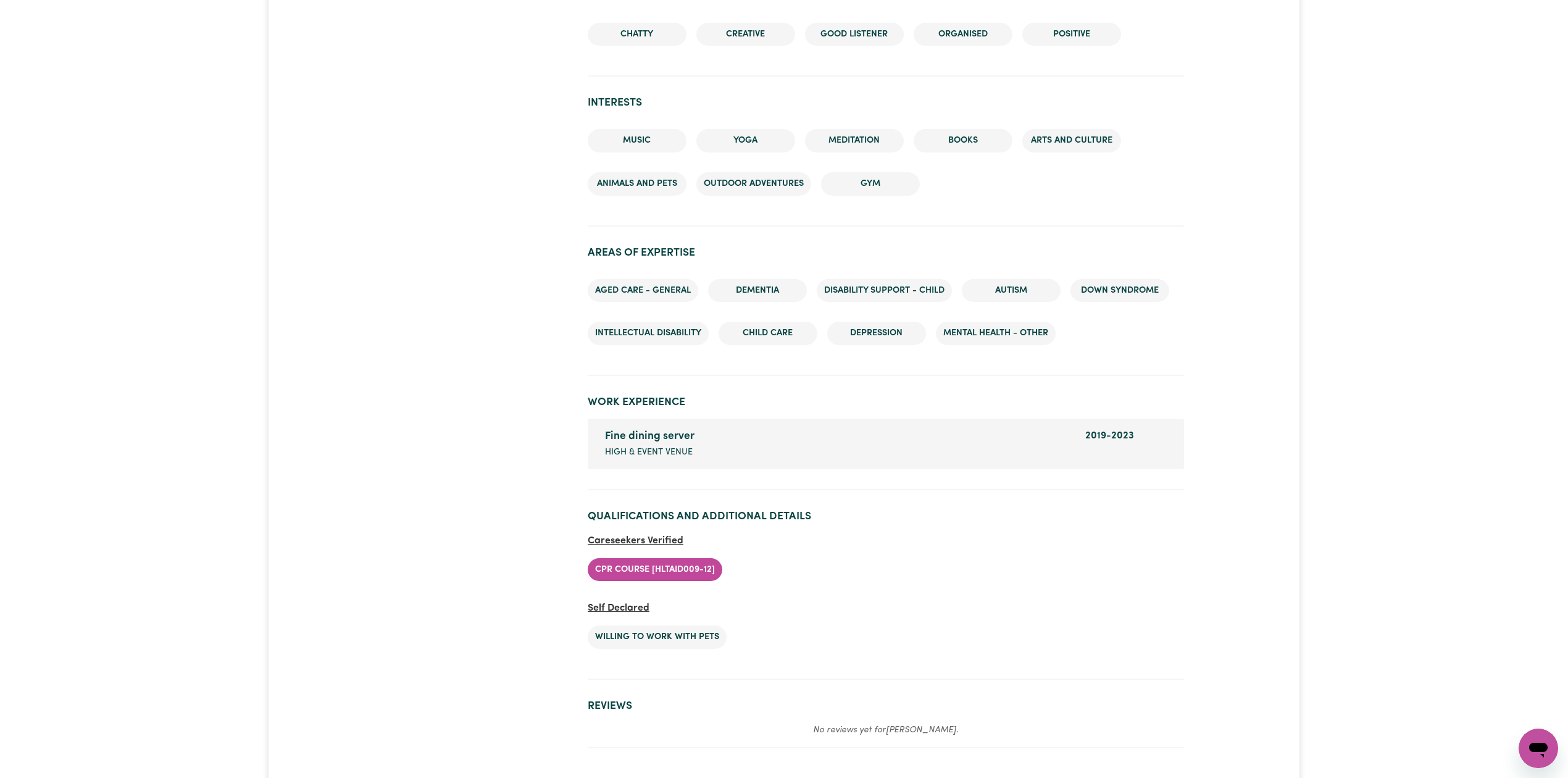
scroll to position [1529, 0]
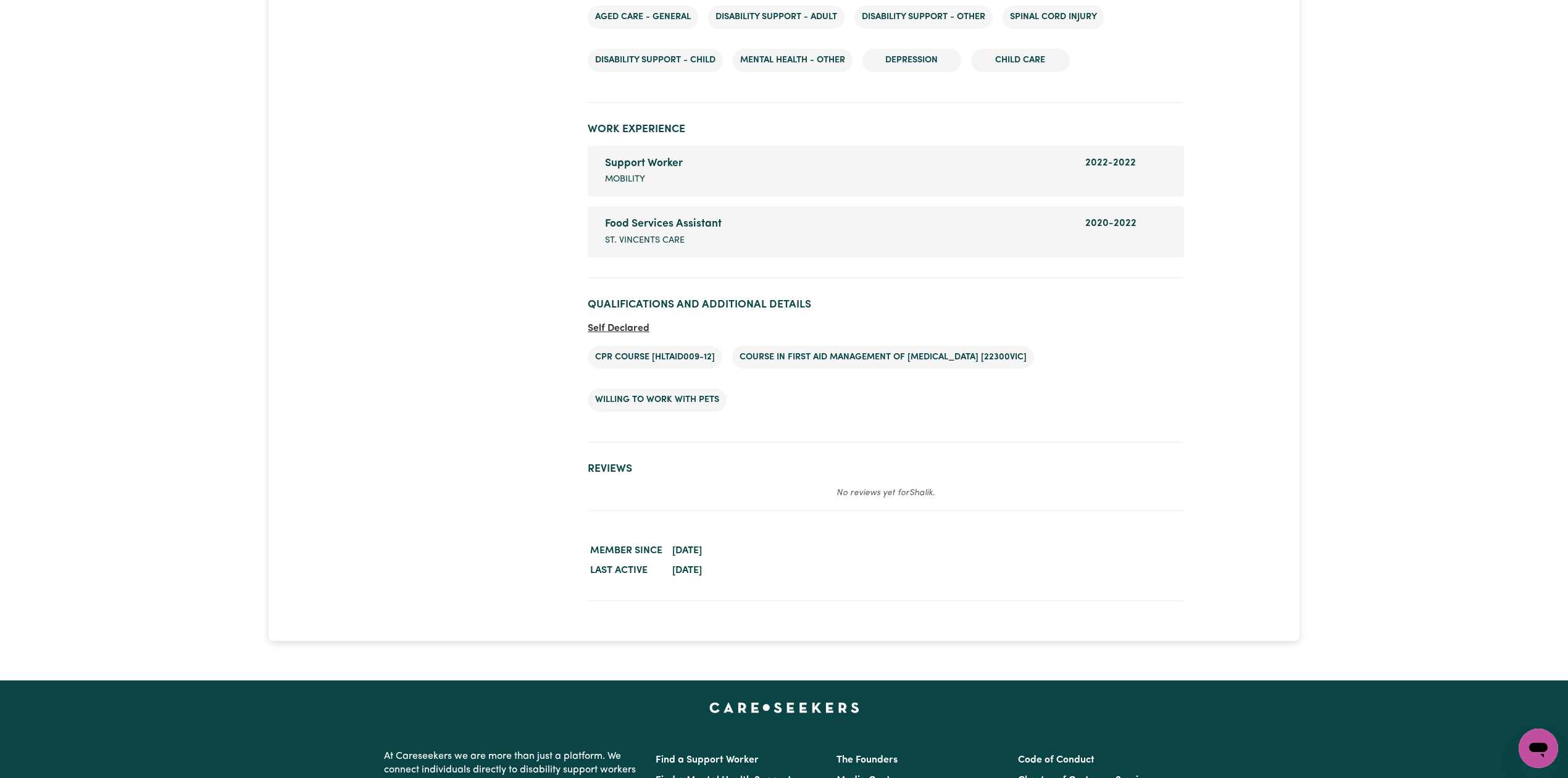
scroll to position [1546, 0]
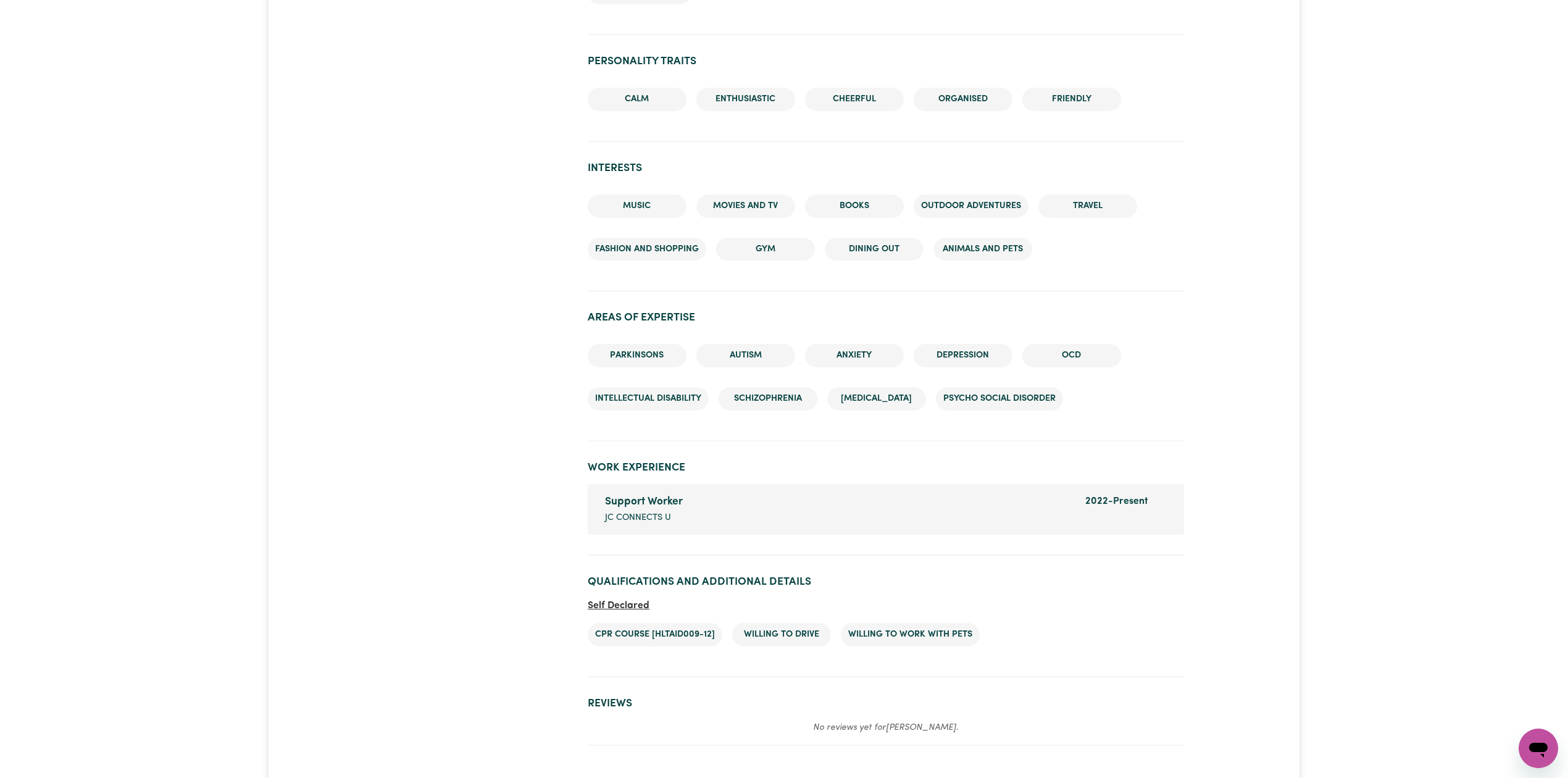
scroll to position [1532, 0]
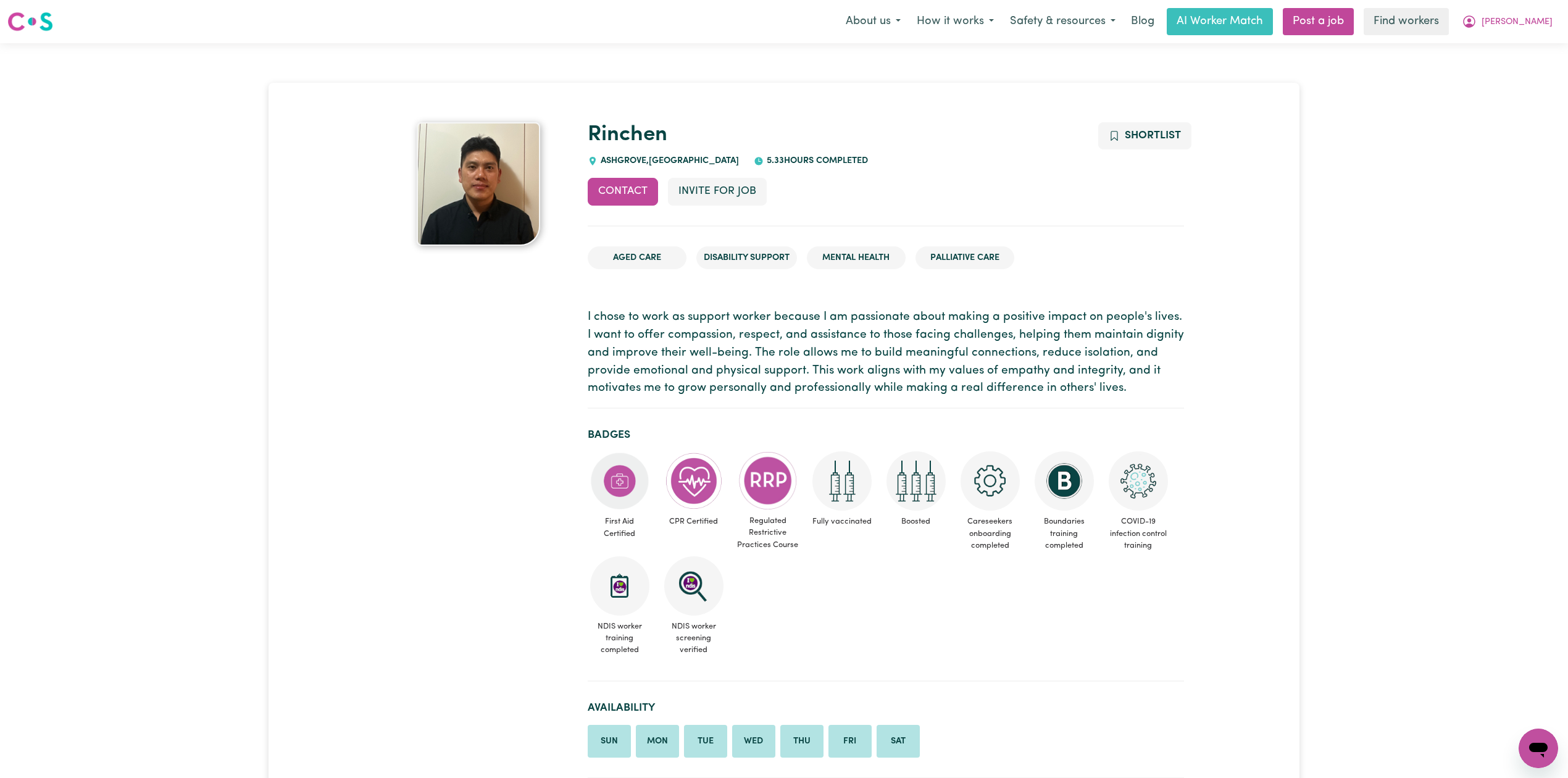
drag, startPoint x: 0, startPoint y: 0, endPoint x: 506, endPoint y: 566, distance: 759.2
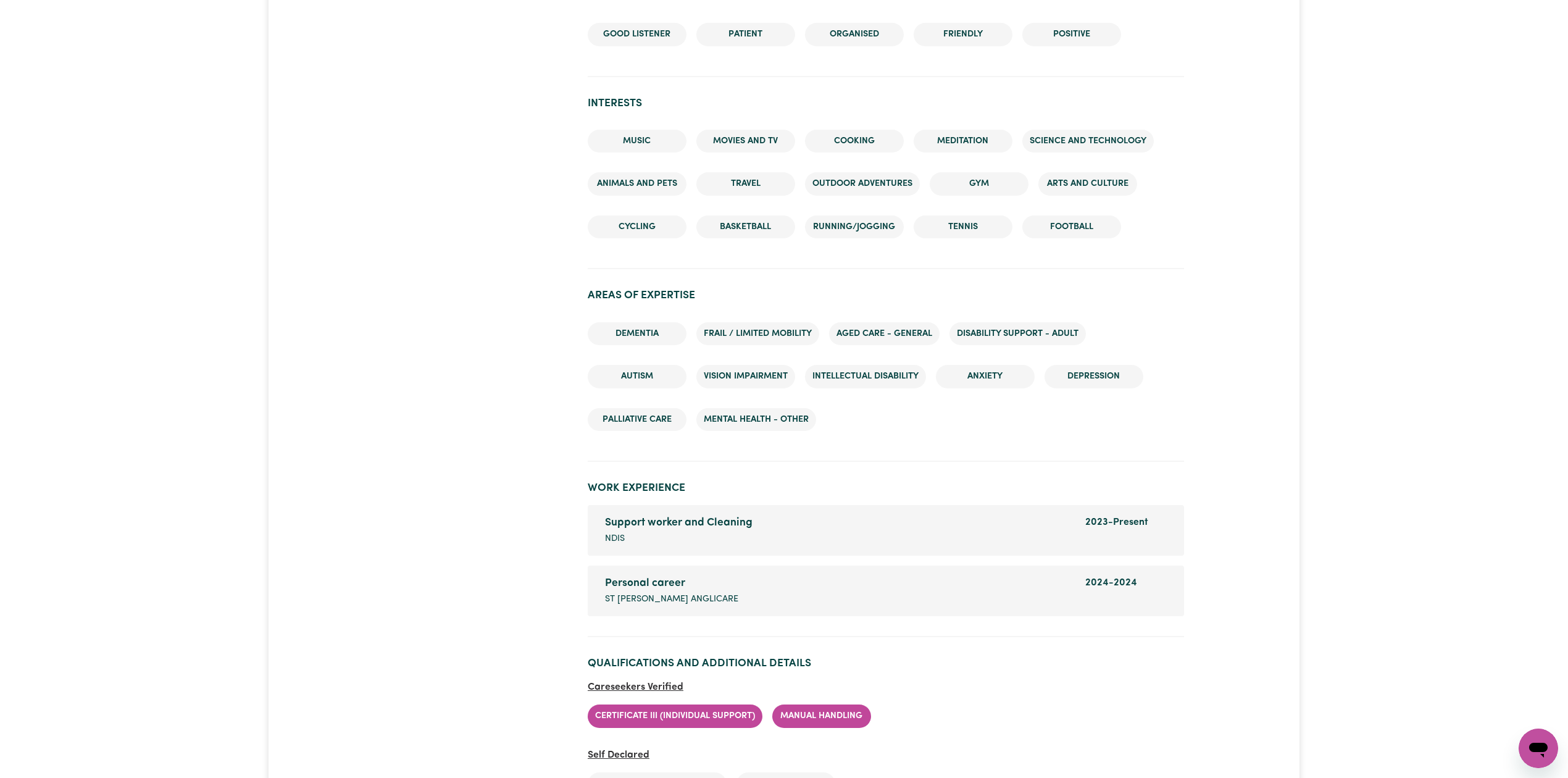
scroll to position [1725, 0]
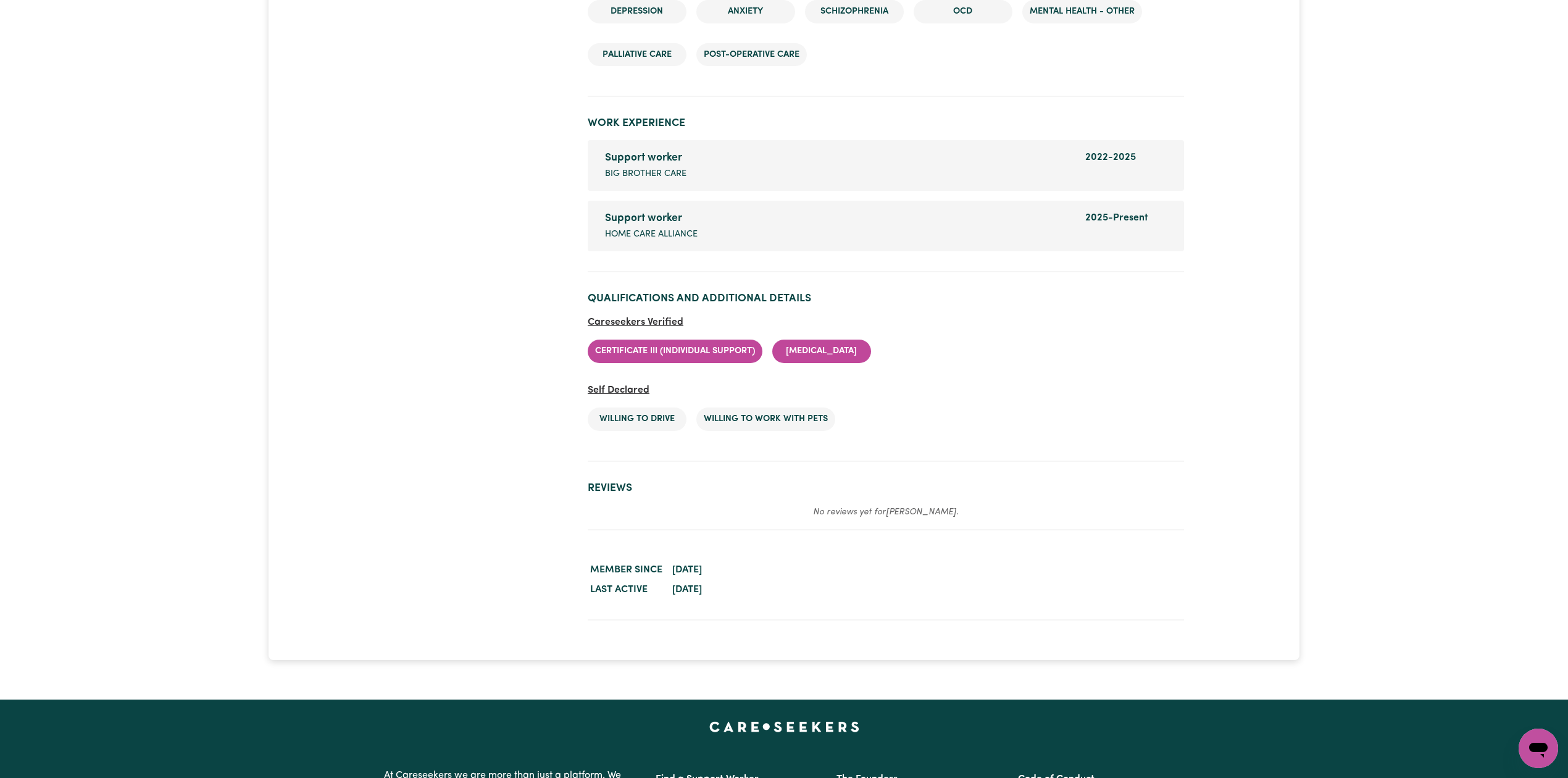
scroll to position [2059, 0]
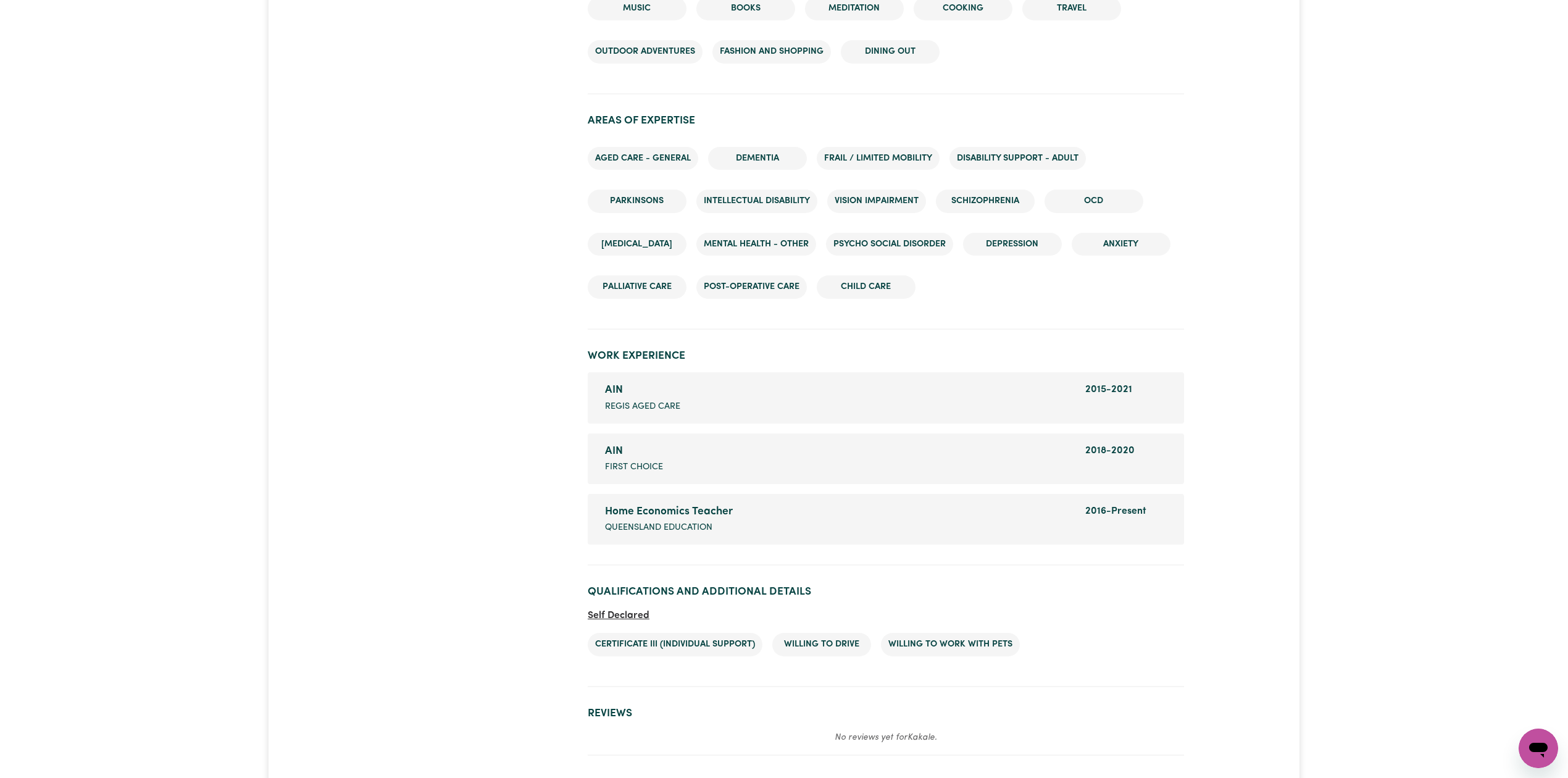
scroll to position [1620, 0]
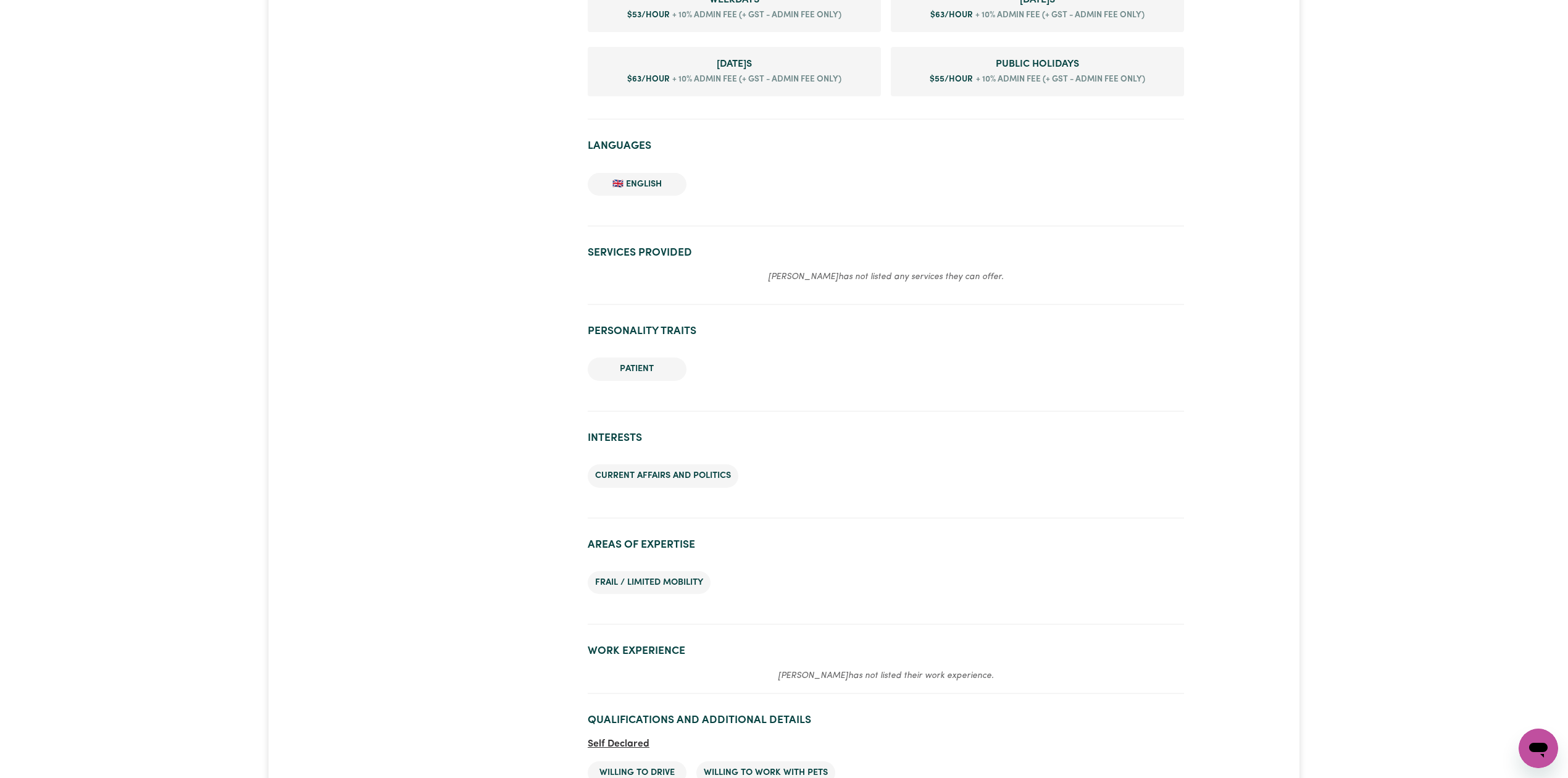
scroll to position [1100, 0]
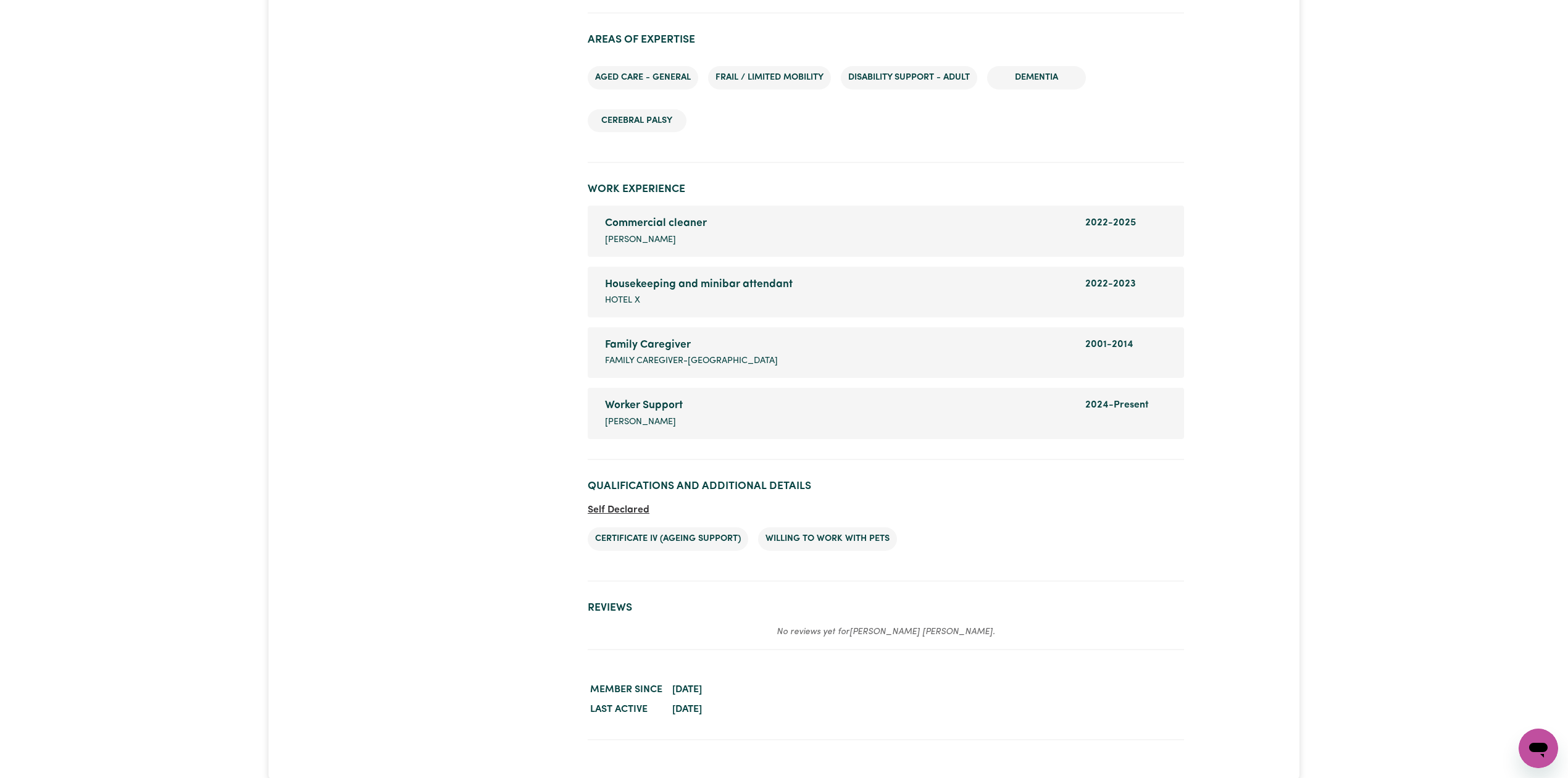
scroll to position [1812, 0]
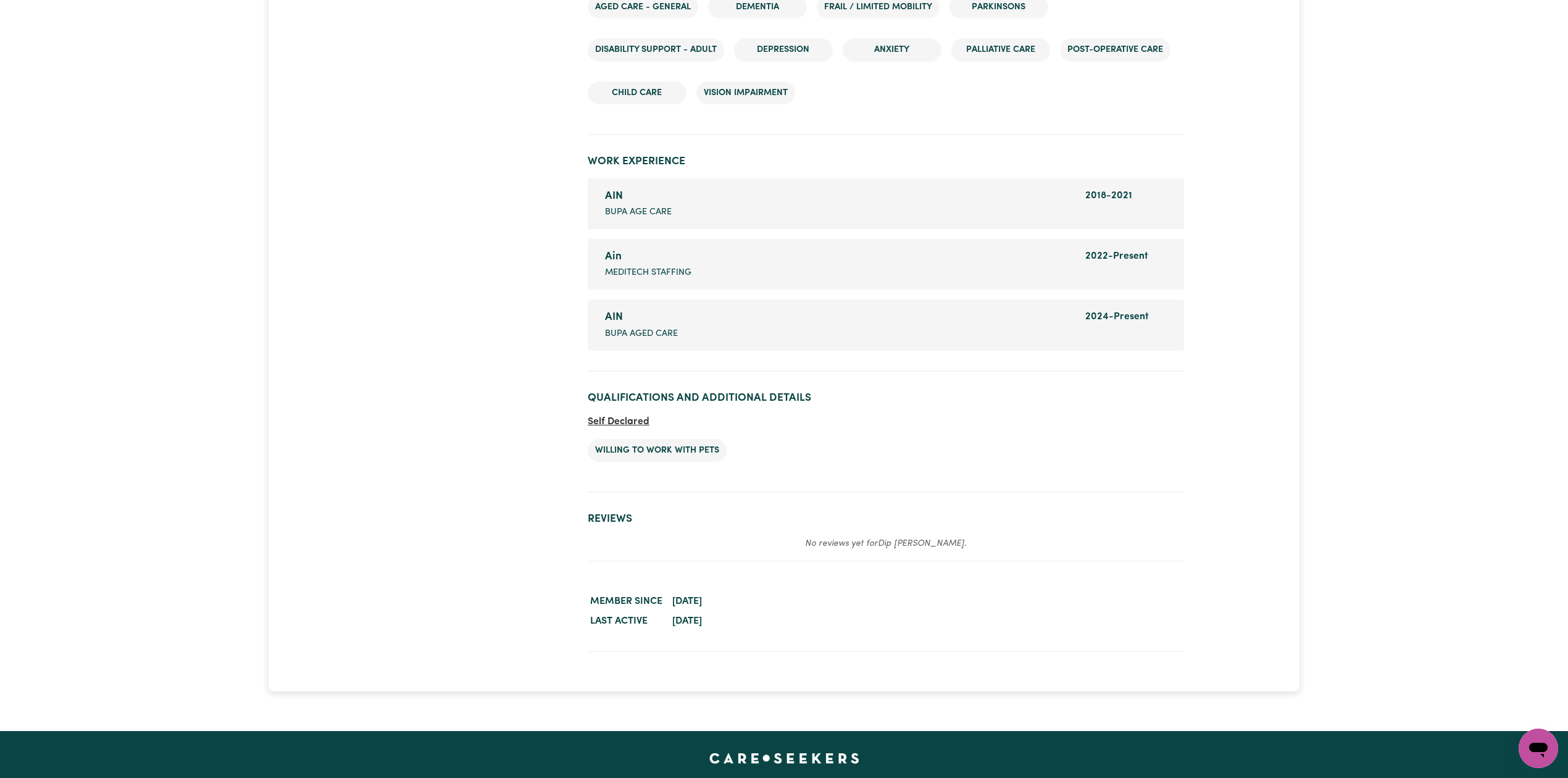
scroll to position [1673, 0]
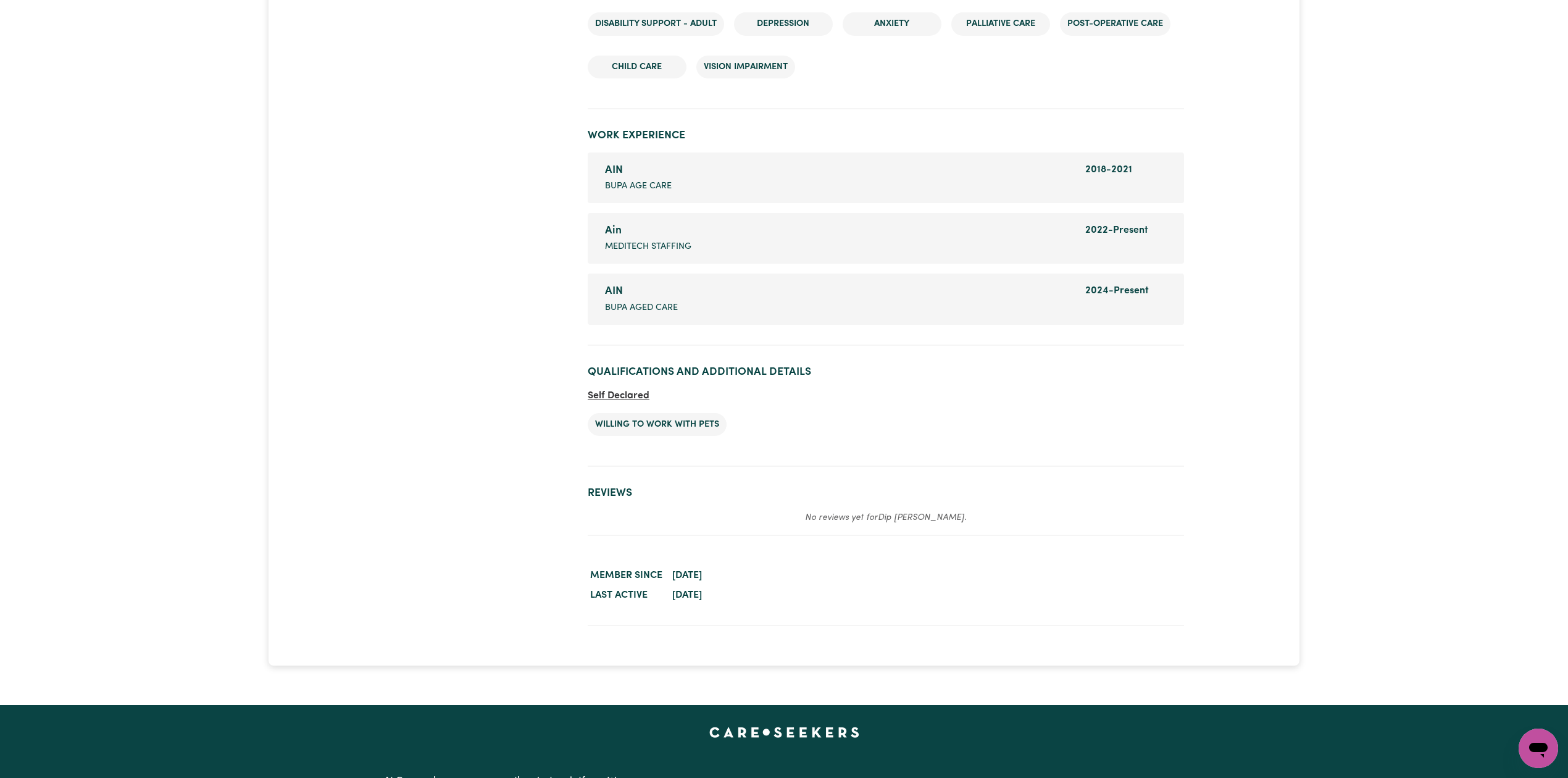
click at [951, 589] on dd "June 17, 2025" at bounding box center [927, 595] width 514 height 19
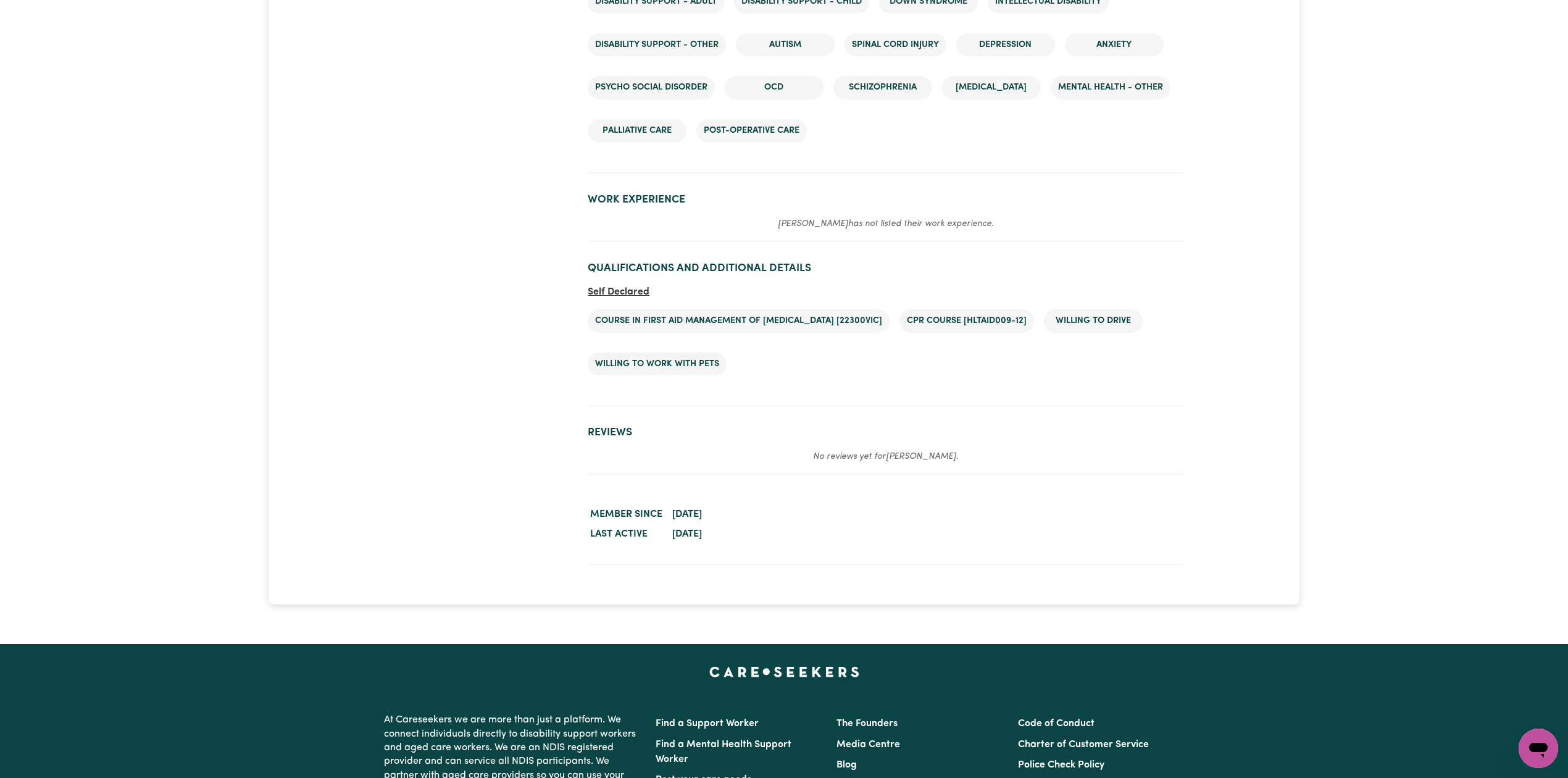
scroll to position [1911, 0]
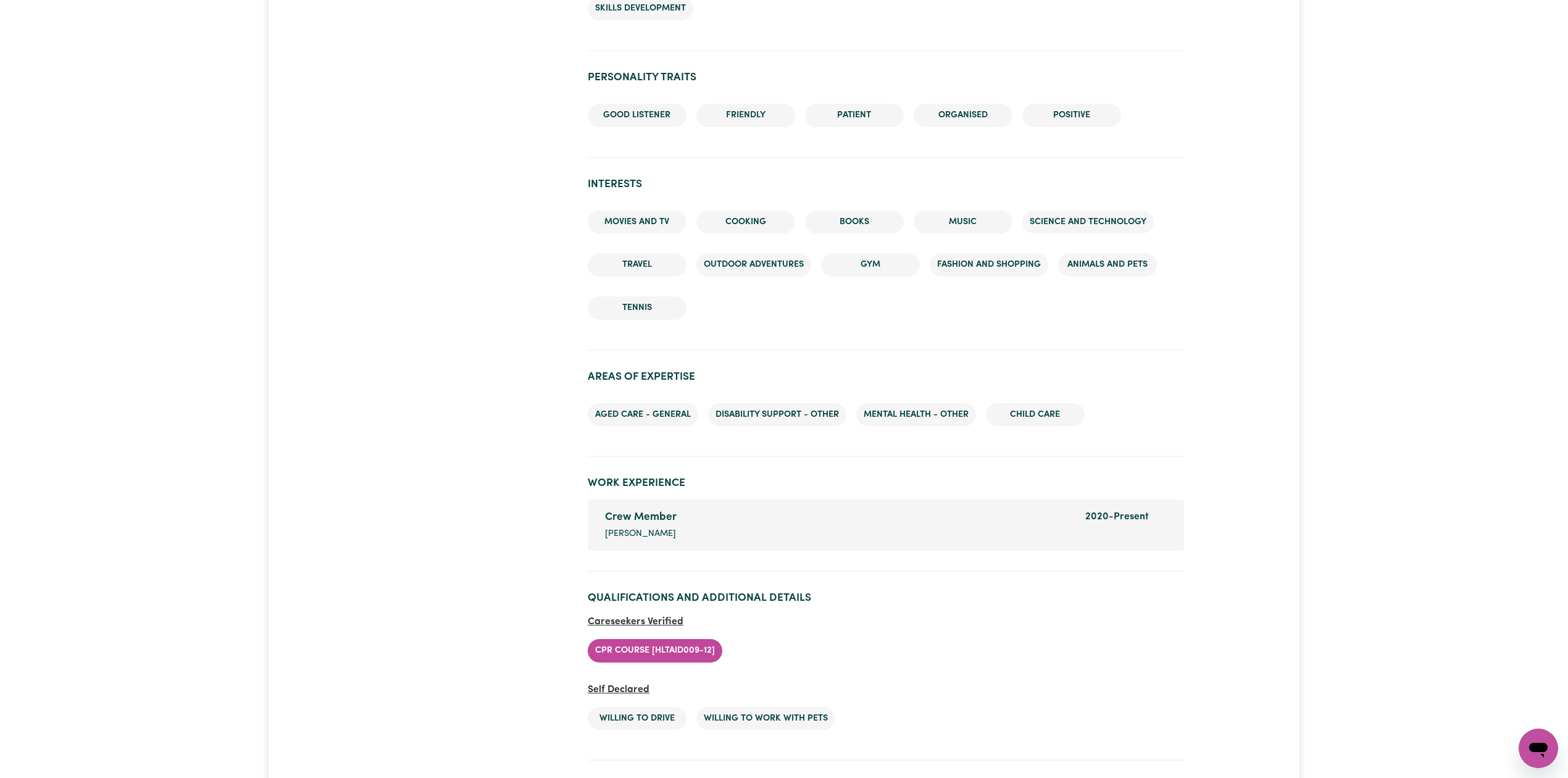
scroll to position [1622, 0]
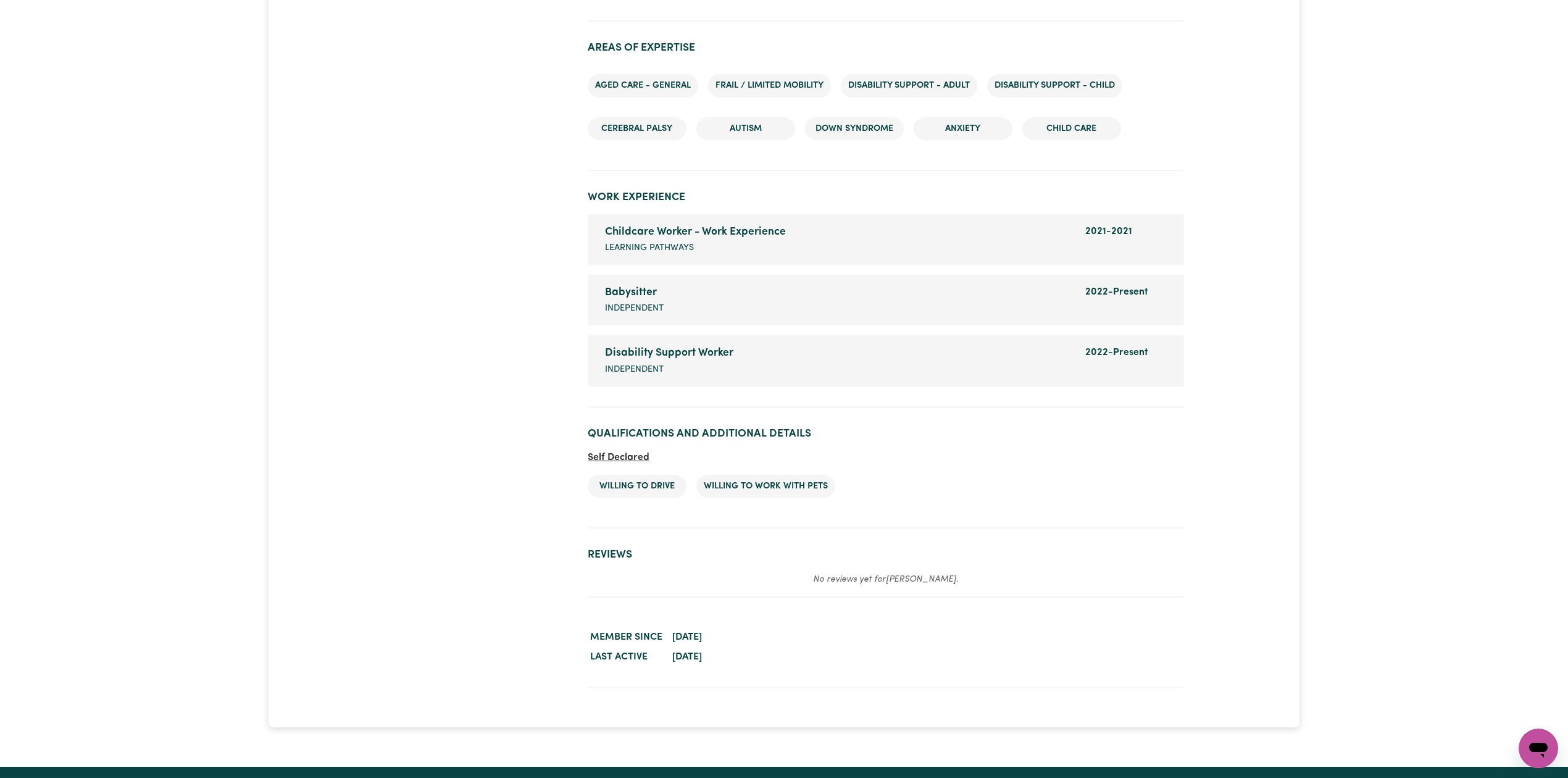
scroll to position [1609, 0]
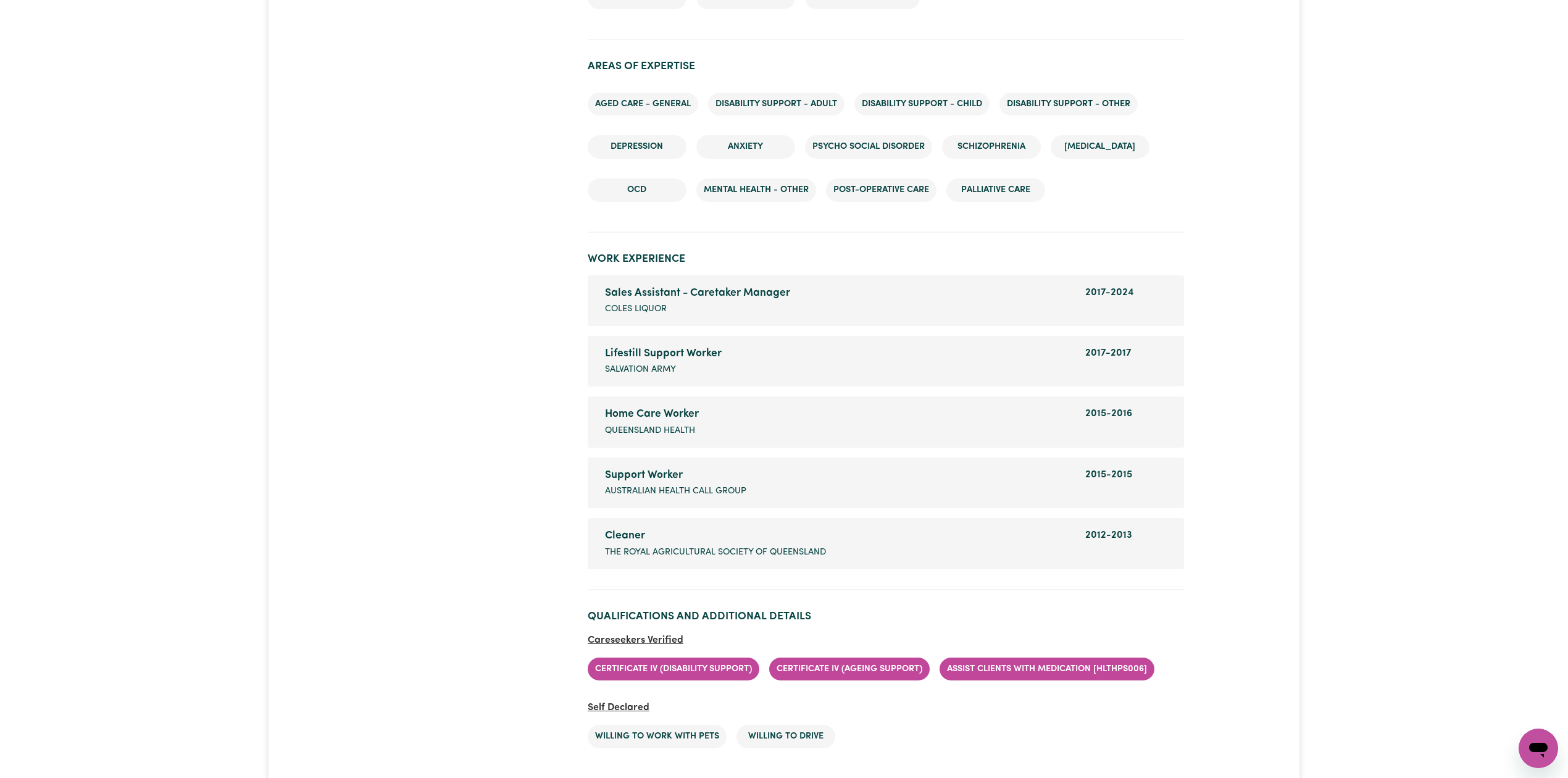
scroll to position [2143, 0]
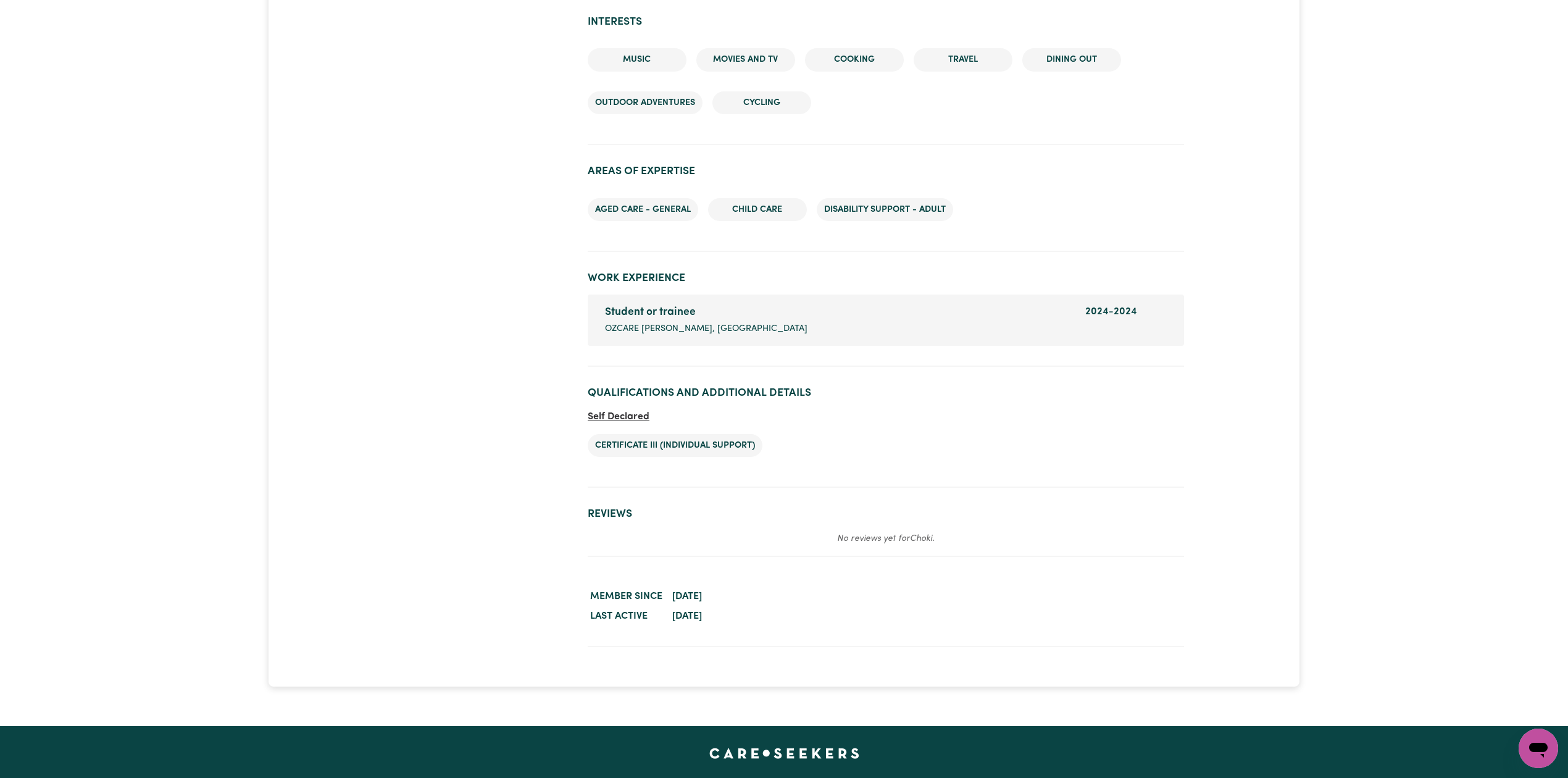
scroll to position [1496, 0]
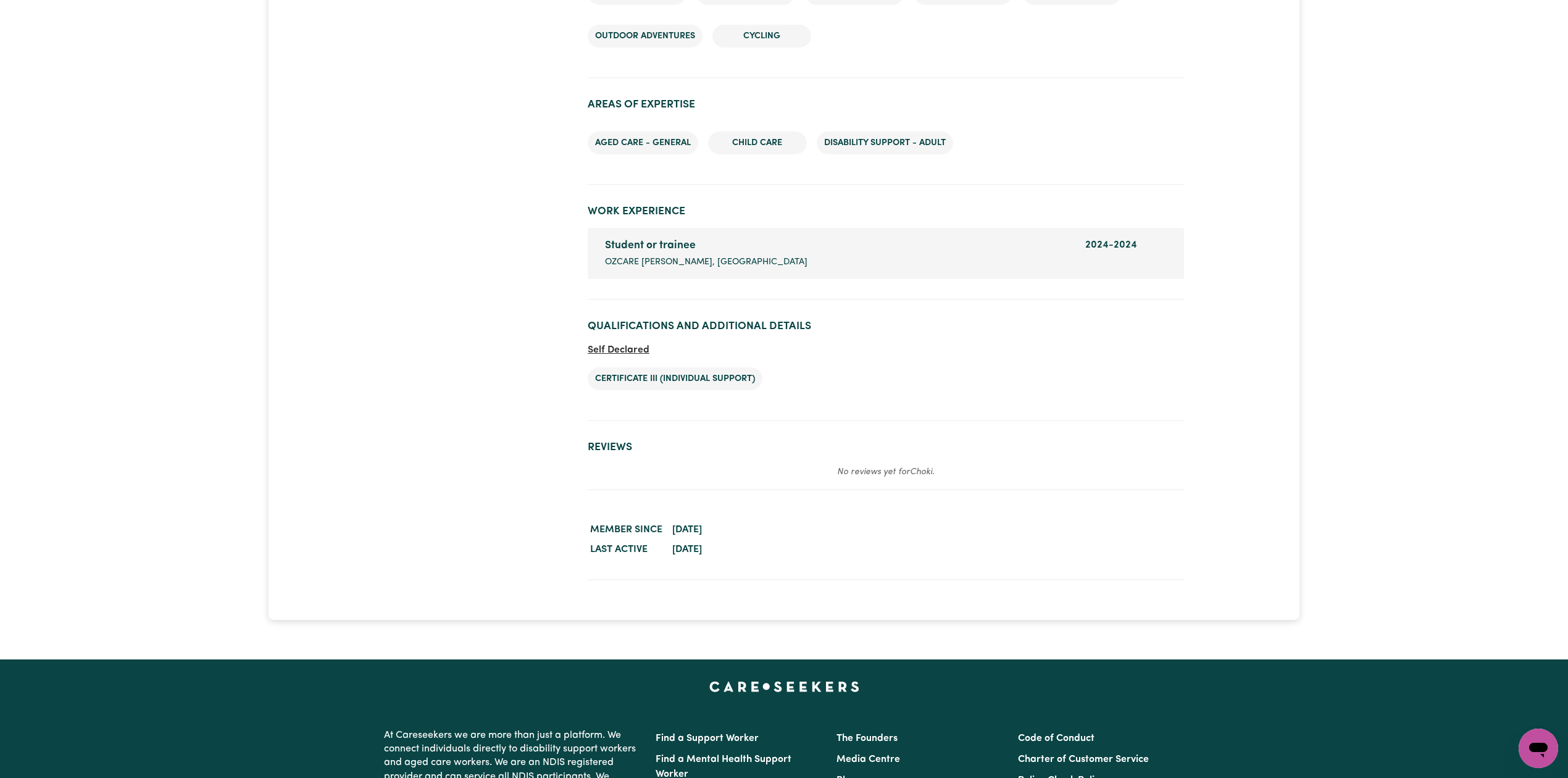
click at [1067, 571] on section "Worker activity details Member since [DATE] Last active [DATE]" at bounding box center [886, 540] width 596 height 80
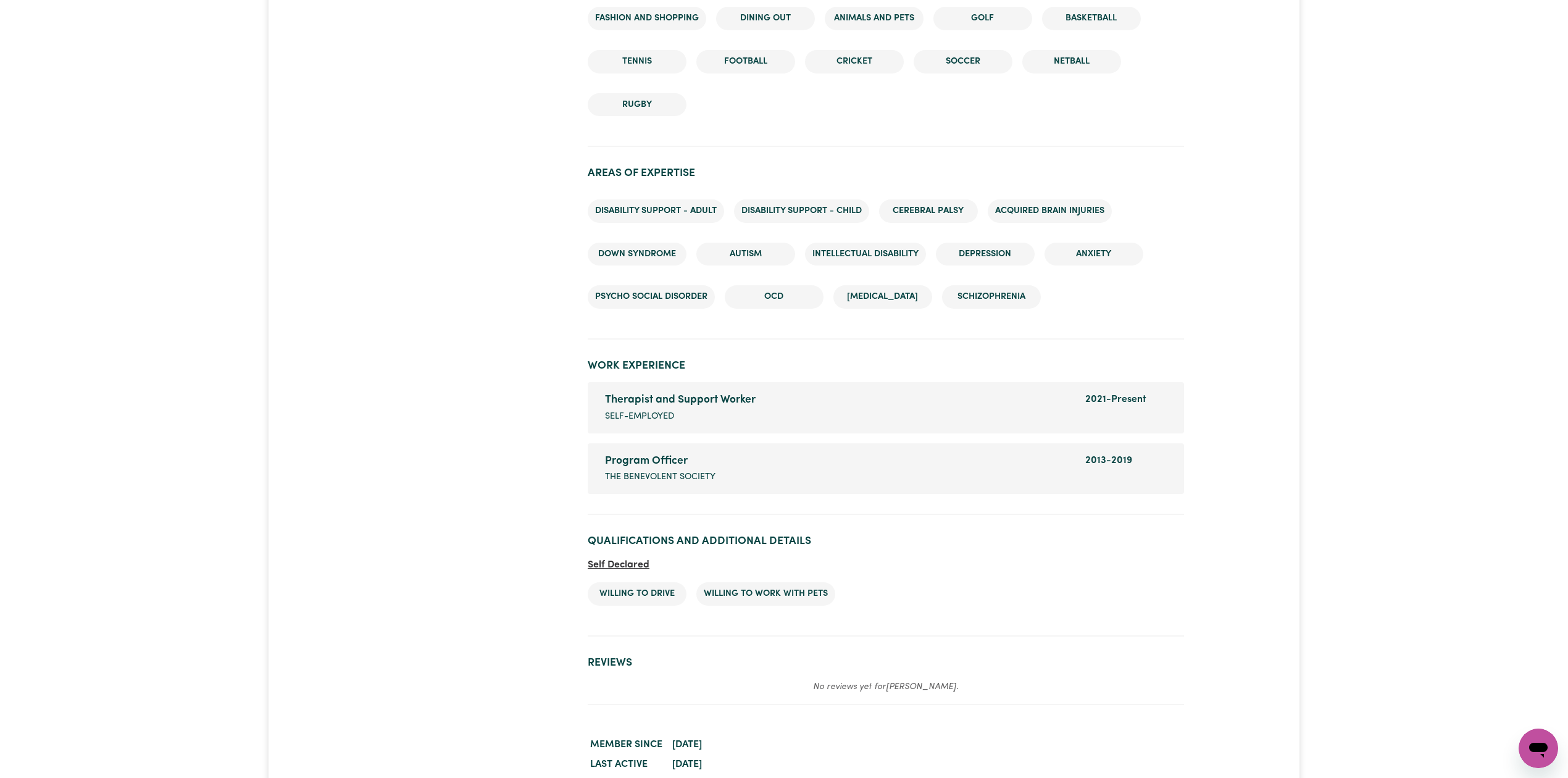
scroll to position [1633, 0]
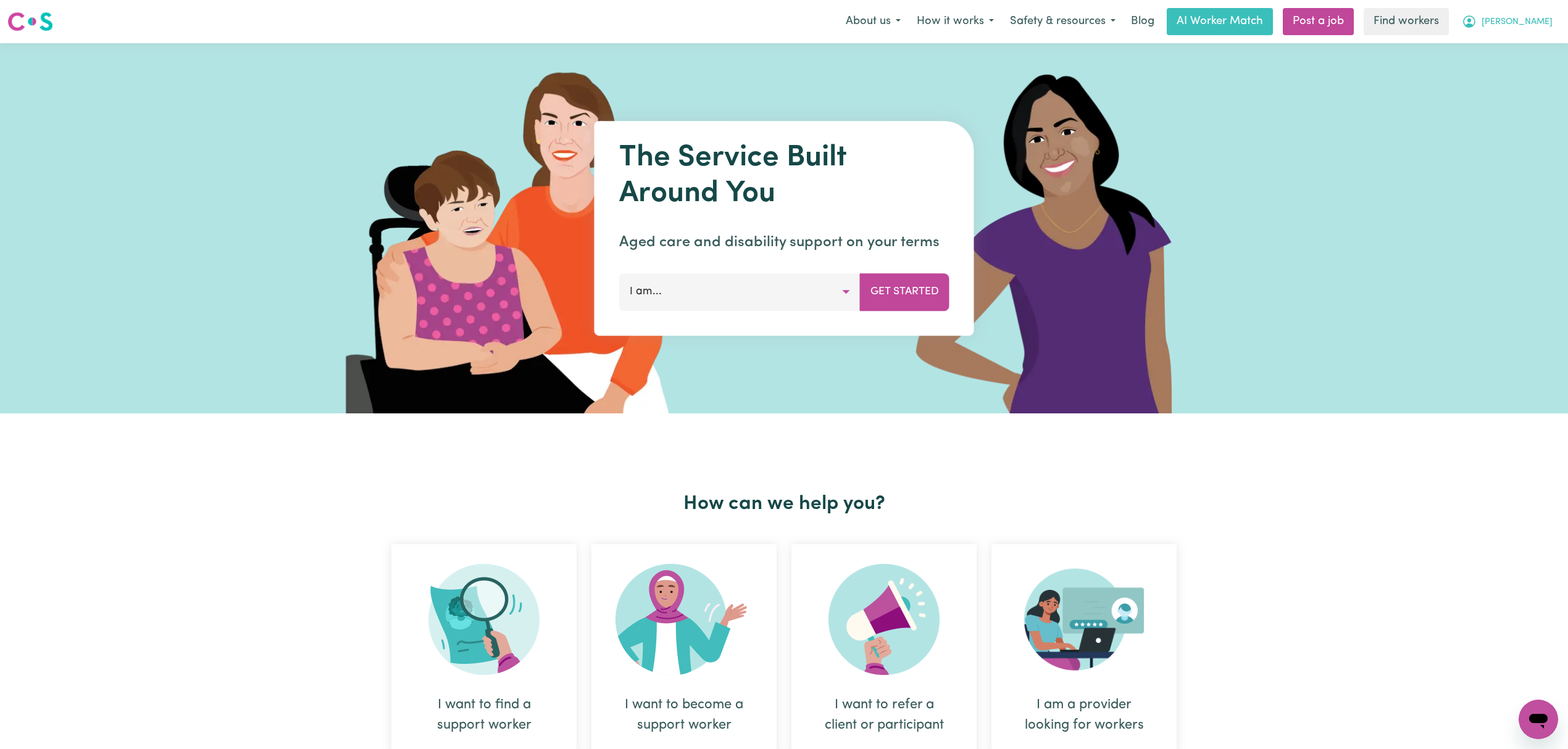
click at [1531, 25] on span "[PERSON_NAME]" at bounding box center [1517, 22] width 71 height 13
click at [1509, 58] on link "My Dashboard" at bounding box center [1511, 48] width 97 height 23
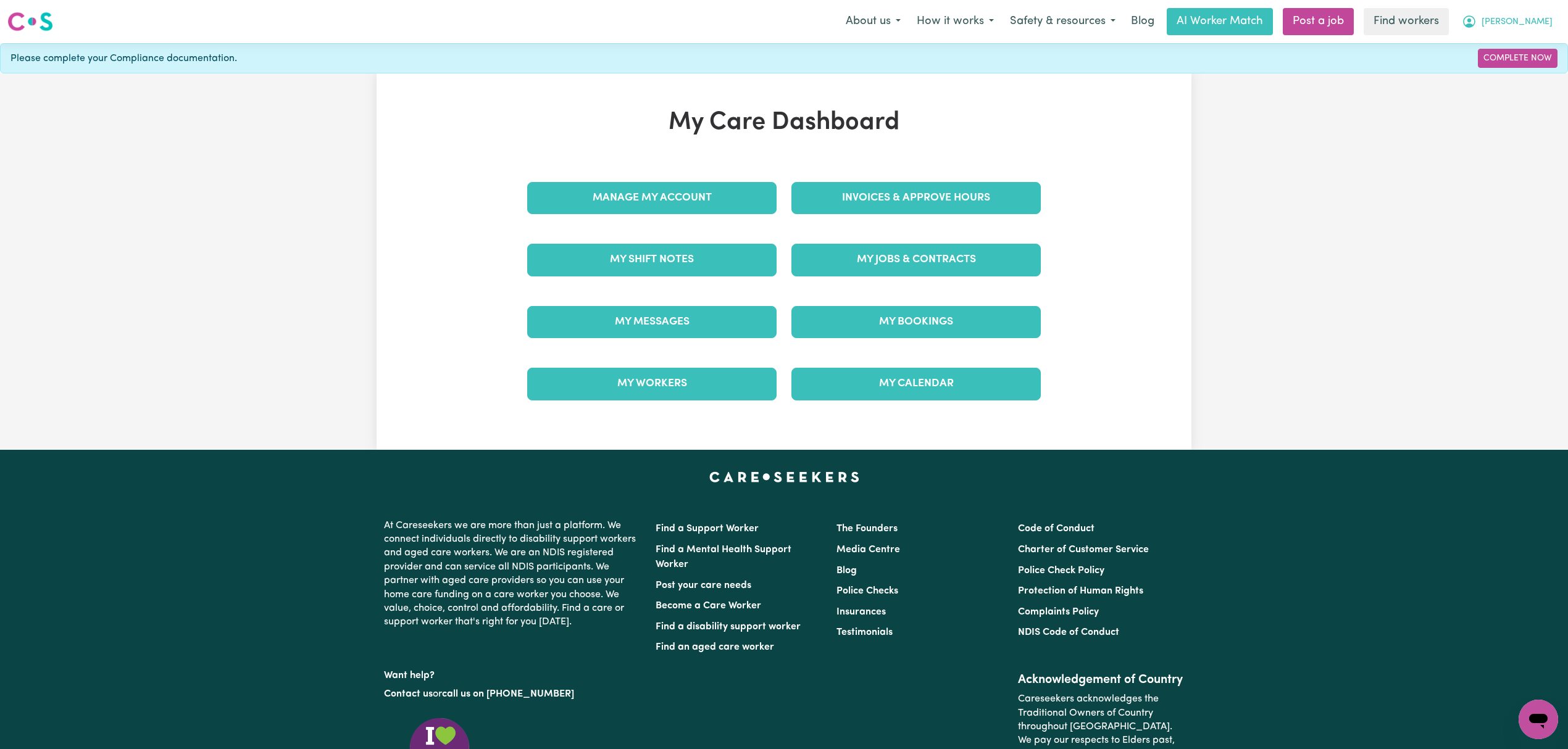
drag, startPoint x: 1530, startPoint y: 15, endPoint x: 1528, endPoint y: 21, distance: 6.3
click at [1530, 16] on span "[PERSON_NAME]" at bounding box center [1517, 22] width 71 height 13
click at [1510, 73] on link "Logout" at bounding box center [1511, 70] width 97 height 23
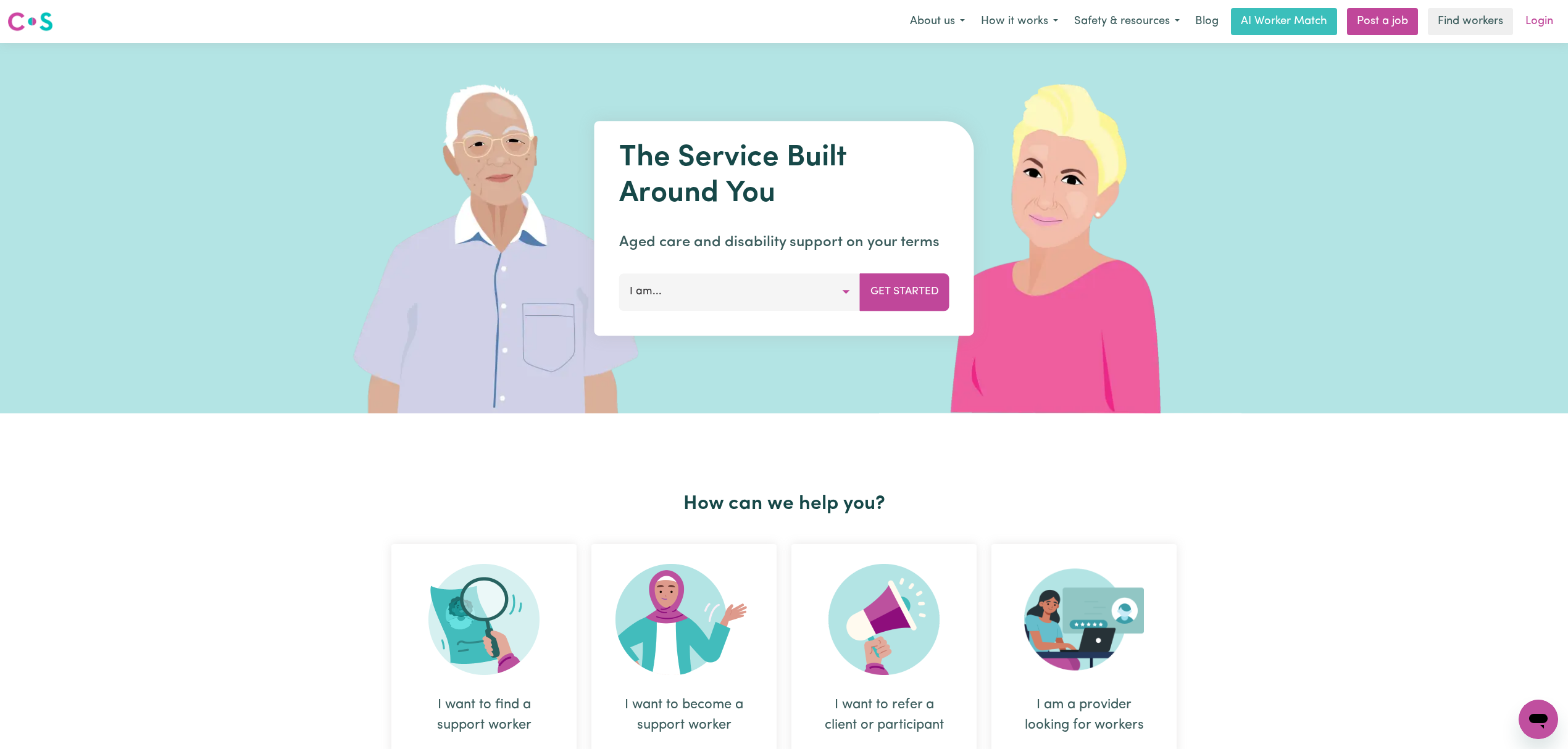
click at [1532, 16] on link "Login" at bounding box center [1539, 22] width 43 height 27
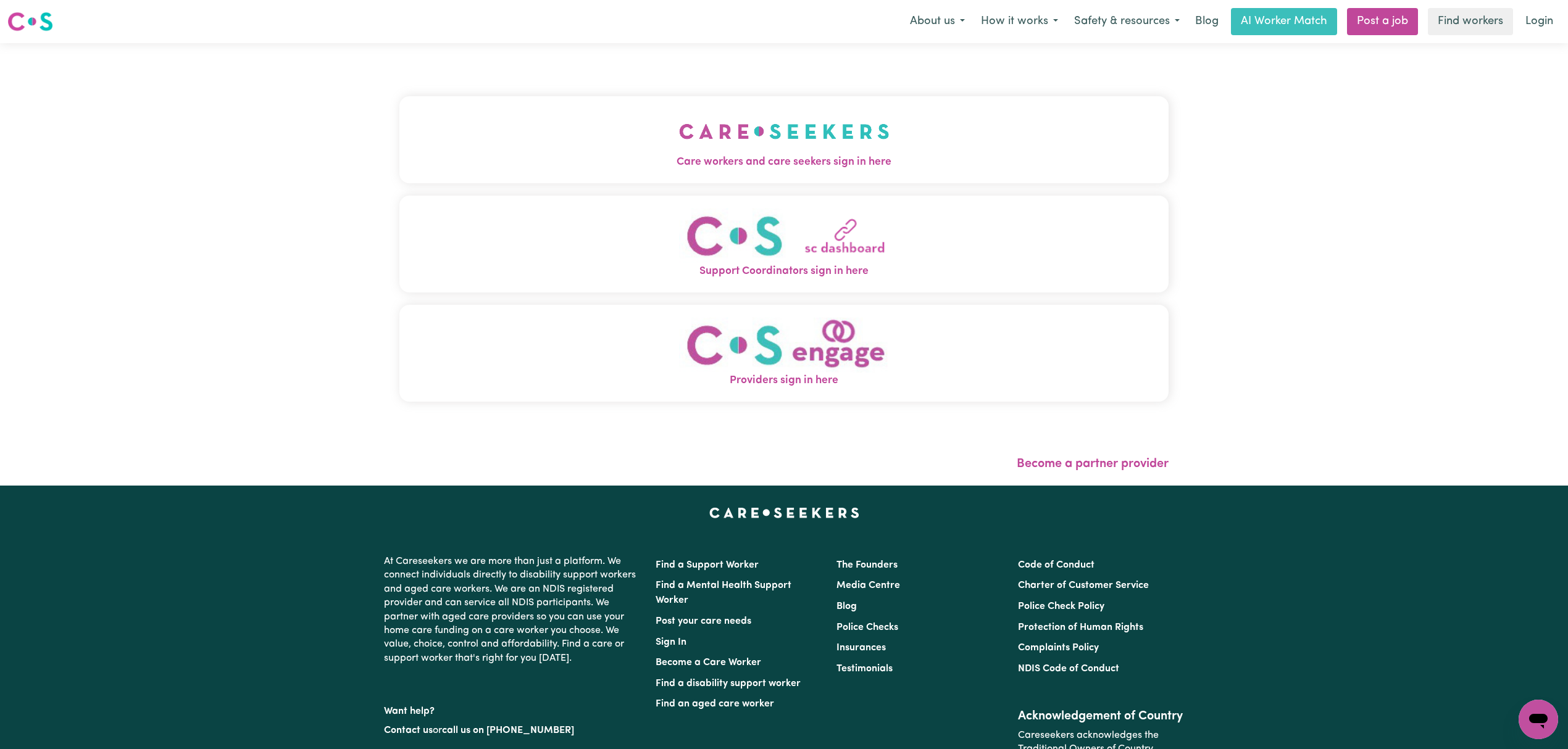
click at [694, 130] on button "Care workers and care seekers sign in here" at bounding box center [784, 139] width 769 height 86
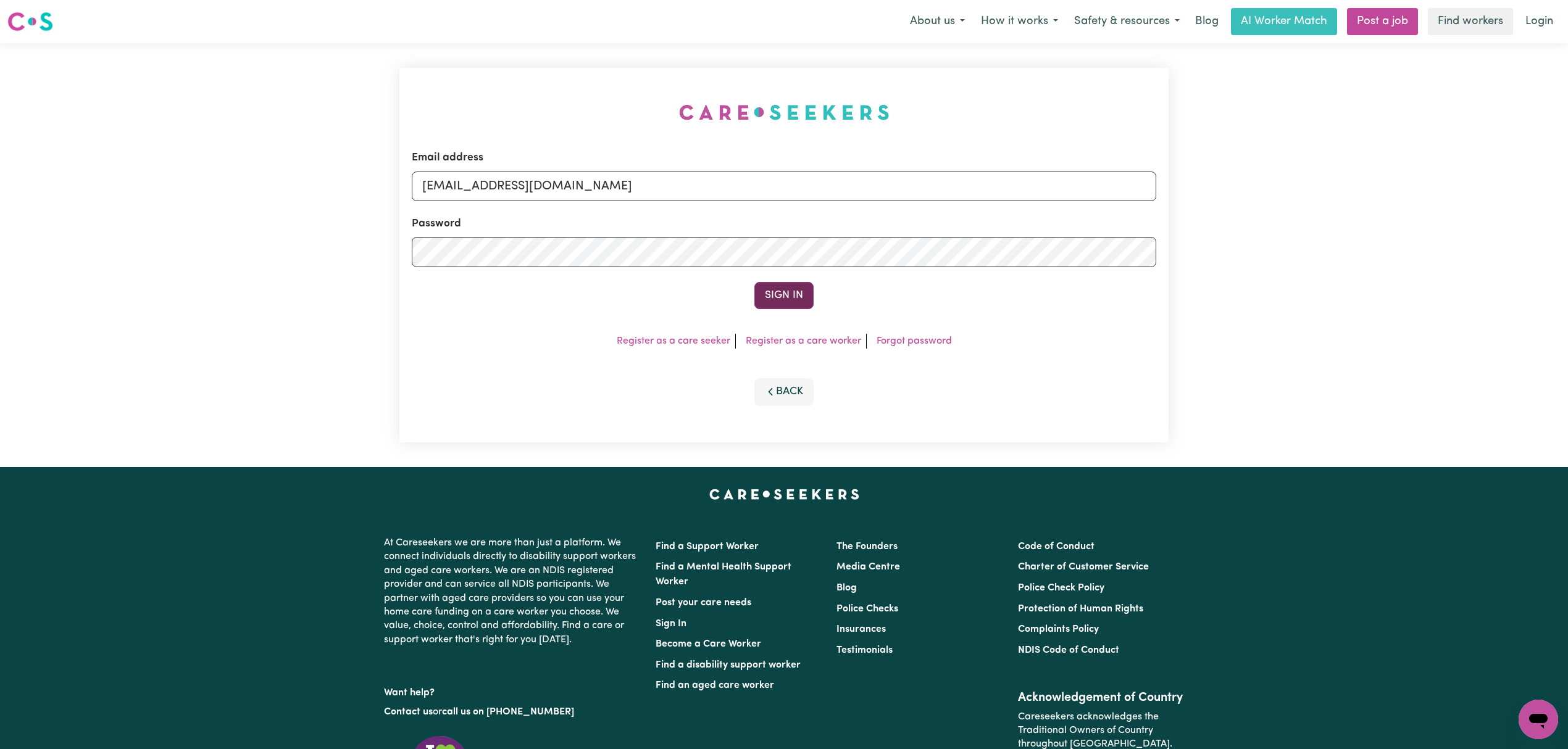
click at [800, 299] on button "Sign In" at bounding box center [784, 296] width 59 height 27
